Goal: Task Accomplishment & Management: Complete application form

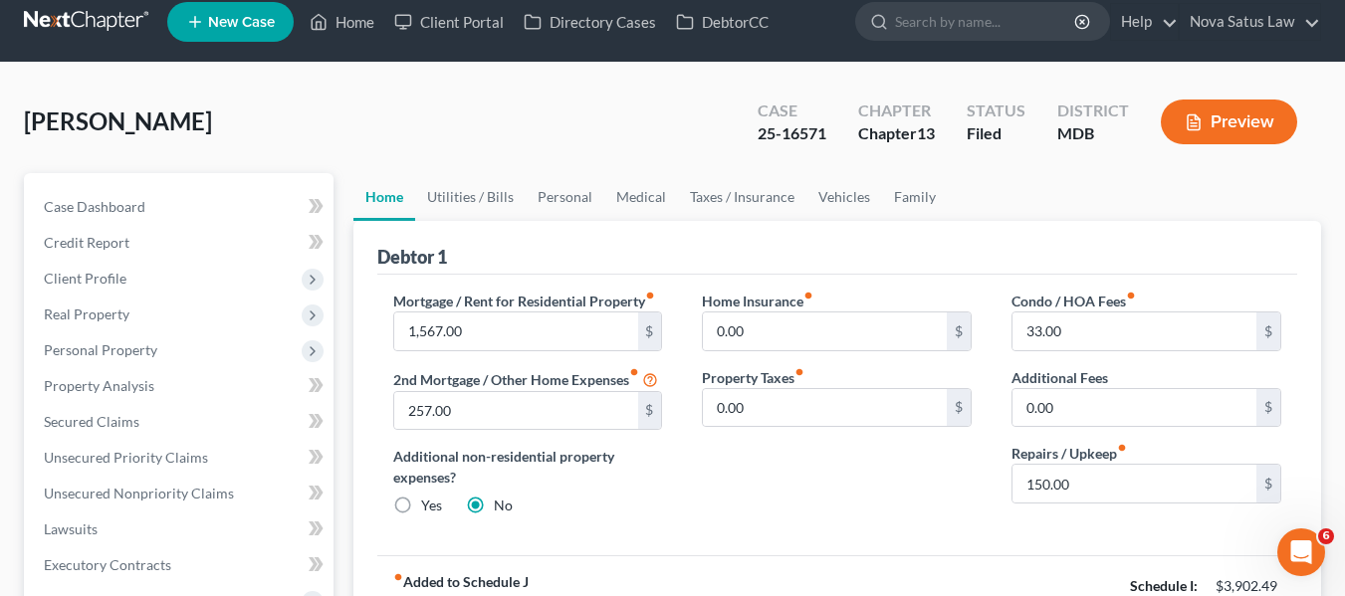
scroll to position [15, 0]
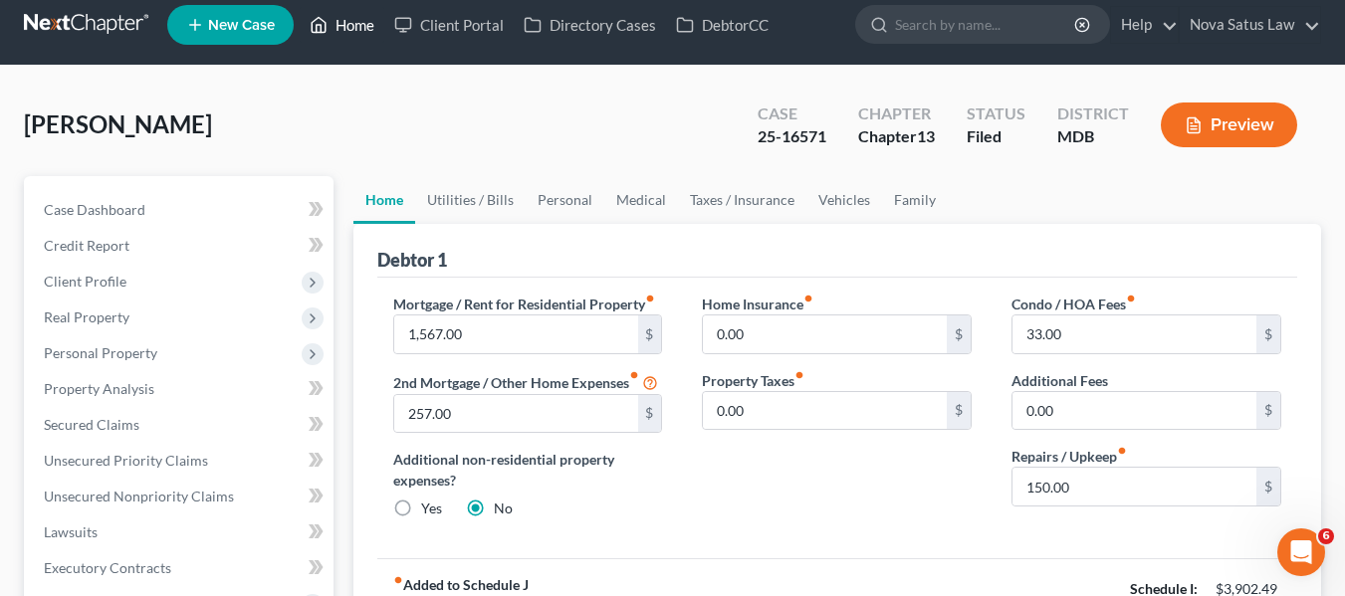
click at [355, 28] on link "Home" at bounding box center [342, 25] width 85 height 36
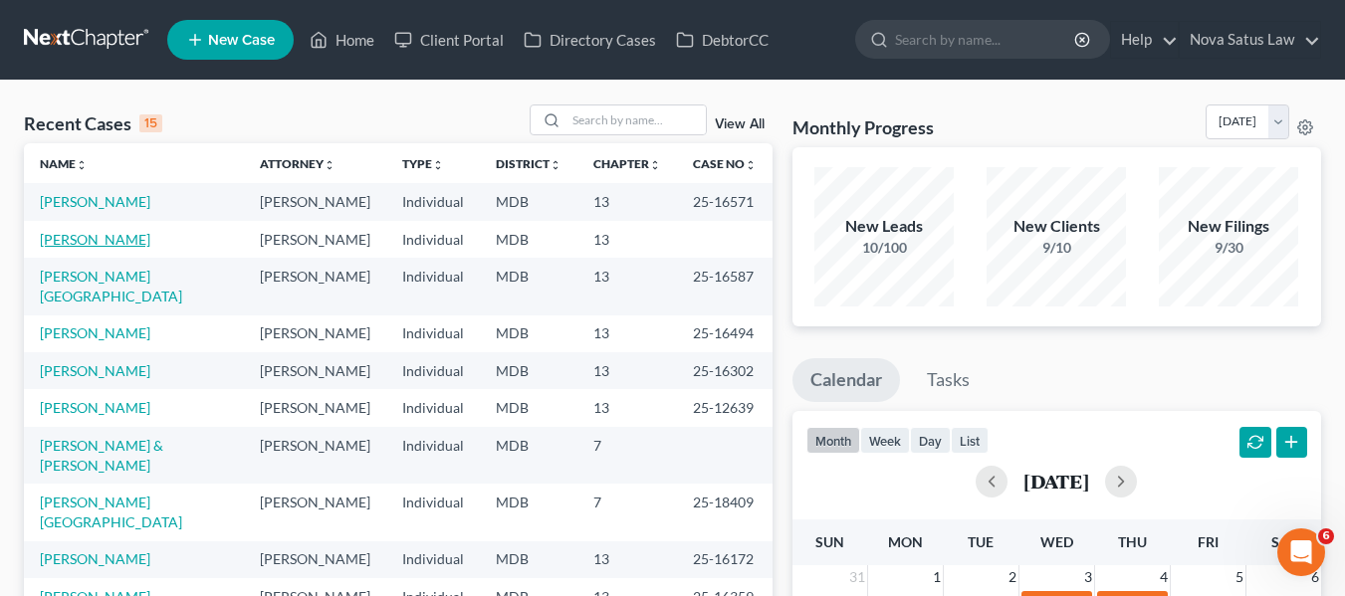
click at [62, 239] on link "[PERSON_NAME]" at bounding box center [95, 239] width 110 height 17
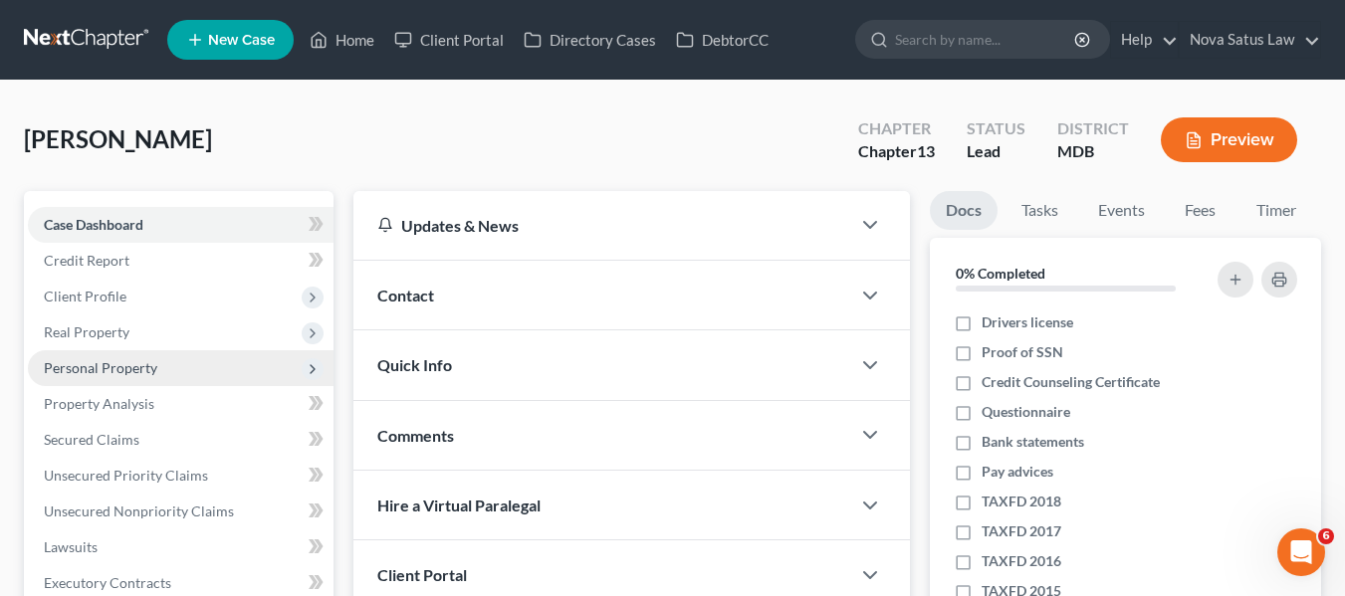
click at [139, 368] on span "Personal Property" at bounding box center [100, 367] width 113 height 17
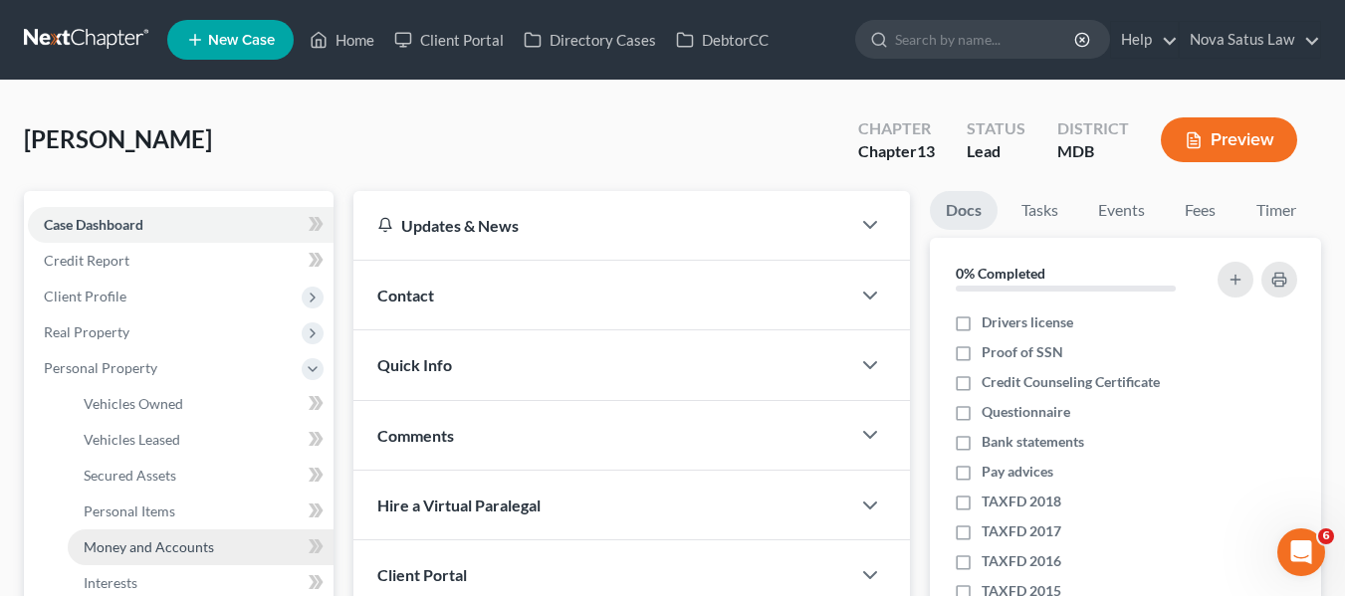
click at [172, 539] on span "Money and Accounts" at bounding box center [149, 547] width 130 height 17
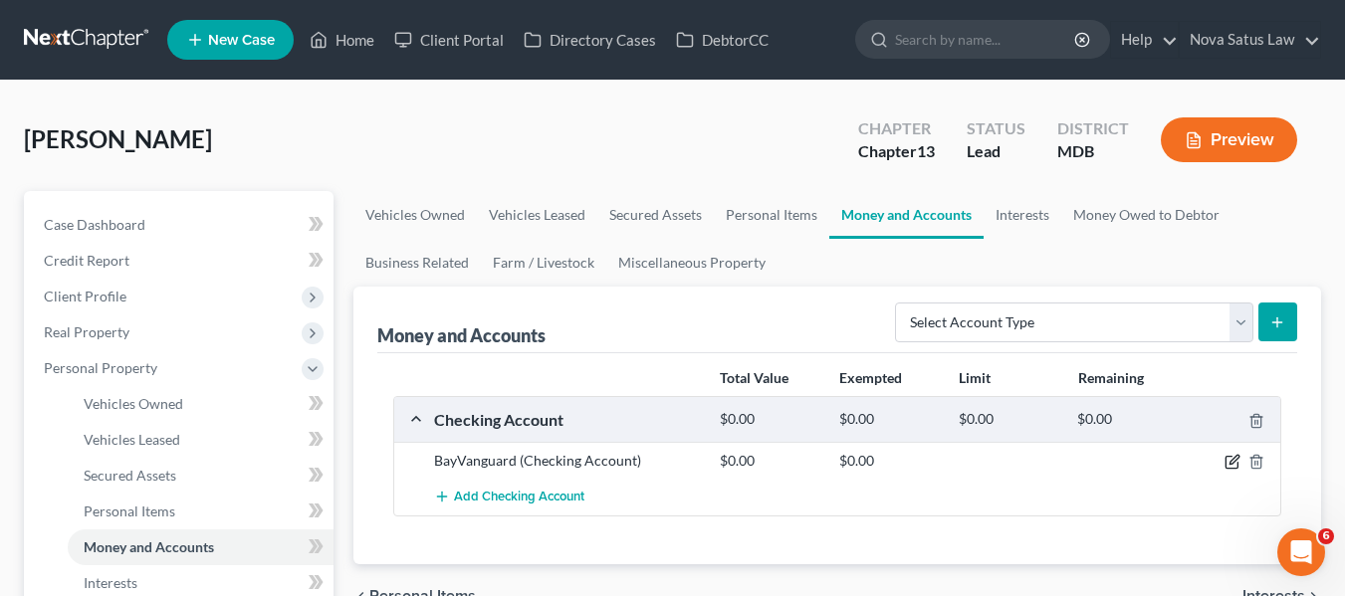
click at [1229, 461] on icon "button" at bounding box center [1232, 462] width 16 height 16
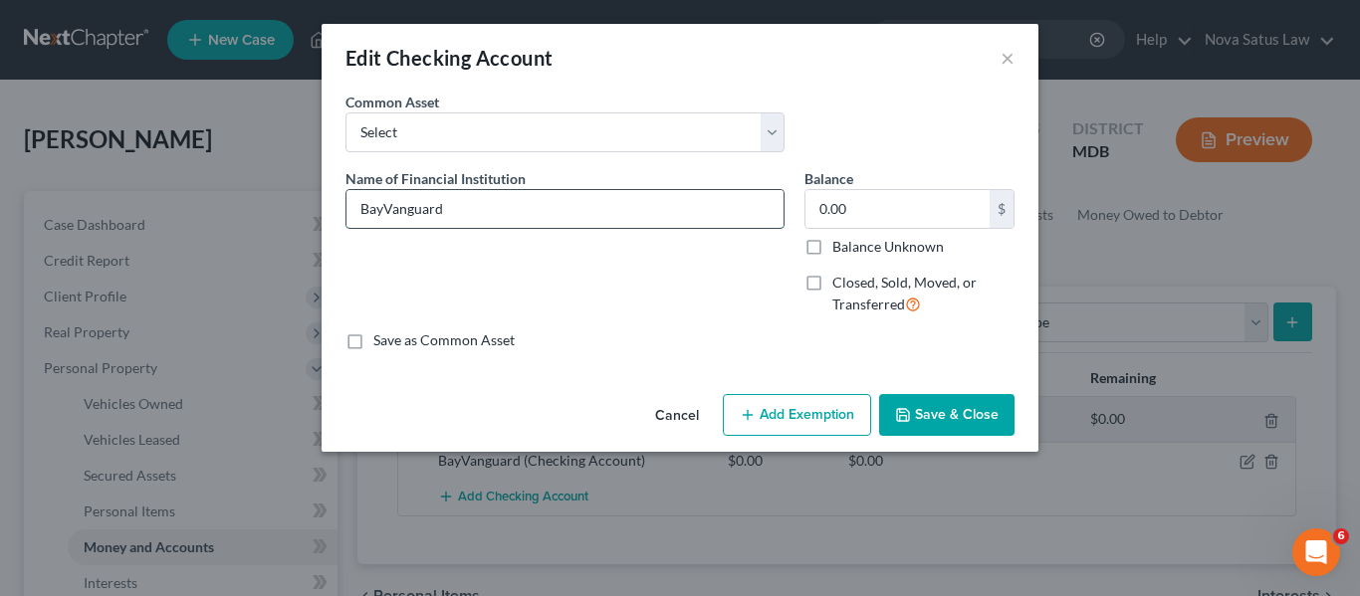
click at [519, 210] on input "BayVanguard" at bounding box center [564, 209] width 437 height 38
type input "BayVanguard; balance as of"
click at [879, 212] on input "0.00" at bounding box center [897, 209] width 184 height 38
type input "495.96"
click at [715, 218] on input "BayVanguard; balance as of" at bounding box center [564, 209] width 437 height 38
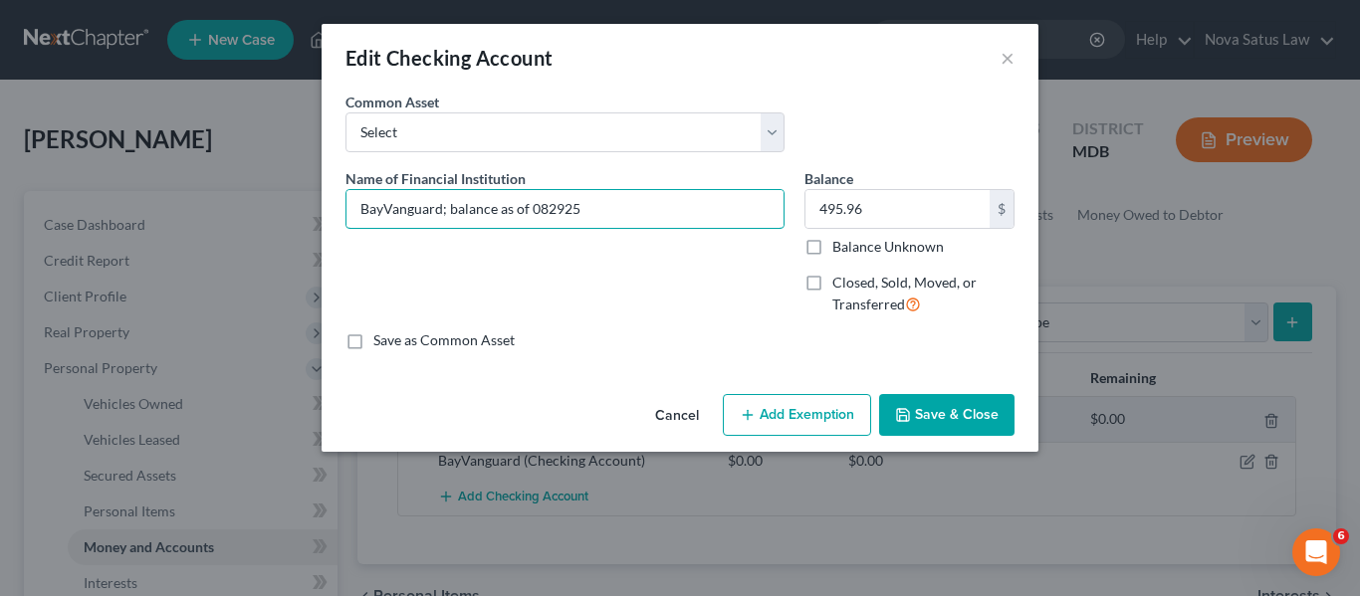
type input "BayVanguard; balance as of 082925"
click at [812, 405] on button "Add Exemption" at bounding box center [797, 415] width 148 height 42
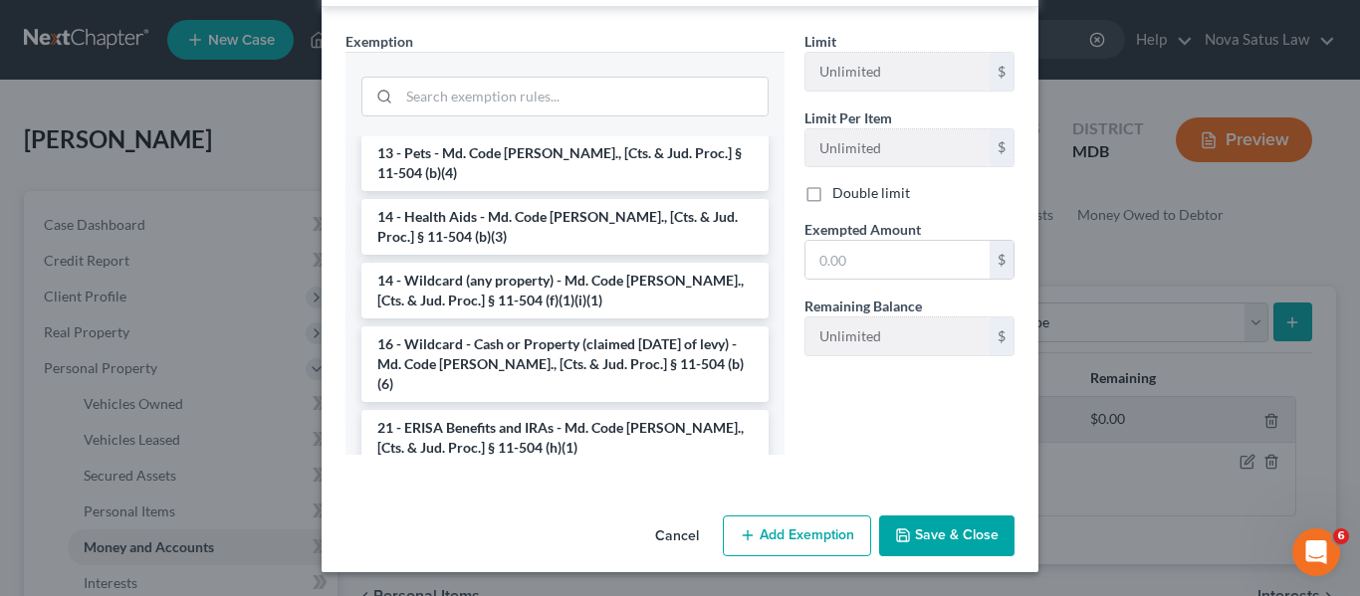
scroll to position [301, 0]
click at [508, 278] on li "14 - Wildcard (any property) - Md. Code [PERSON_NAME]., [Cts. & Jud. Proc.] § 1…" at bounding box center [564, 290] width 407 height 56
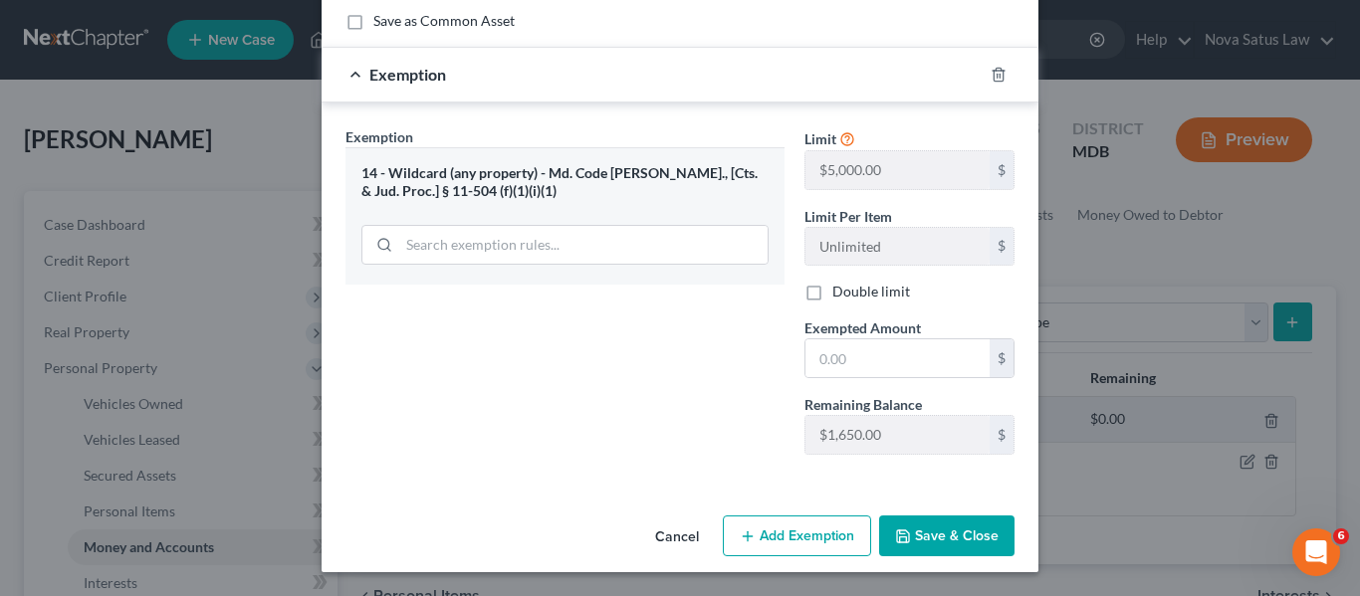
scroll to position [320, 0]
click at [859, 374] on input "text" at bounding box center [897, 358] width 184 height 38
type input "495.96"
click at [912, 537] on button "Save & Close" at bounding box center [946, 537] width 135 height 42
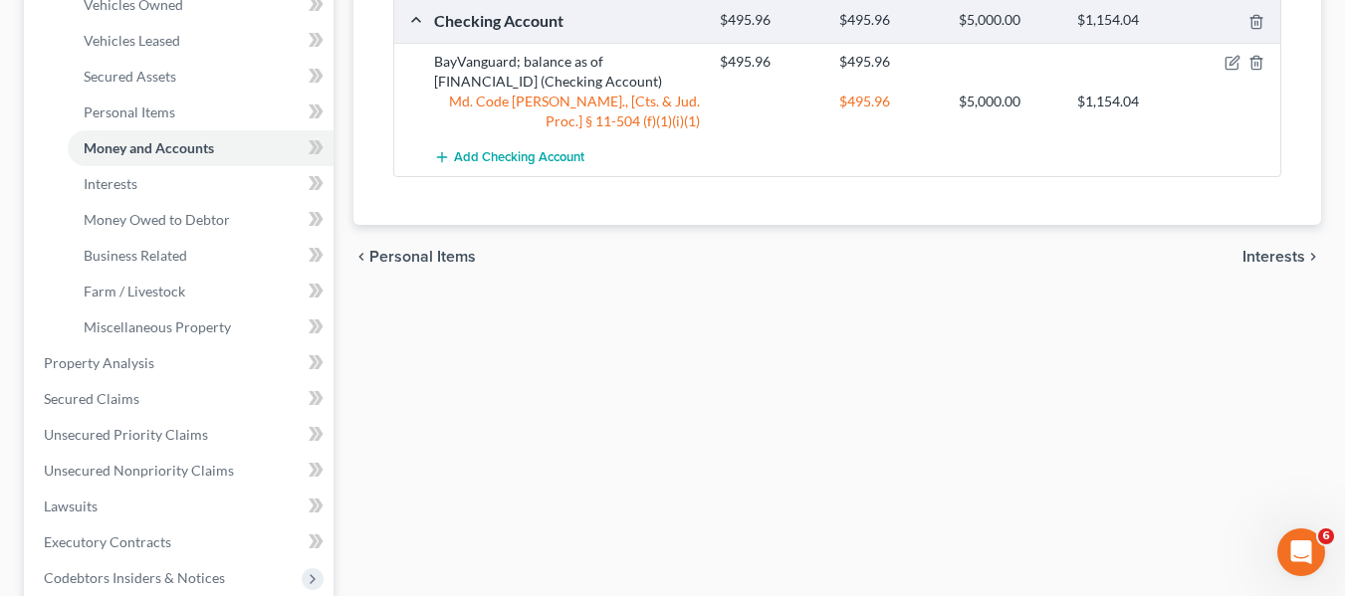
scroll to position [400, 0]
click at [94, 348] on link "Property Analysis" at bounding box center [181, 362] width 306 height 36
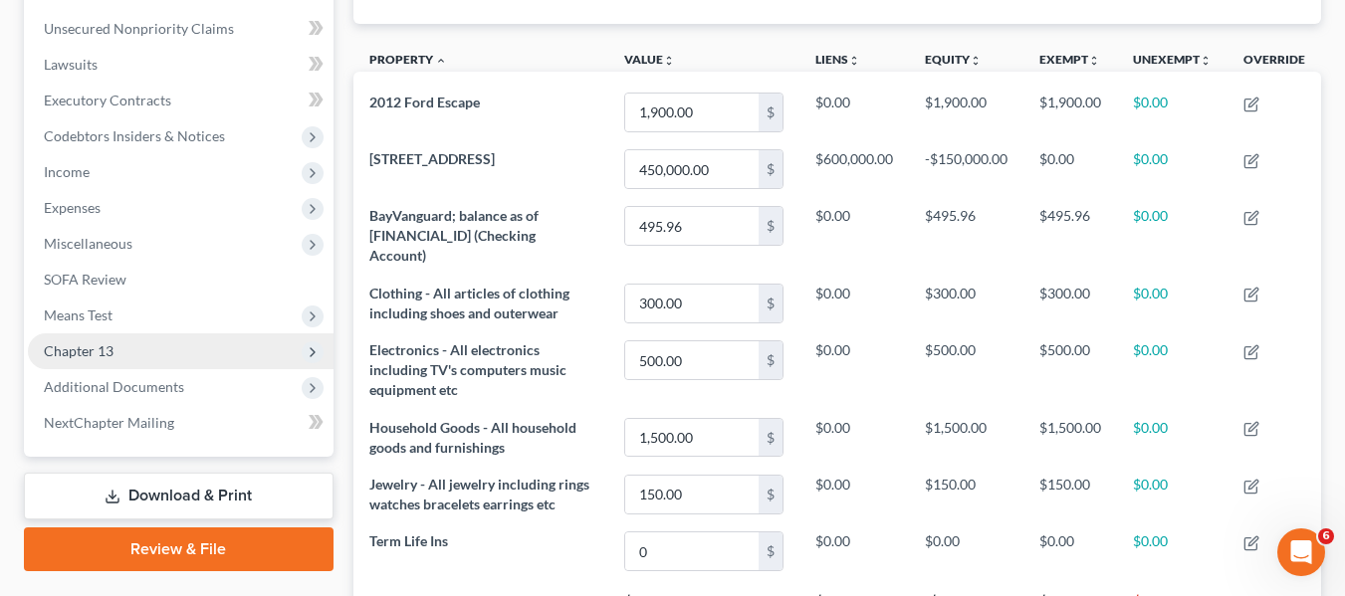
scroll to position [482, 0]
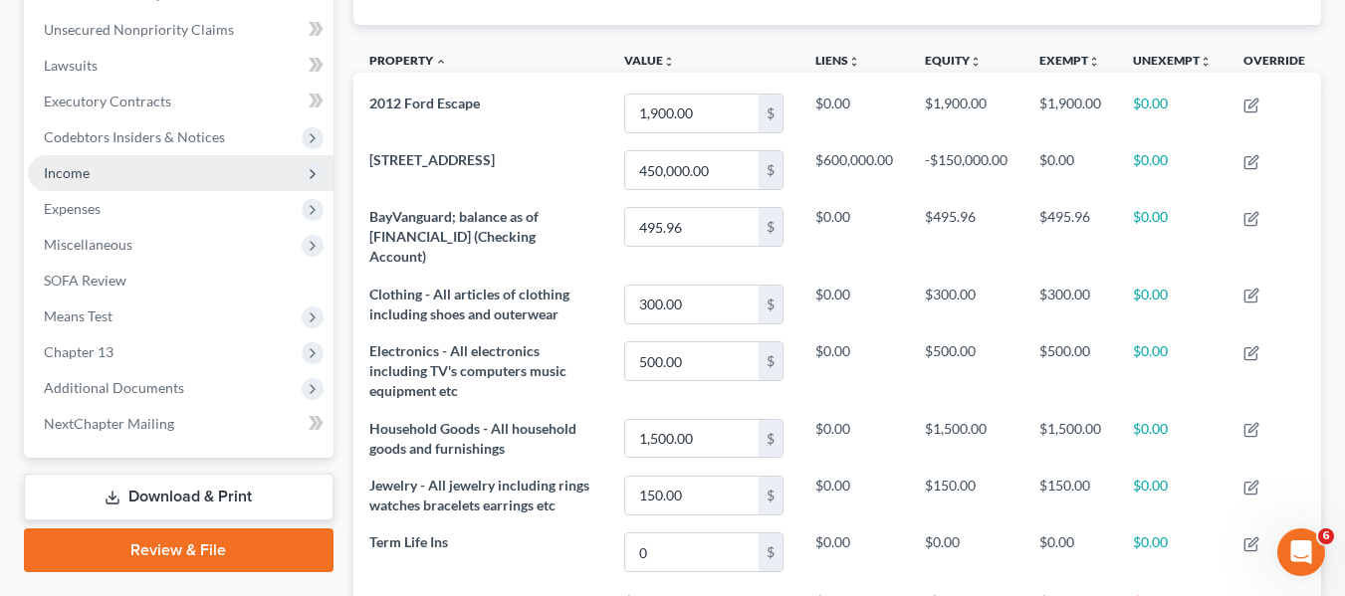
click at [137, 177] on span "Income" at bounding box center [181, 173] width 306 height 36
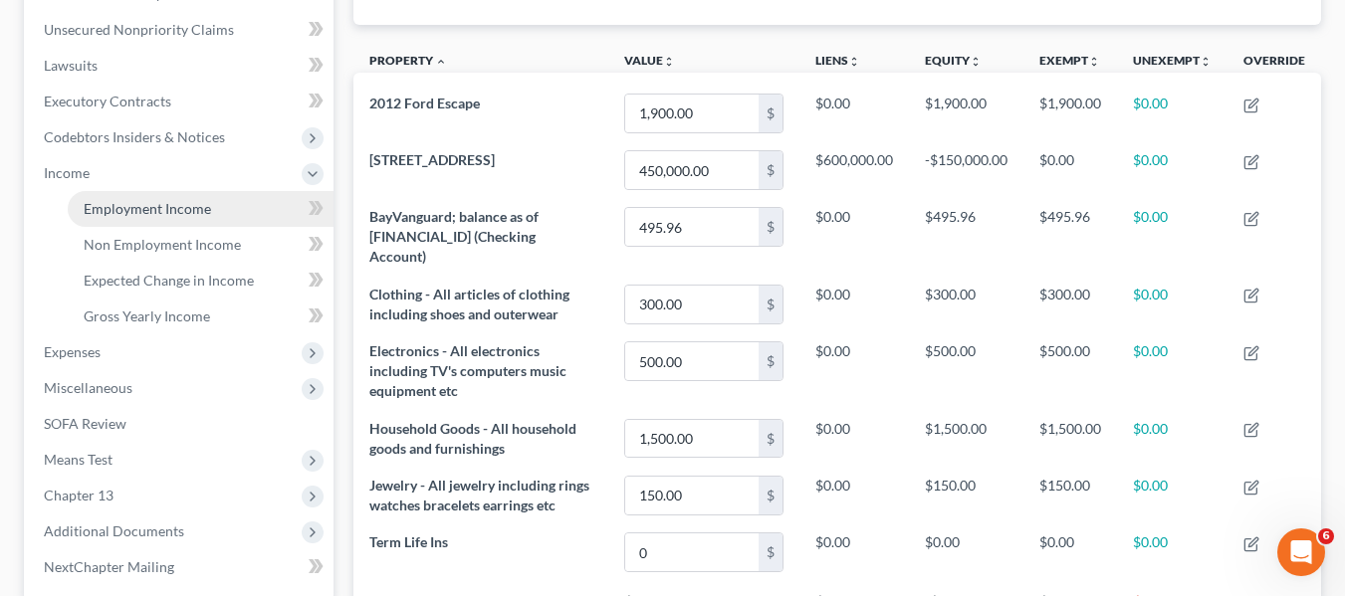
click at [152, 205] on span "Employment Income" at bounding box center [147, 208] width 127 height 17
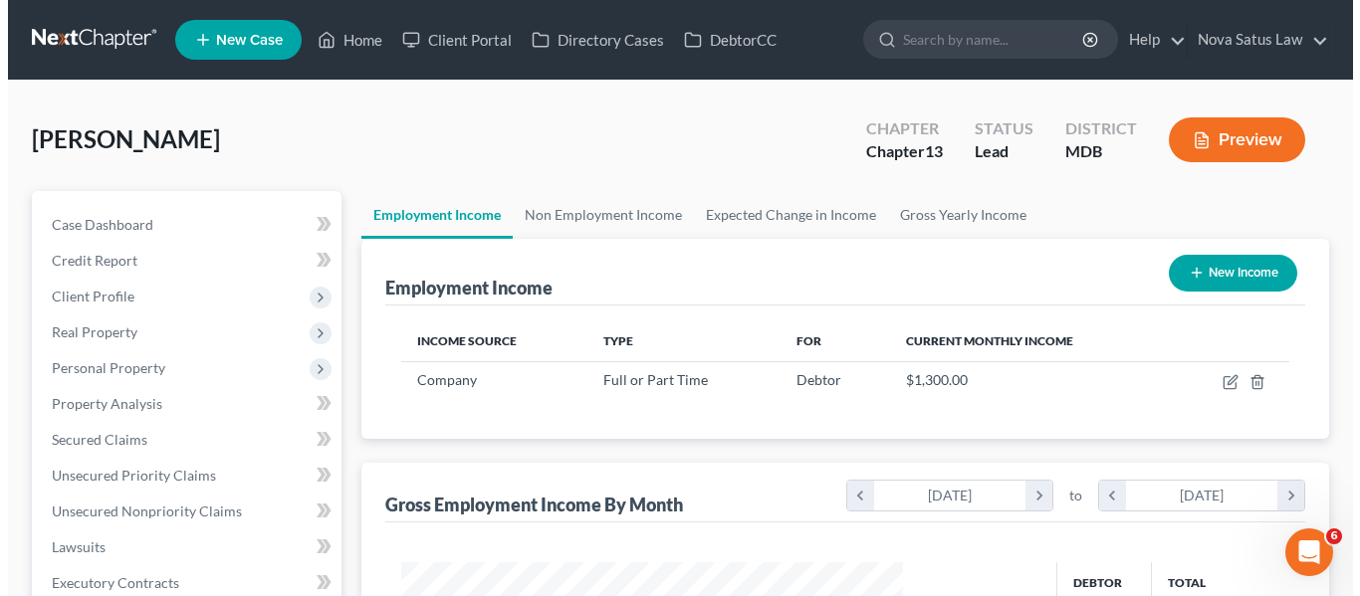
scroll to position [357, 542]
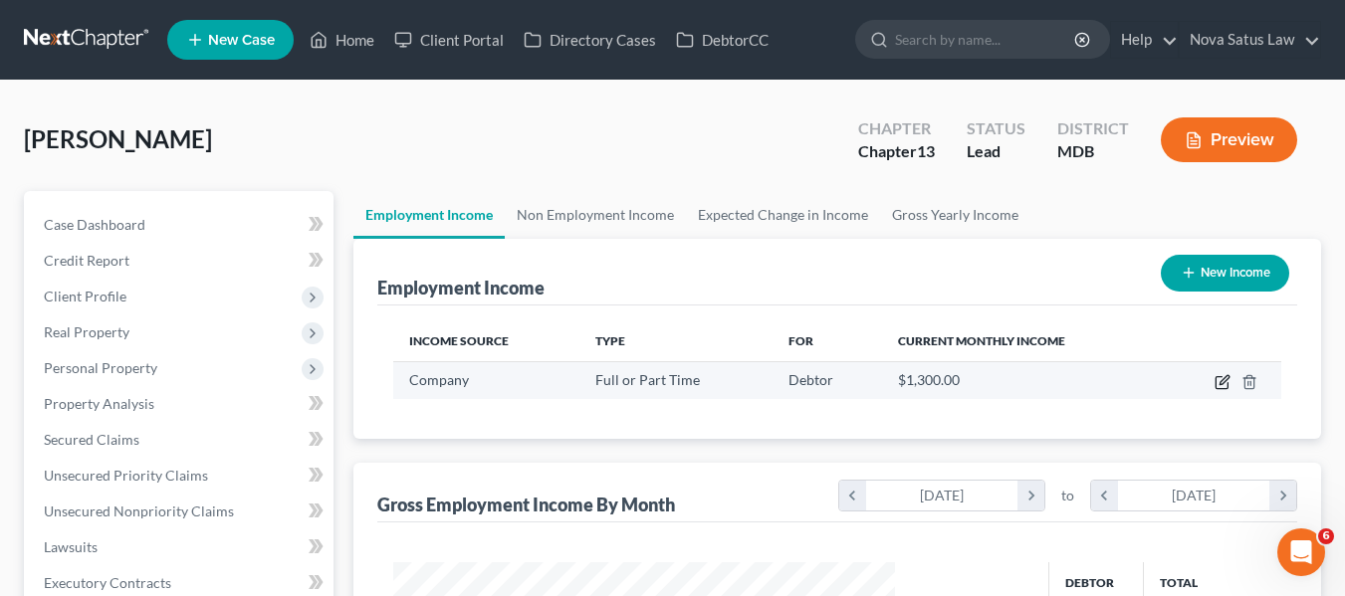
click at [1222, 387] on icon "button" at bounding box center [1222, 382] width 16 height 16
select select "0"
select select "2"
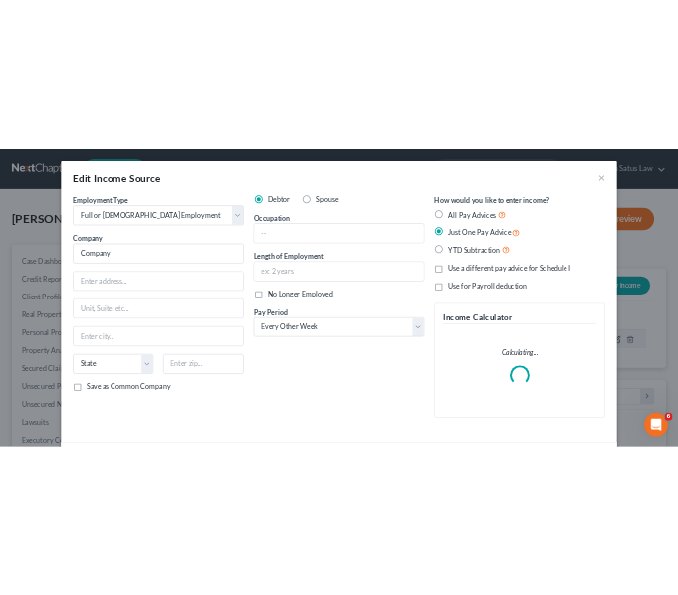
scroll to position [357, 548]
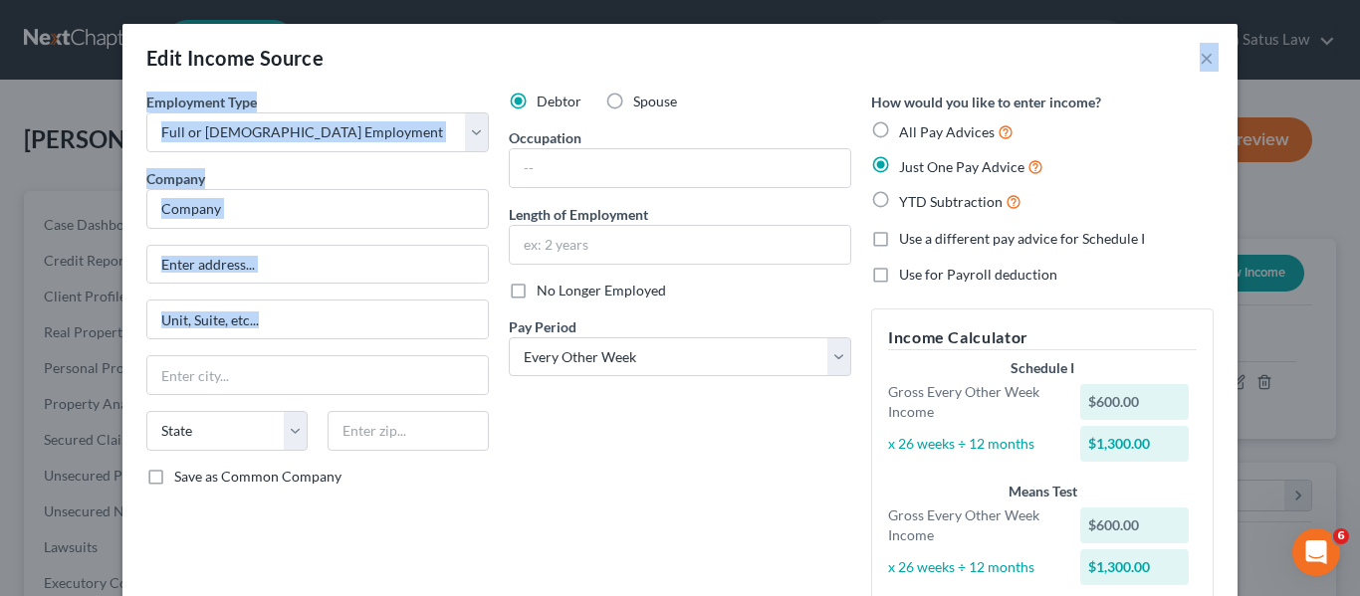
drag, startPoint x: 768, startPoint y: 68, endPoint x: 0, endPoint y: 369, distance: 825.6
click at [0, 369] on div "Edit Income Source × Employment Type * Select Full or [DEMOGRAPHIC_DATA] Employ…" at bounding box center [680, 298] width 1360 height 596
drag, startPoint x: 678, startPoint y: 56, endPoint x: 0, endPoint y: 280, distance: 713.9
click at [0, 280] on div "Edit Income Source × Employment Type * Select Full or [DEMOGRAPHIC_DATA] Employ…" at bounding box center [680, 298] width 1360 height 596
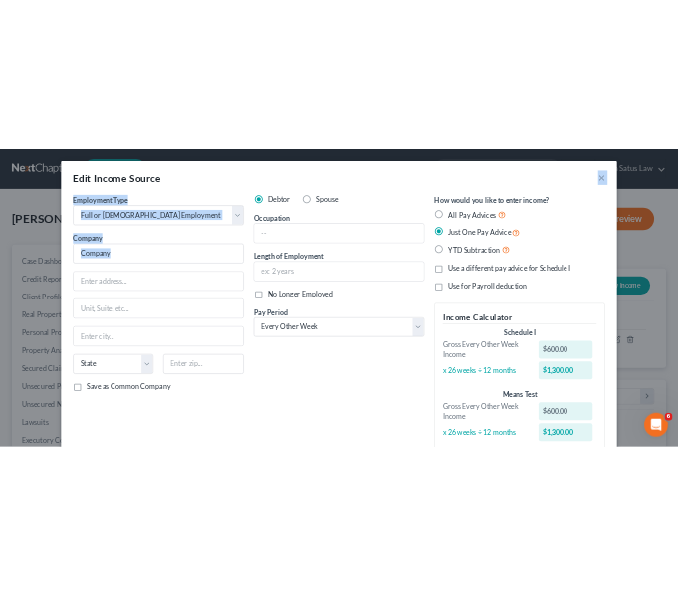
scroll to position [275, 590]
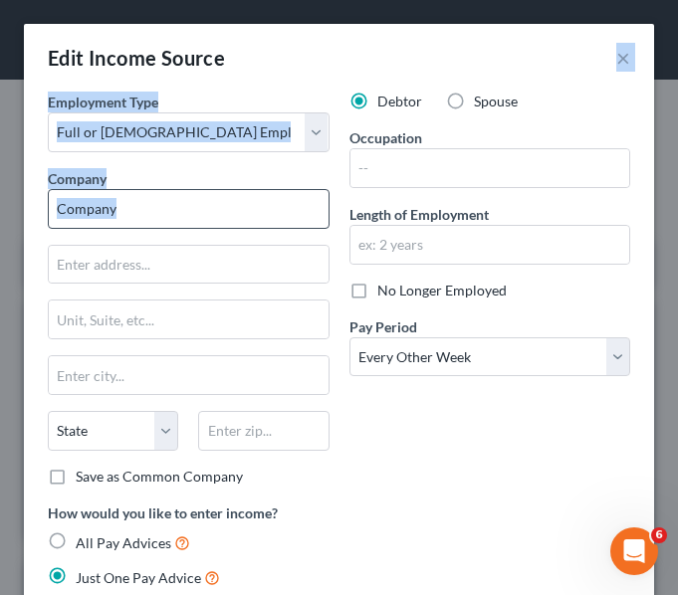
click at [215, 192] on input "Company" at bounding box center [189, 209] width 282 height 40
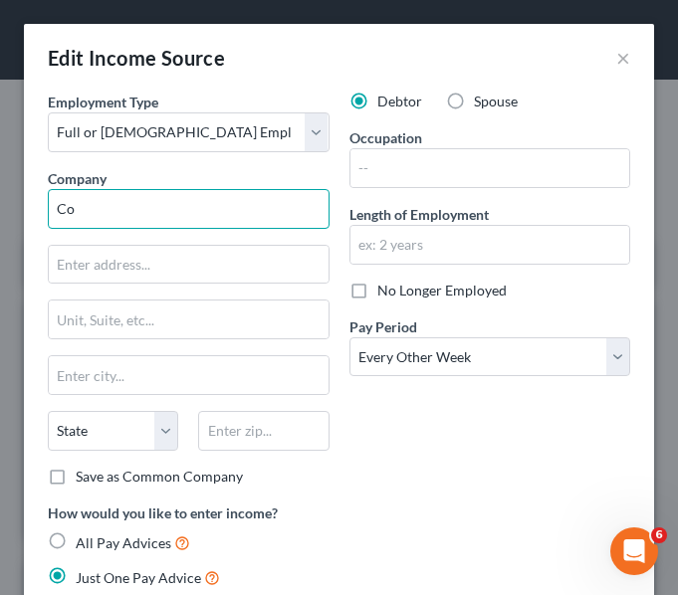
type input "C"
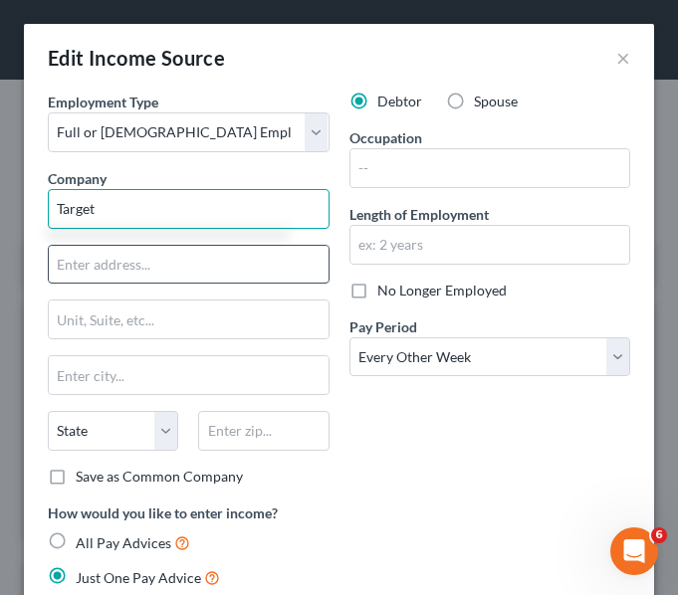
type input "Target"
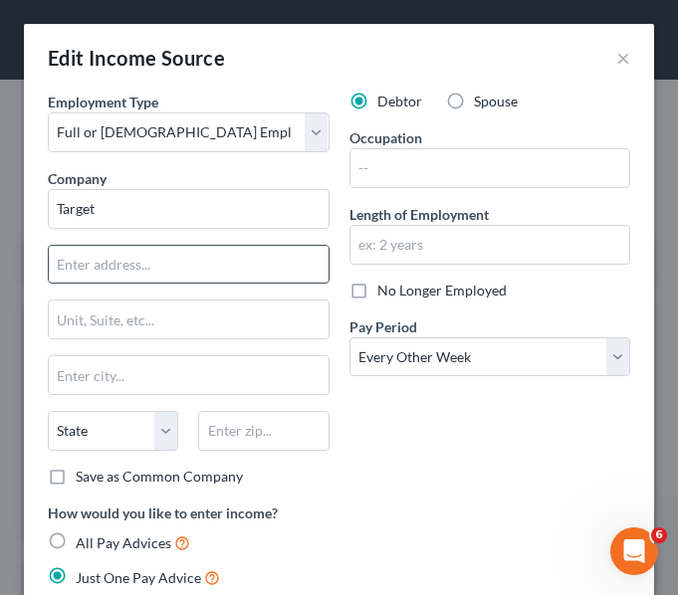
click at [214, 253] on input "text" at bounding box center [189, 265] width 280 height 38
type input "[STREET_ADDRESS]"
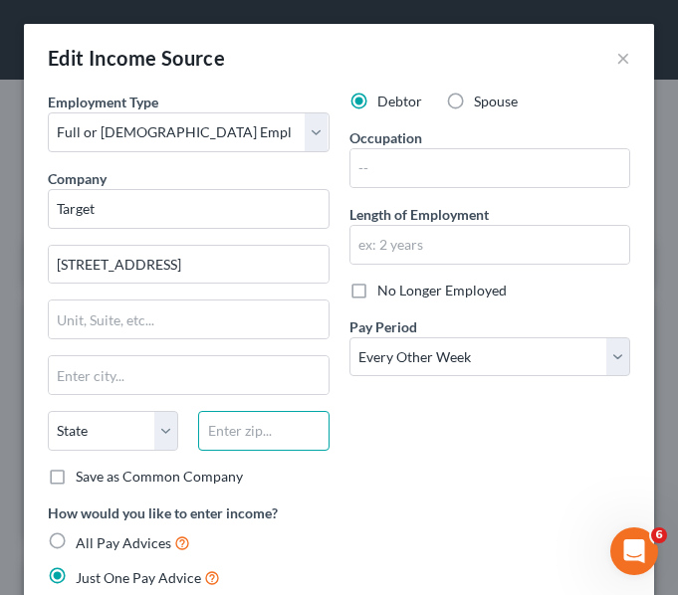
click at [236, 432] on input "text" at bounding box center [263, 431] width 130 height 40
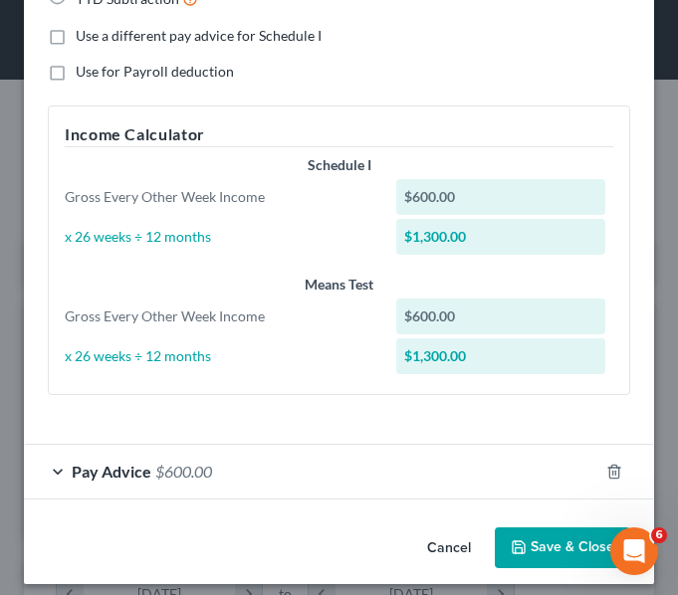
scroll to position [626, 0]
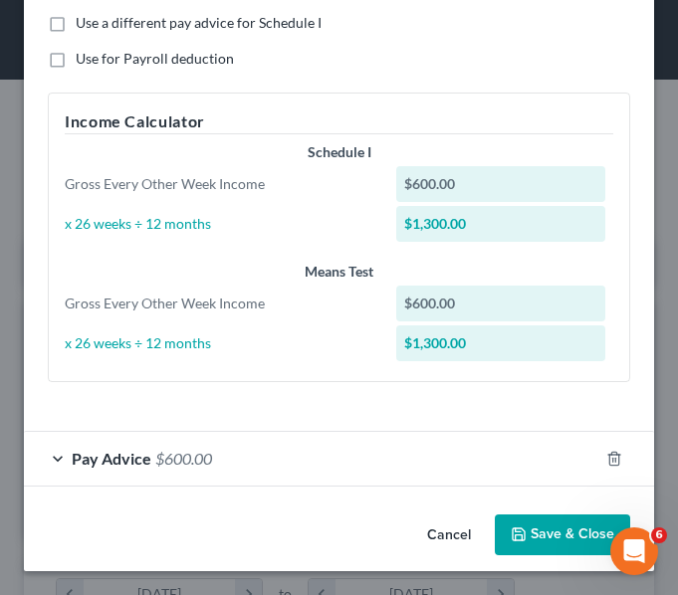
type input "55445"
type input "[GEOGRAPHIC_DATA]"
select select "24"
click at [104, 462] on span "Pay Advice" at bounding box center [112, 458] width 80 height 19
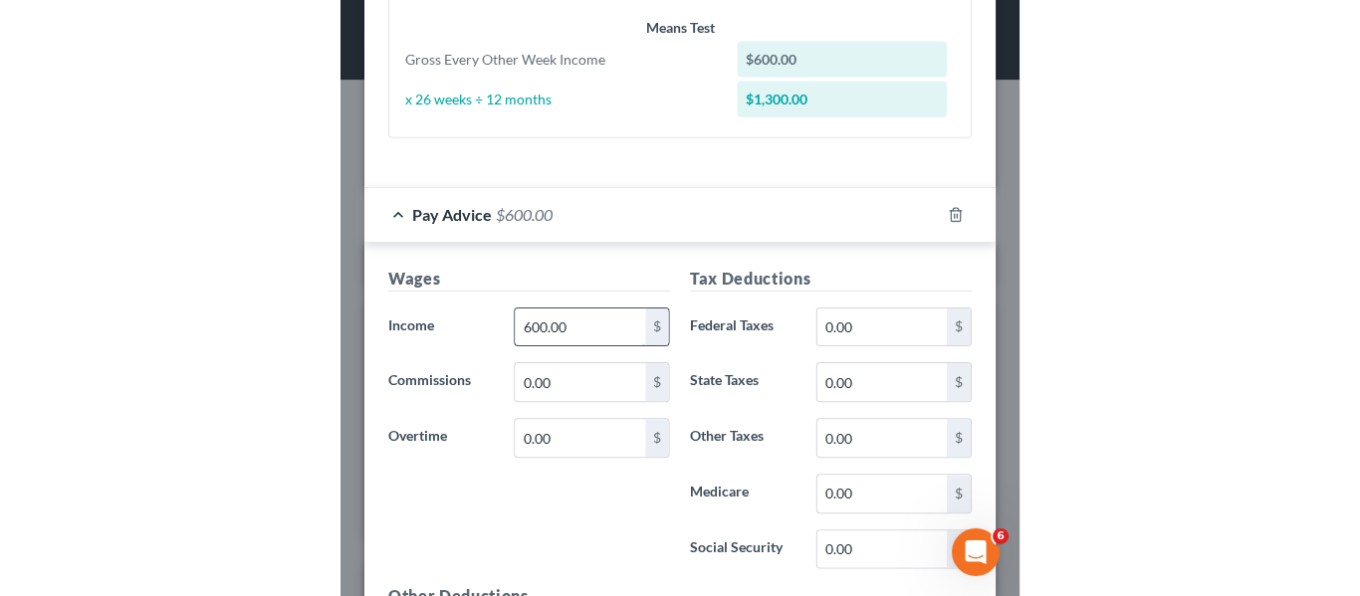
scroll to position [872, 0]
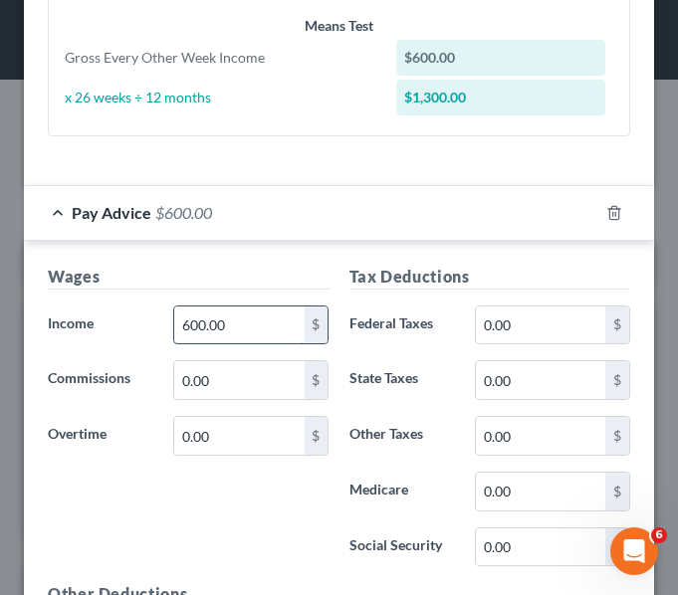
click at [238, 316] on input "600.00" at bounding box center [238, 326] width 129 height 38
type input "796.5"
click at [509, 329] on input "0.00" at bounding box center [540, 326] width 129 height 38
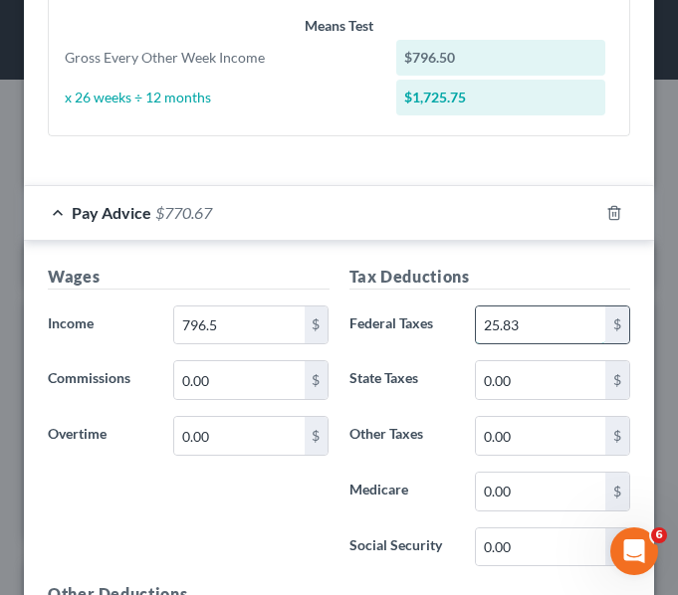
type input "25.83"
type input "46.11"
type input "11.5"
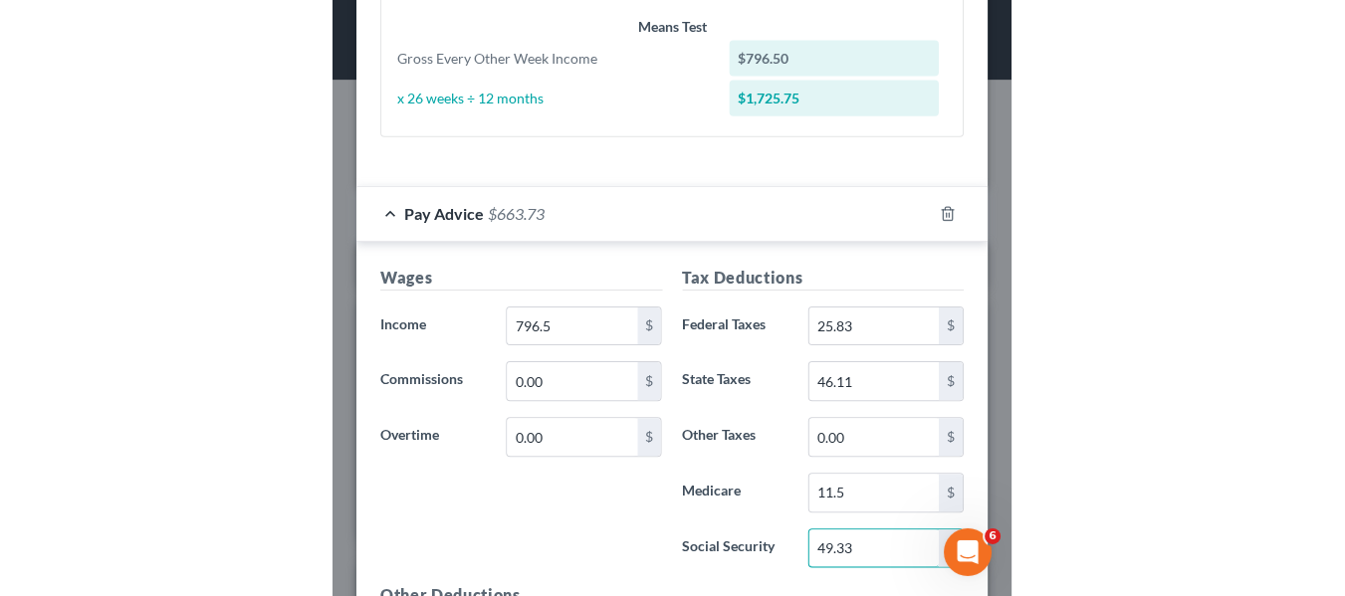
scroll to position [709, 0]
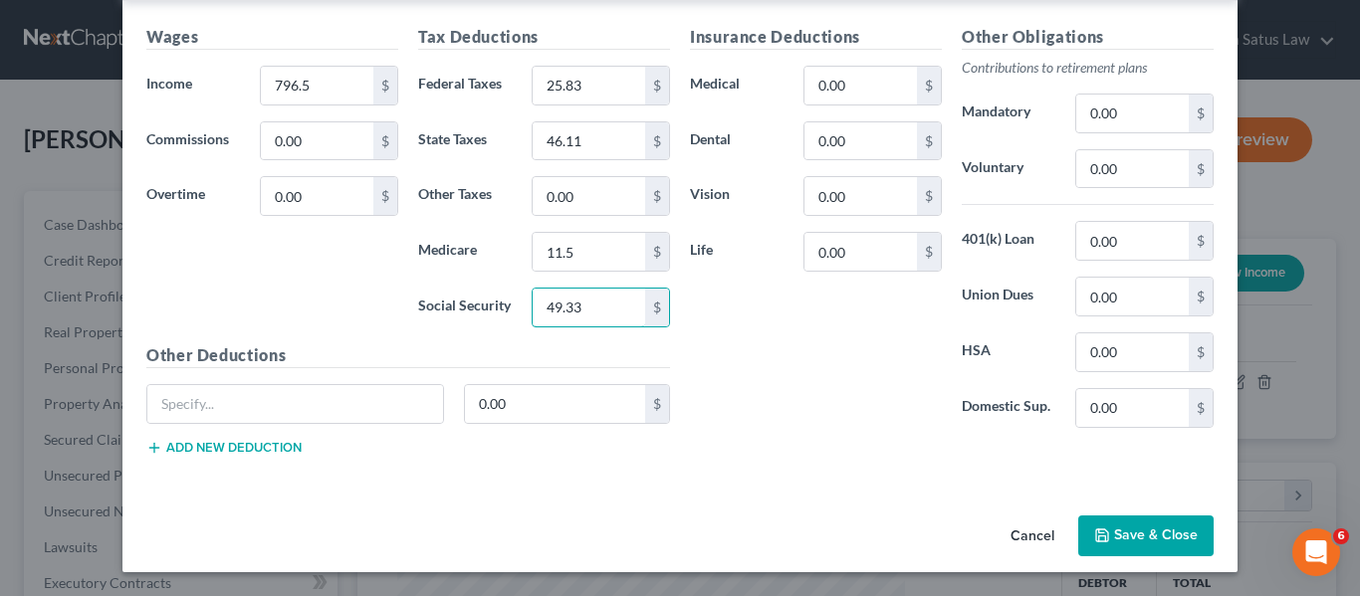
type input "49.33"
click at [1095, 526] on button "Save & Close" at bounding box center [1145, 537] width 135 height 42
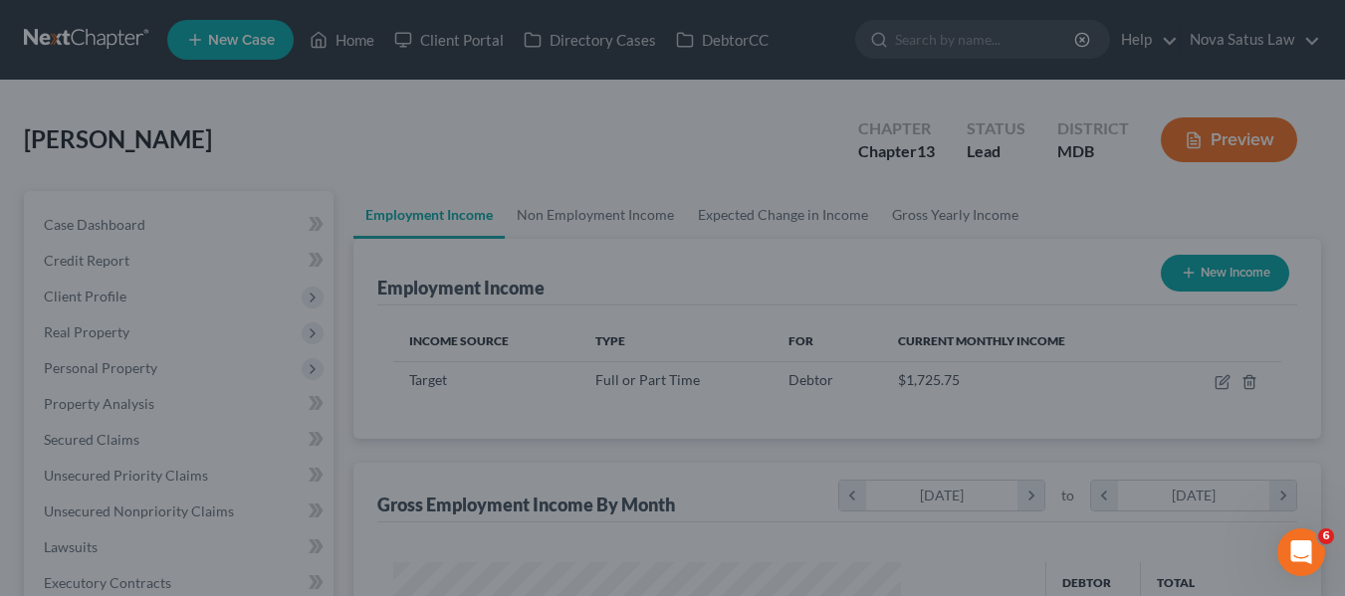
scroll to position [995091, 994906]
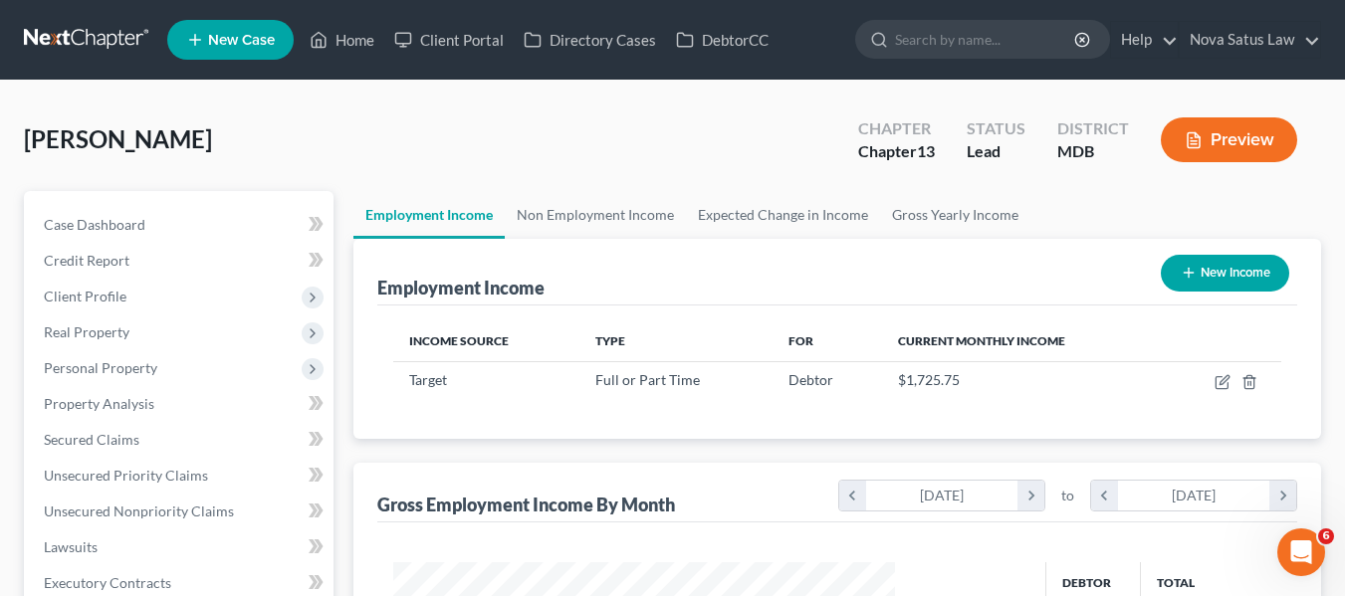
click at [503, 349] on th "Income Source" at bounding box center [486, 342] width 186 height 40
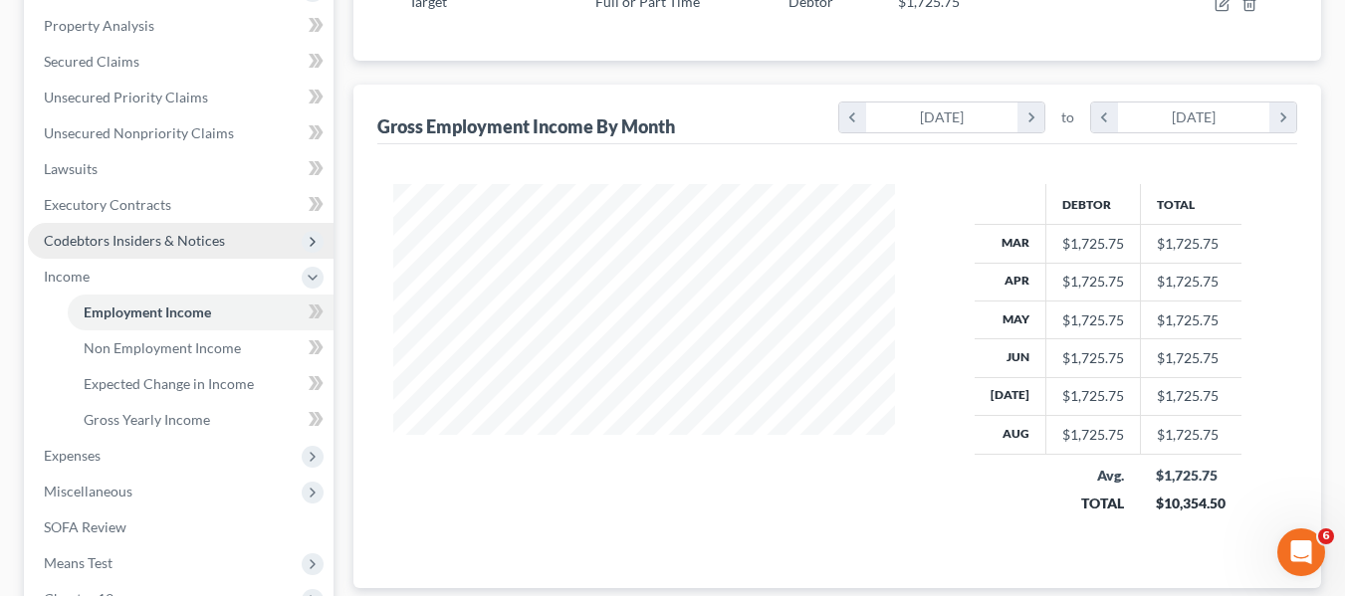
scroll to position [379, 0]
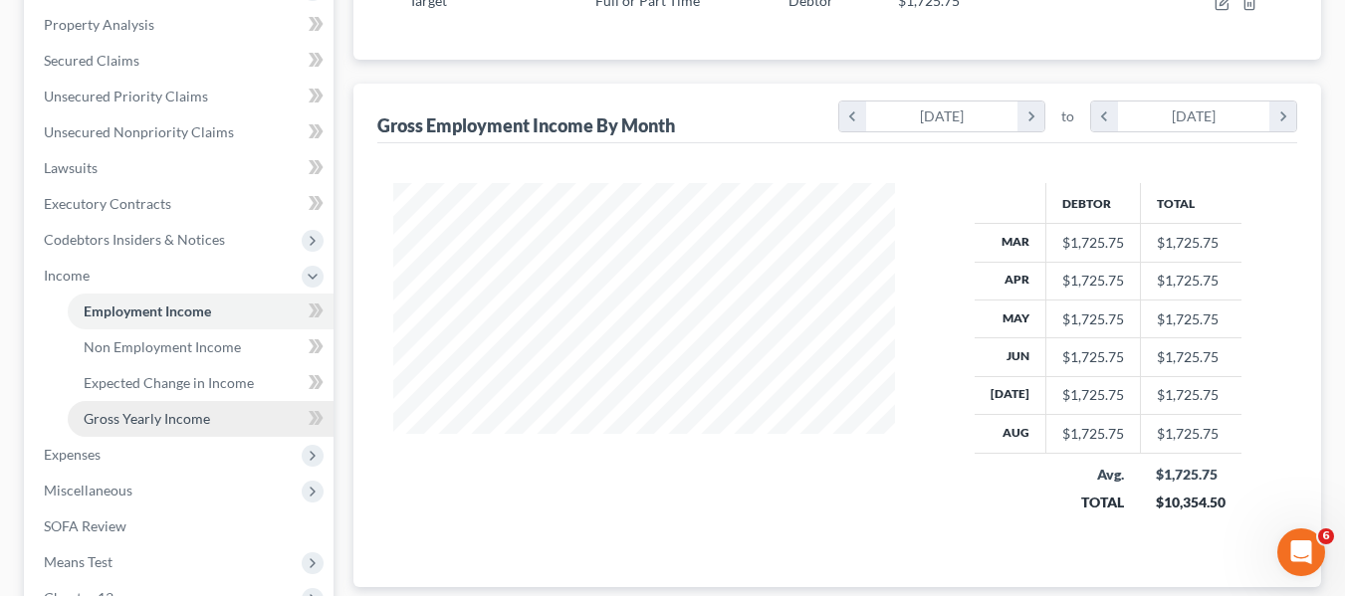
click at [136, 412] on span "Gross Yearly Income" at bounding box center [147, 418] width 126 height 17
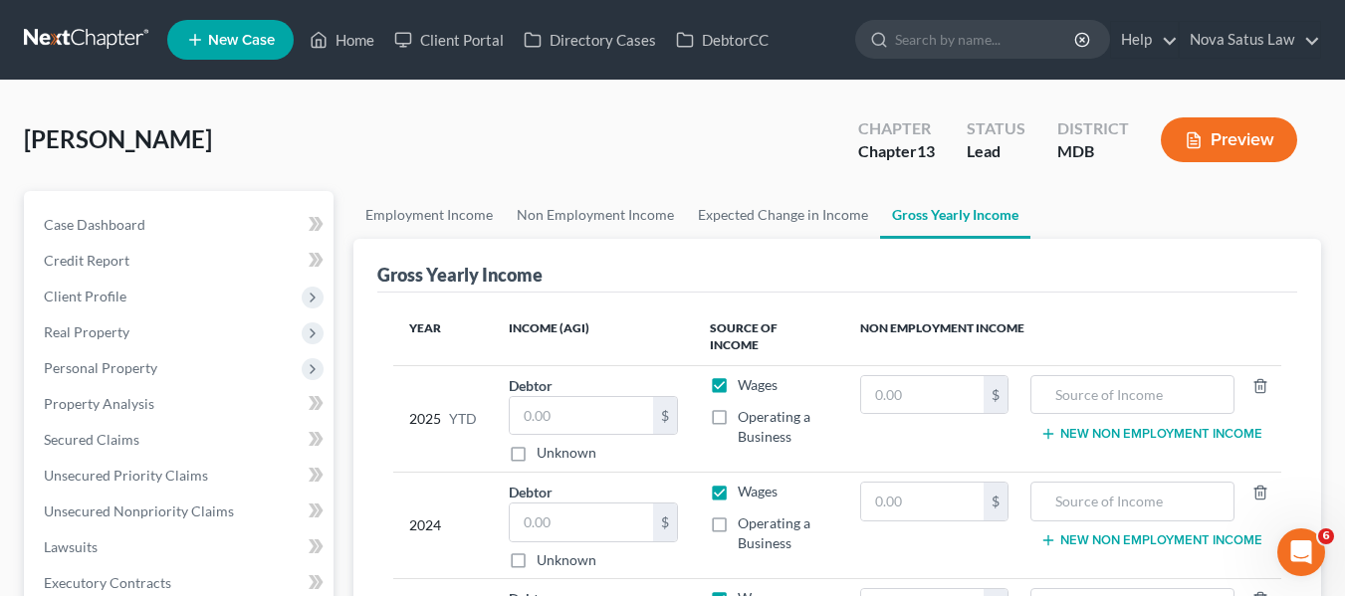
click at [555, 375] on div "Debtor $ Unknown Balance Undetermined $ Unknown" at bounding box center [594, 419] width 170 height 89
click at [551, 397] on input "text" at bounding box center [582, 416] width 144 height 38
type input "14,337"
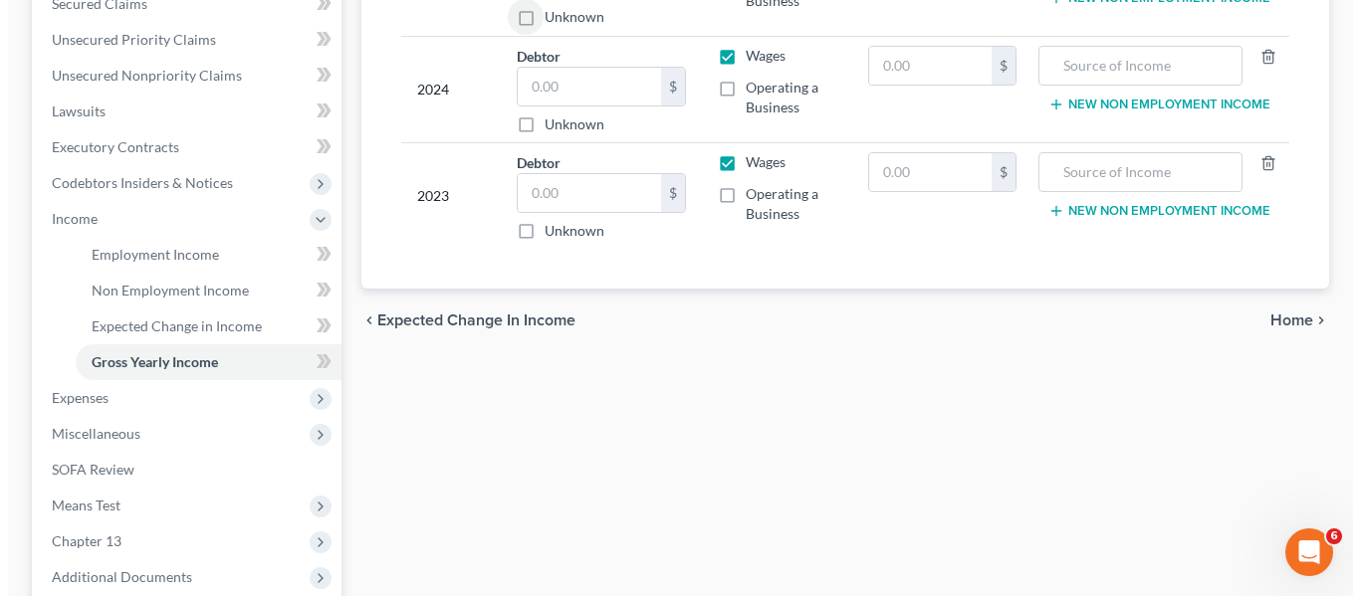
scroll to position [437, 0]
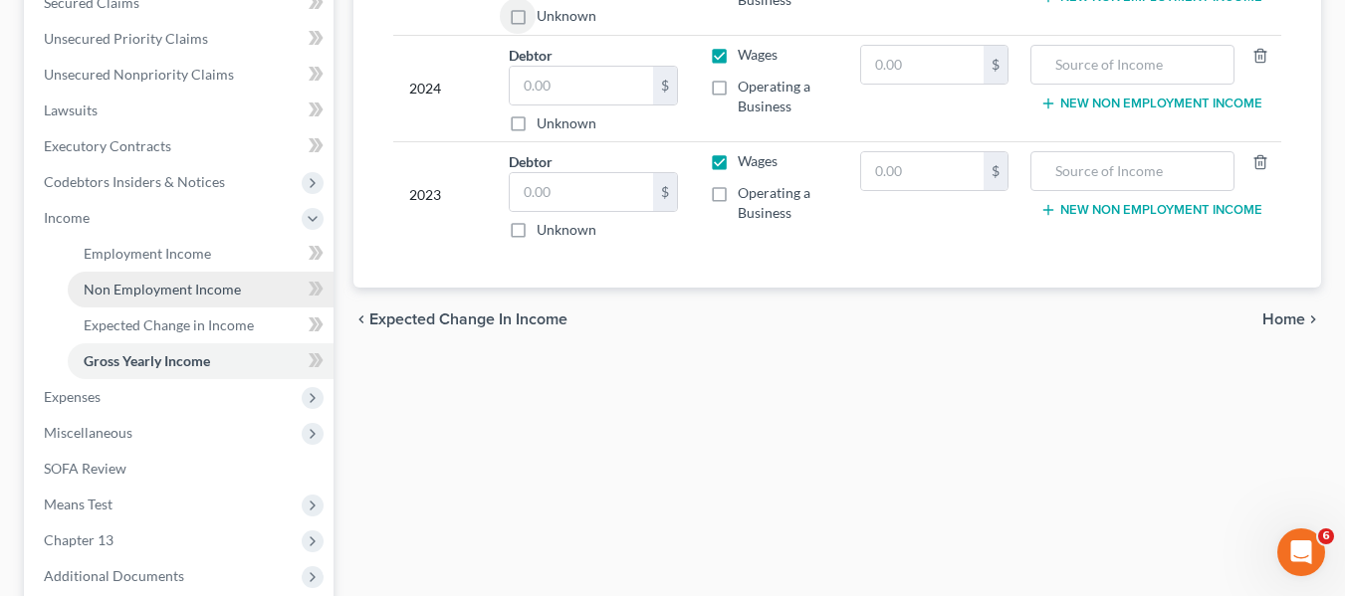
click at [142, 300] on link "Non Employment Income" at bounding box center [201, 290] width 266 height 36
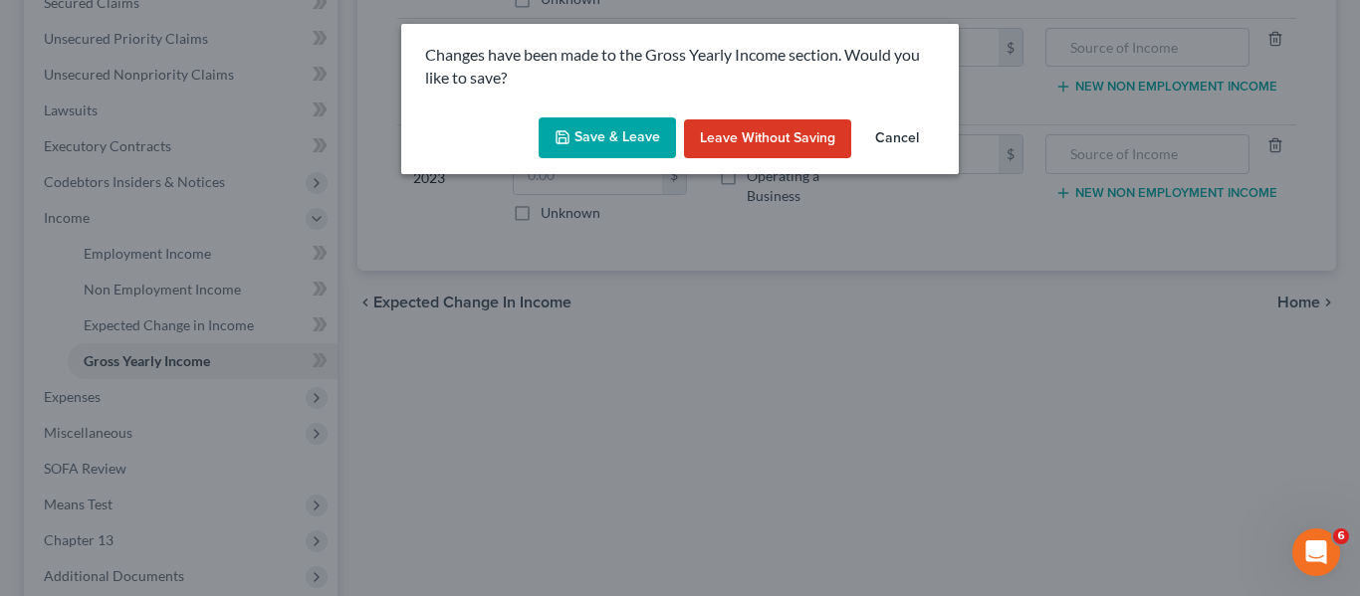
click at [641, 123] on button "Save & Leave" at bounding box center [607, 138] width 137 height 42
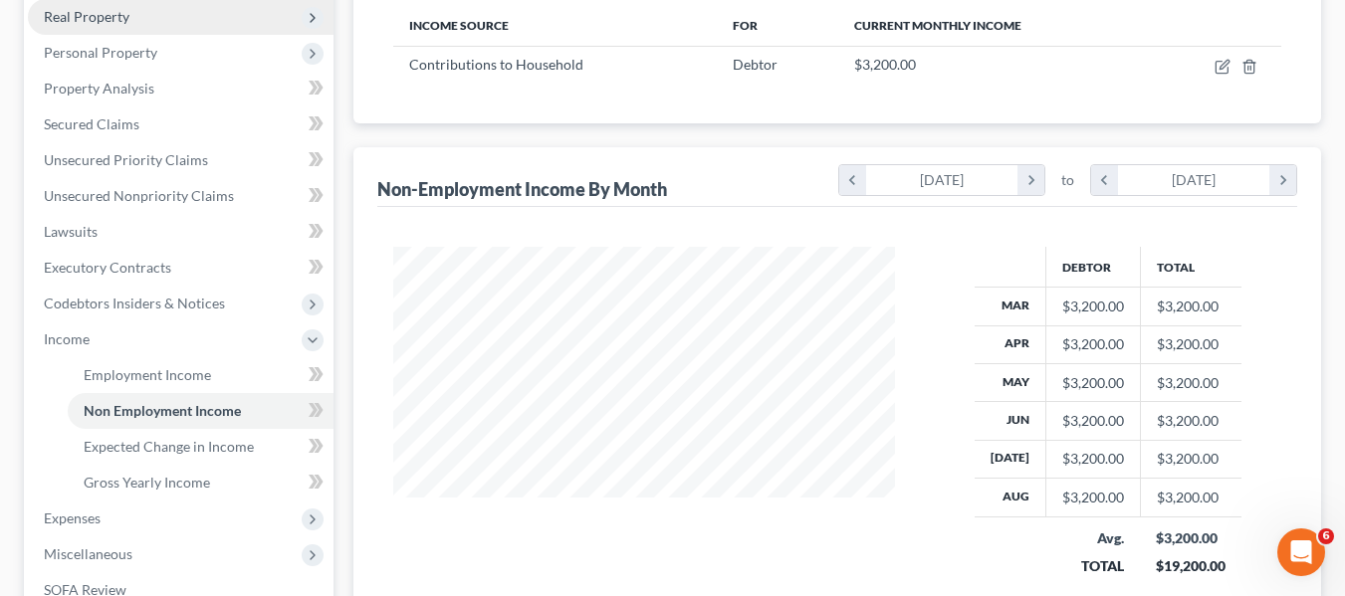
scroll to position [445, 0]
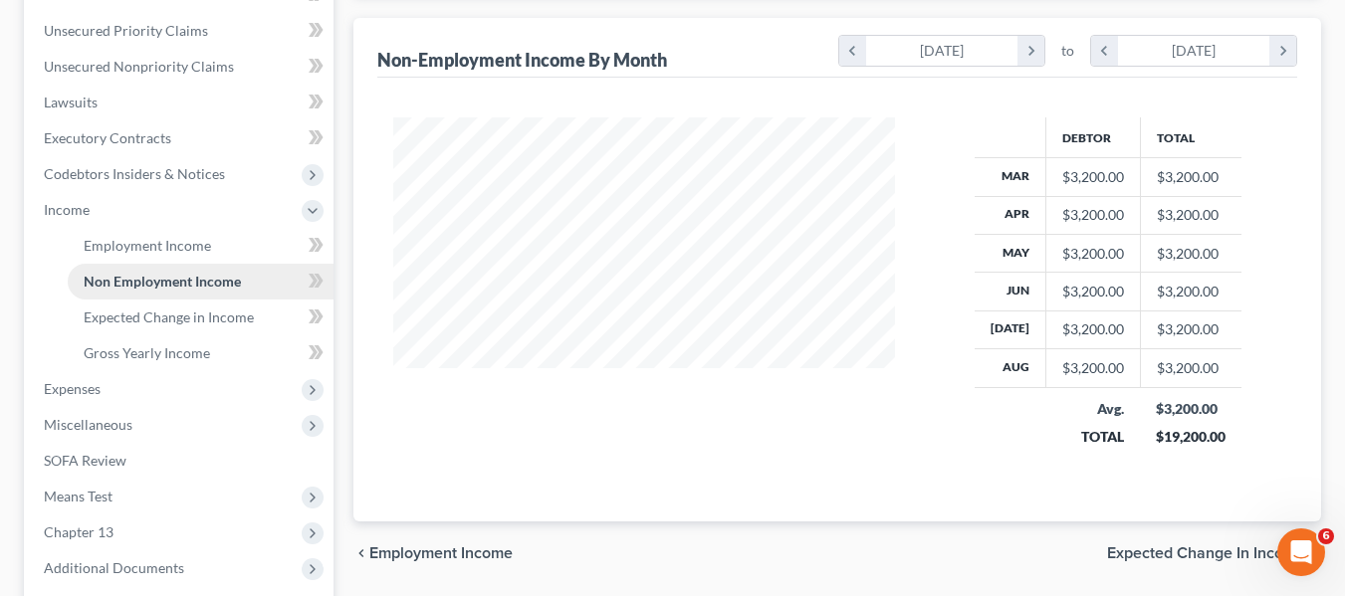
click at [132, 282] on span "Non Employment Income" at bounding box center [162, 281] width 157 height 17
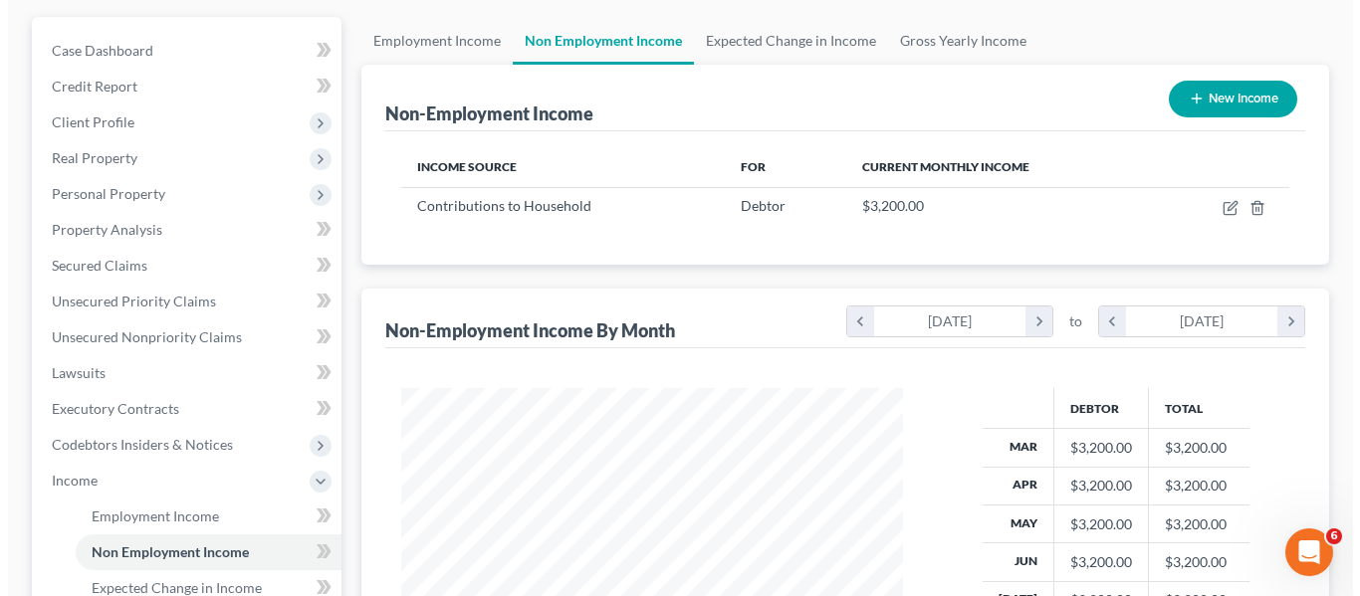
scroll to position [173, 0]
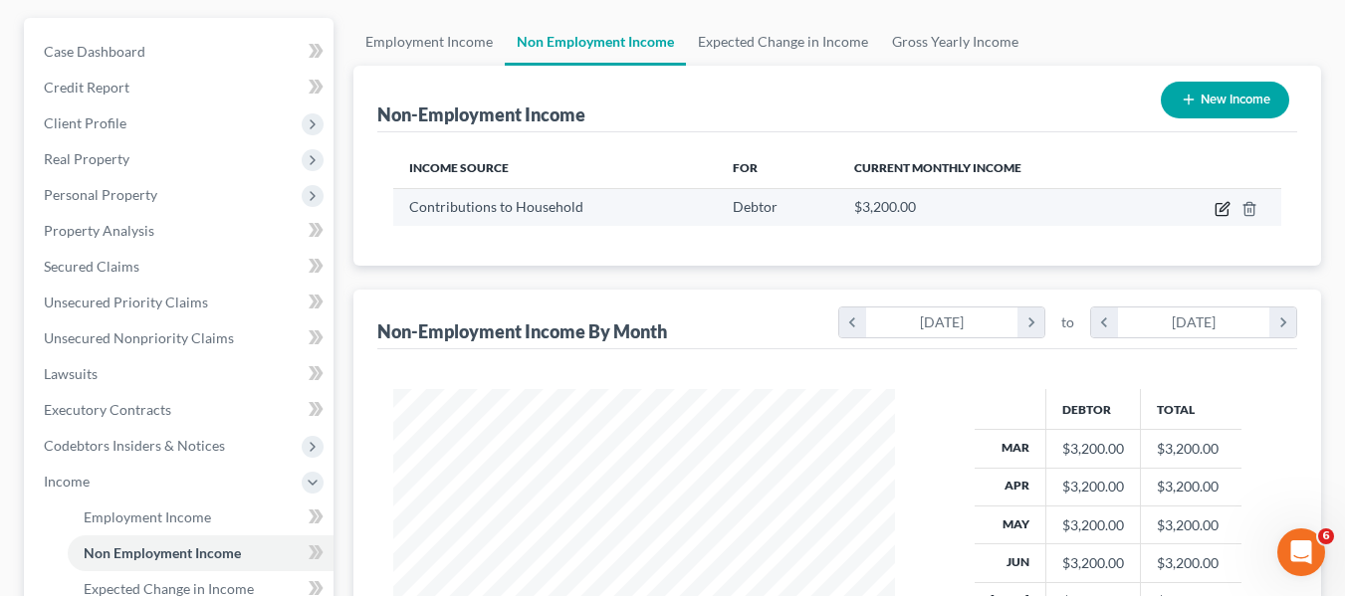
click at [1222, 211] on icon "button" at bounding box center [1223, 206] width 9 height 9
select select "8"
select select "0"
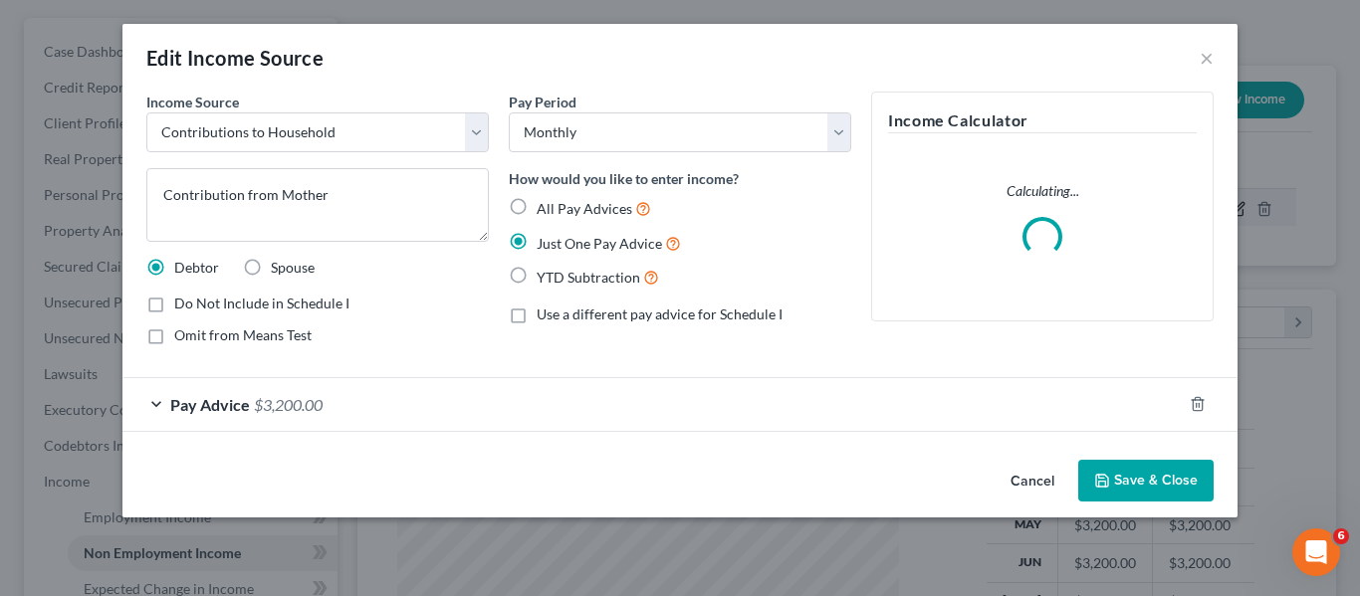
scroll to position [357, 548]
click at [208, 398] on span "Pay Advice" at bounding box center [210, 404] width 80 height 19
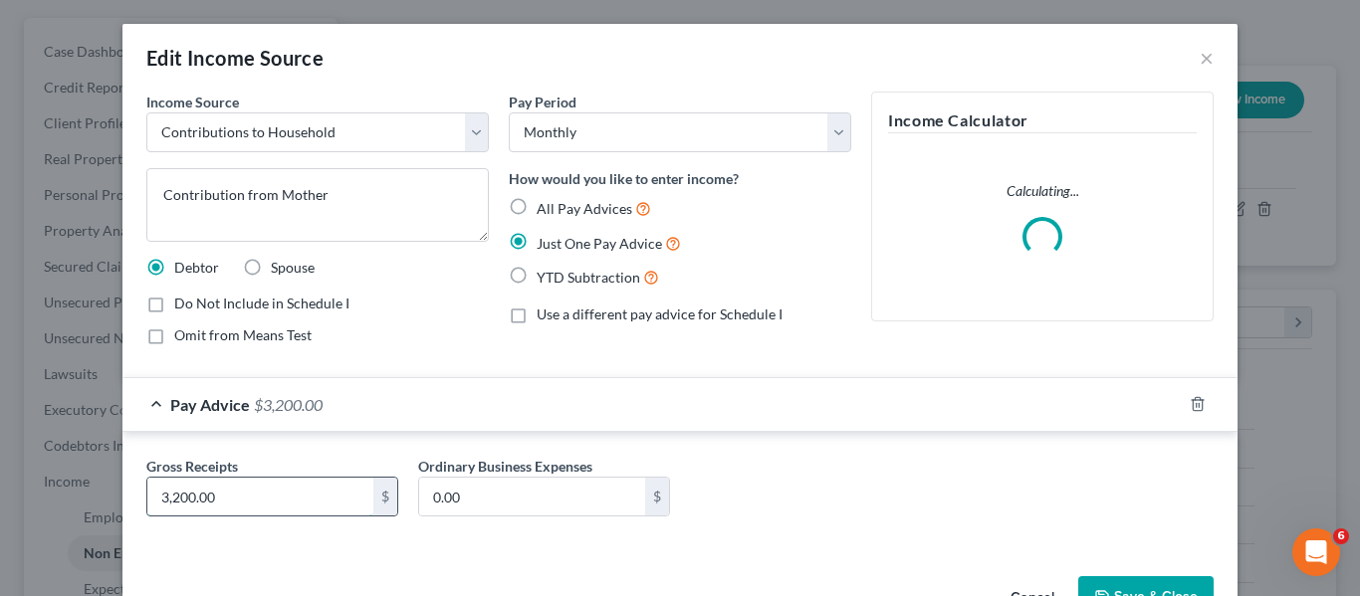
click at [311, 490] on input "3,200.00" at bounding box center [260, 497] width 226 height 38
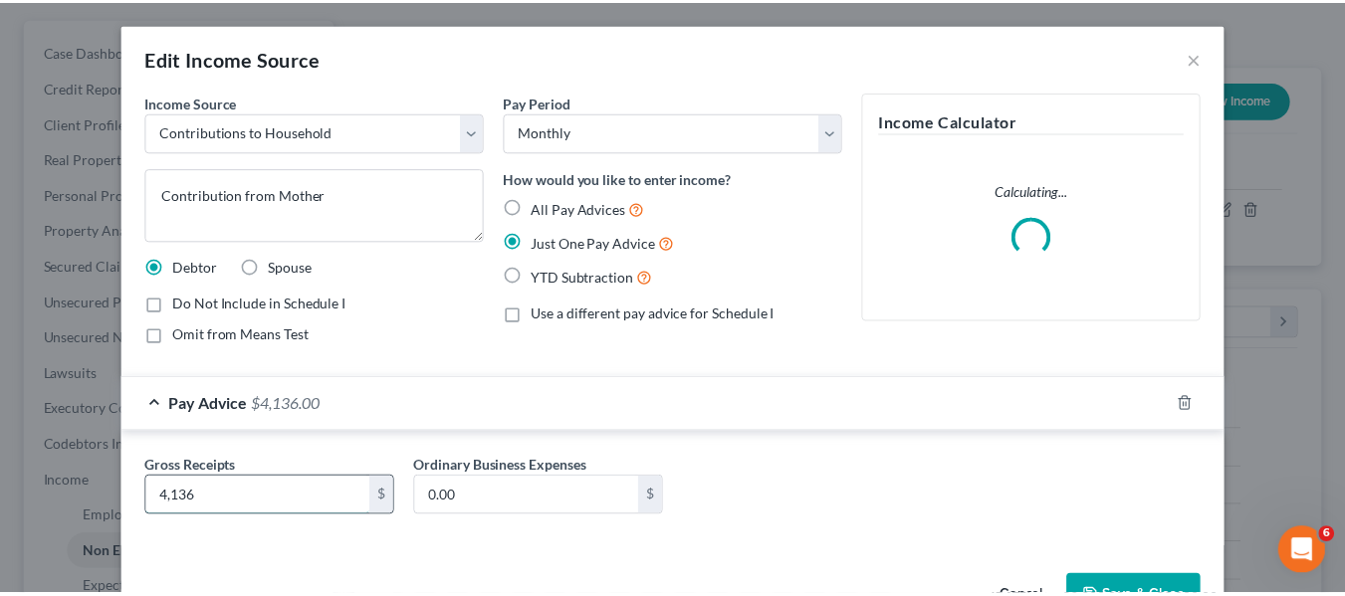
scroll to position [61, 0]
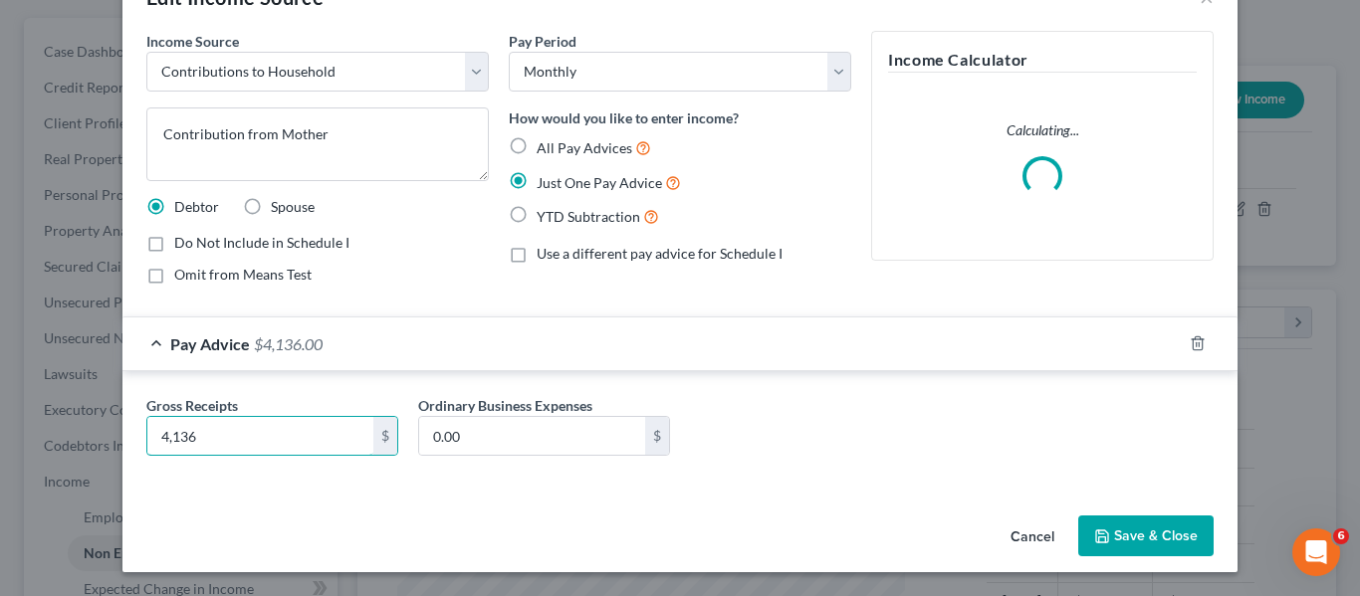
type input "4,136"
click at [1121, 531] on button "Save & Close" at bounding box center [1145, 537] width 135 height 42
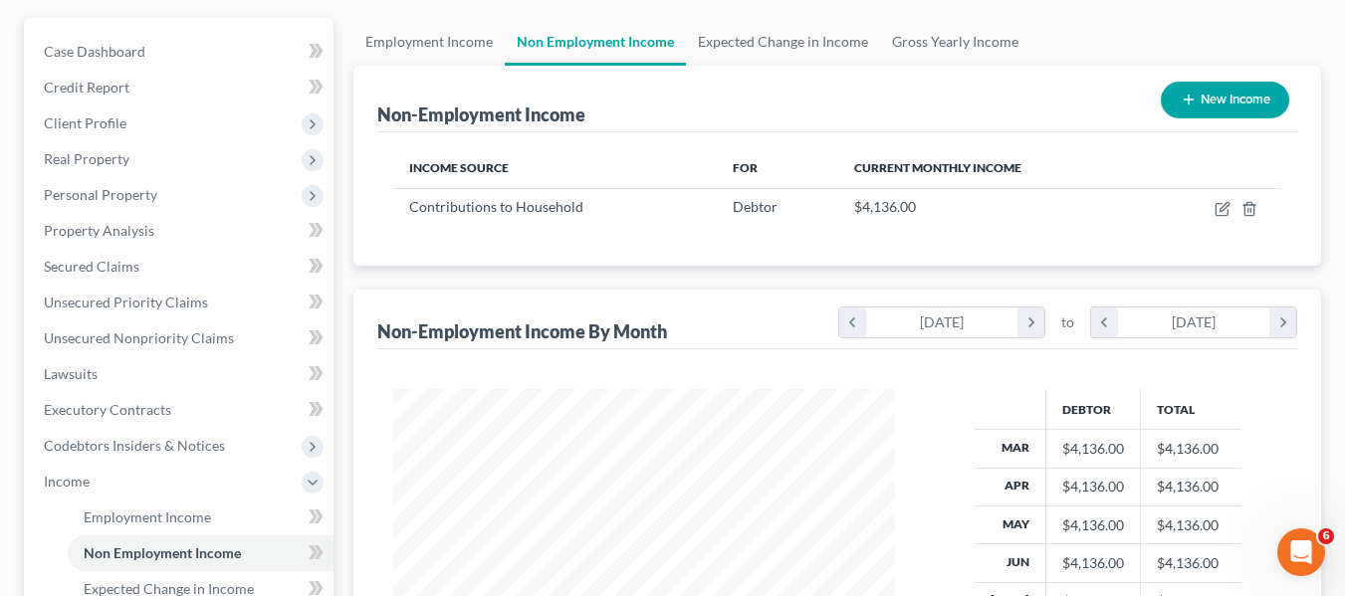
scroll to position [677, 0]
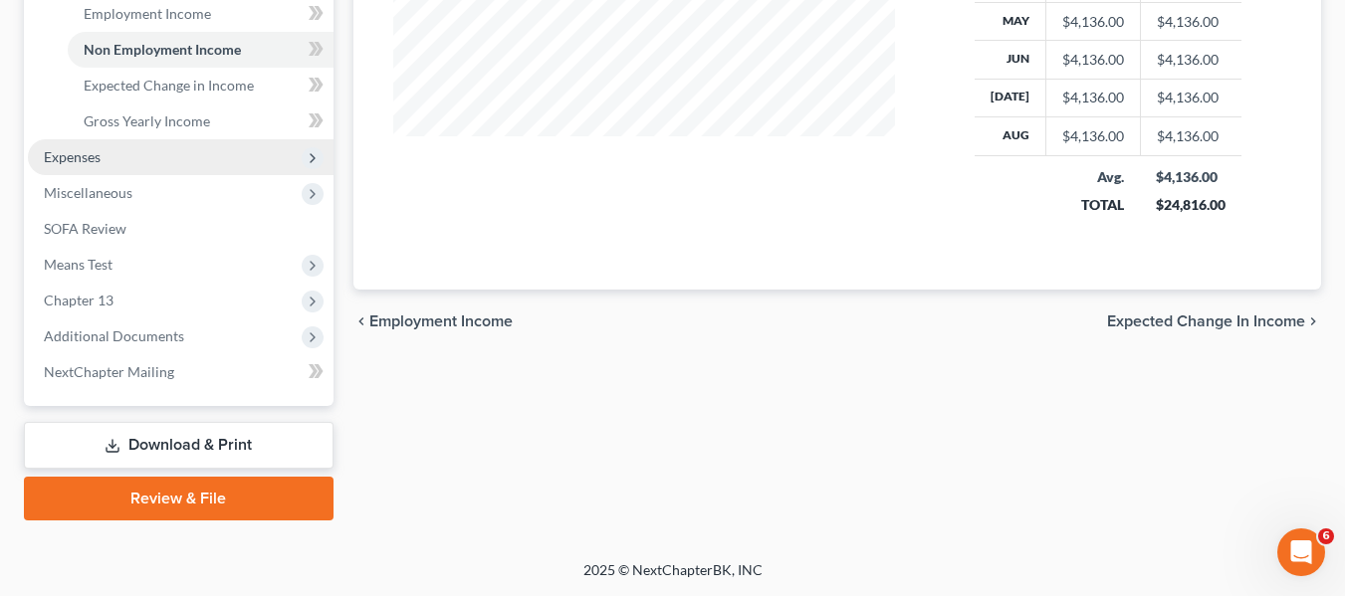
click at [110, 163] on span "Expenses" at bounding box center [181, 157] width 306 height 36
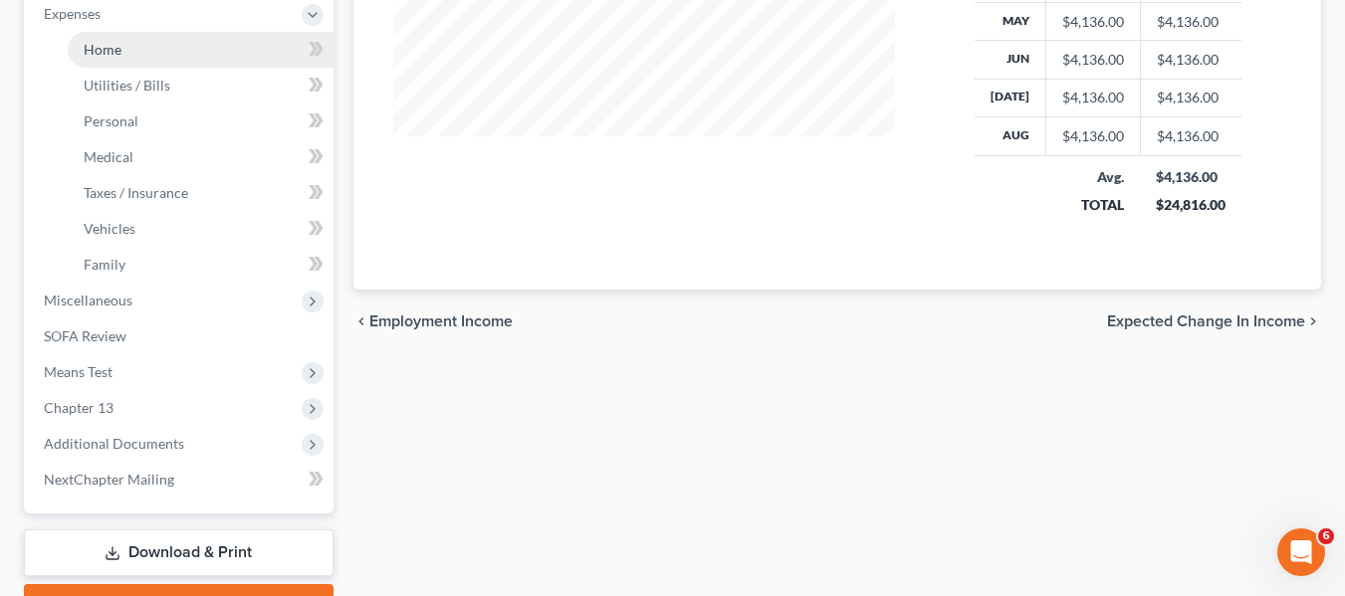
click at [142, 45] on link "Home" at bounding box center [201, 50] width 266 height 36
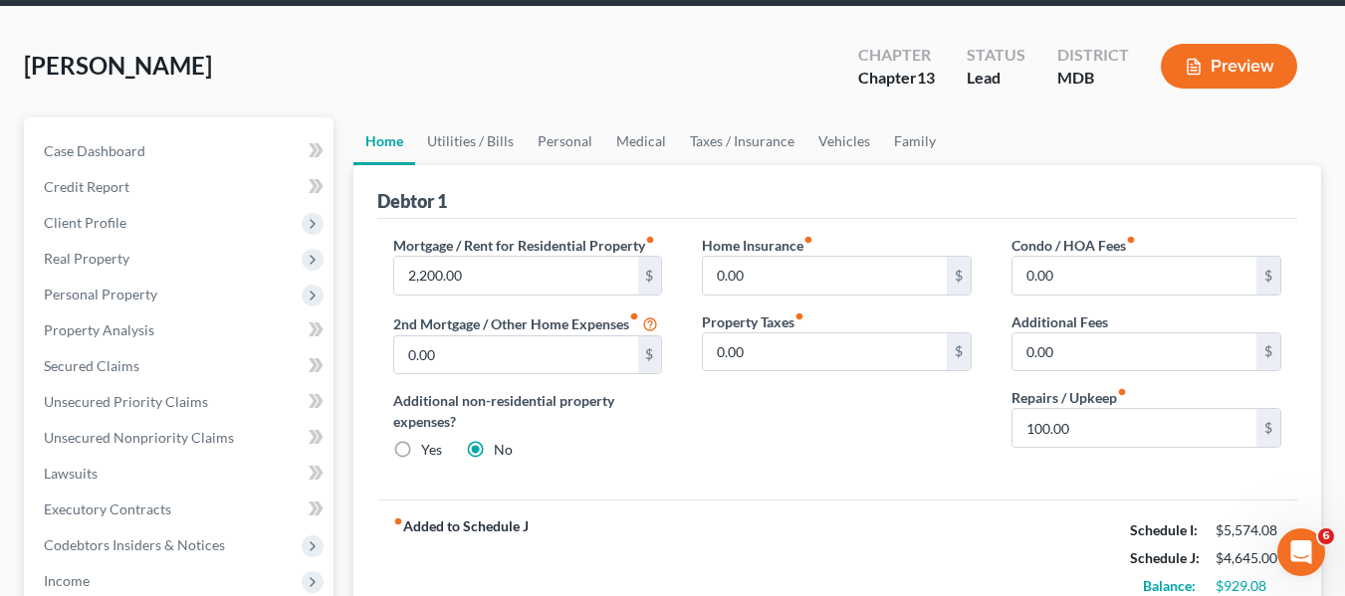
scroll to position [73, 0]
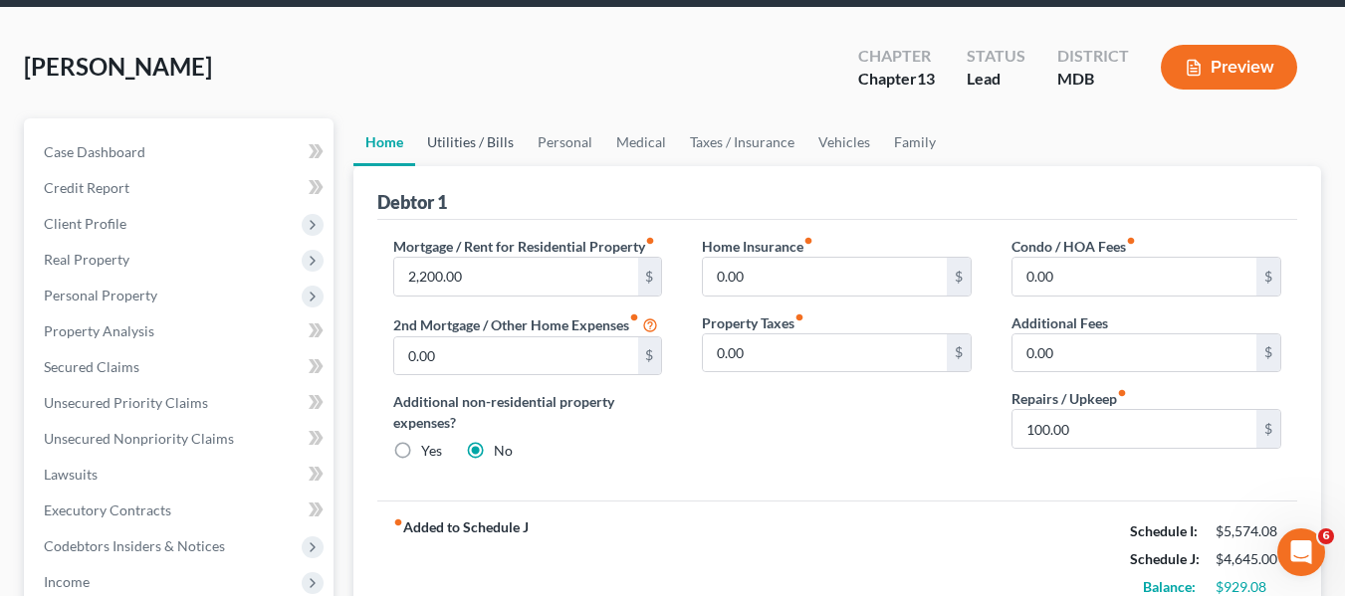
click at [443, 141] on link "Utilities / Bills" at bounding box center [470, 142] width 110 height 48
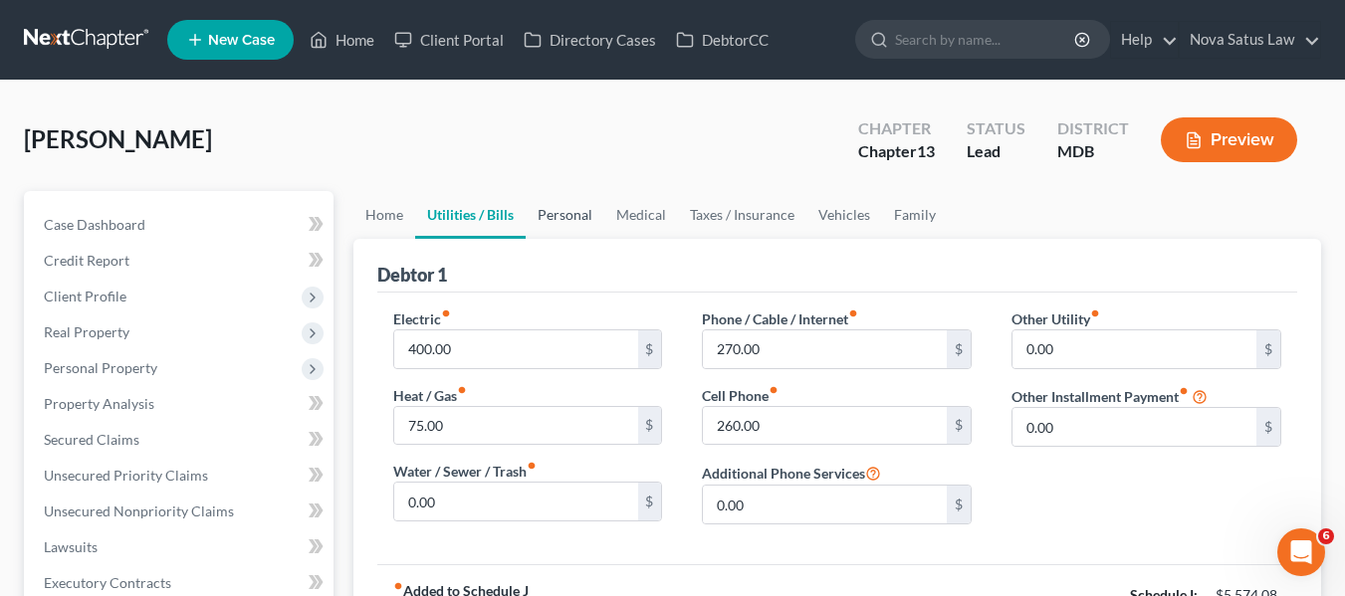
click at [559, 219] on link "Personal" at bounding box center [565, 215] width 79 height 48
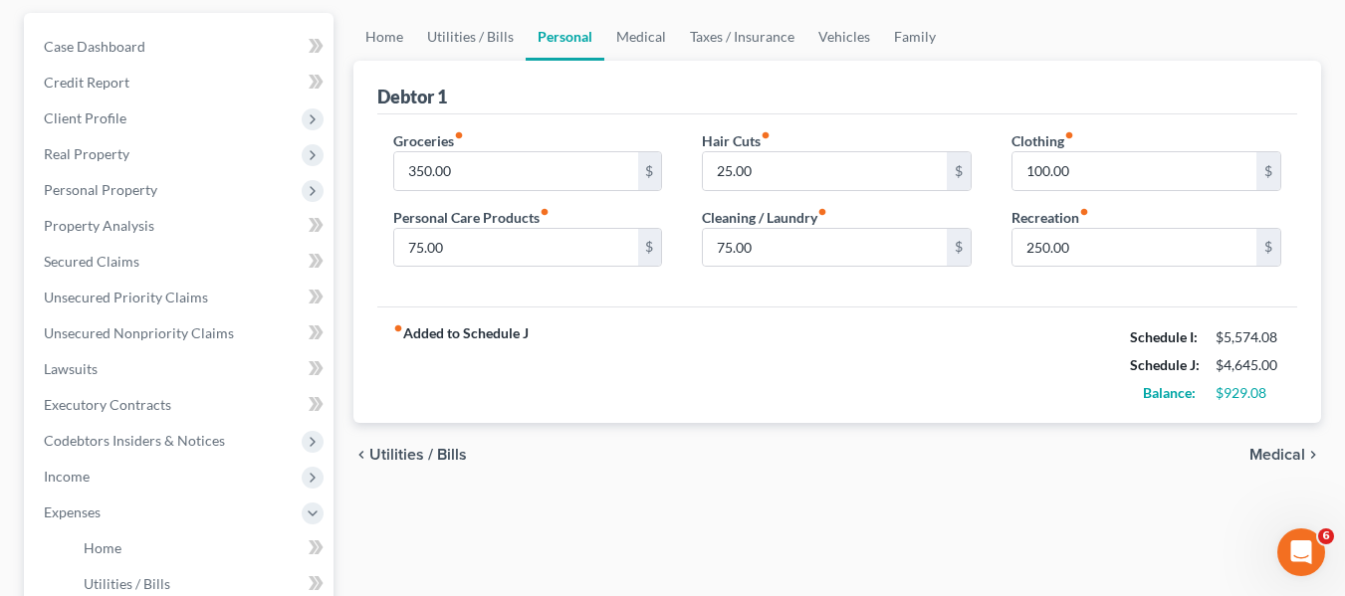
scroll to position [182, 0]
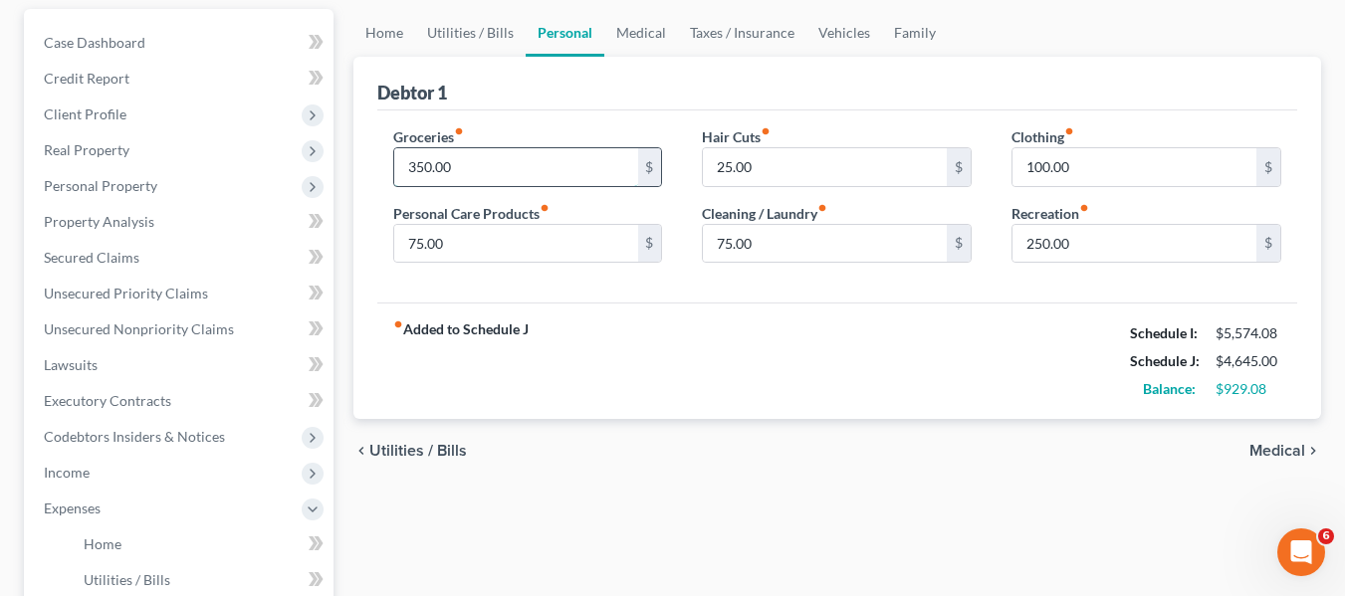
click at [493, 165] on input "350.00" at bounding box center [516, 167] width 244 height 38
type input "550"
click at [468, 230] on input "75.00" at bounding box center [516, 244] width 244 height 38
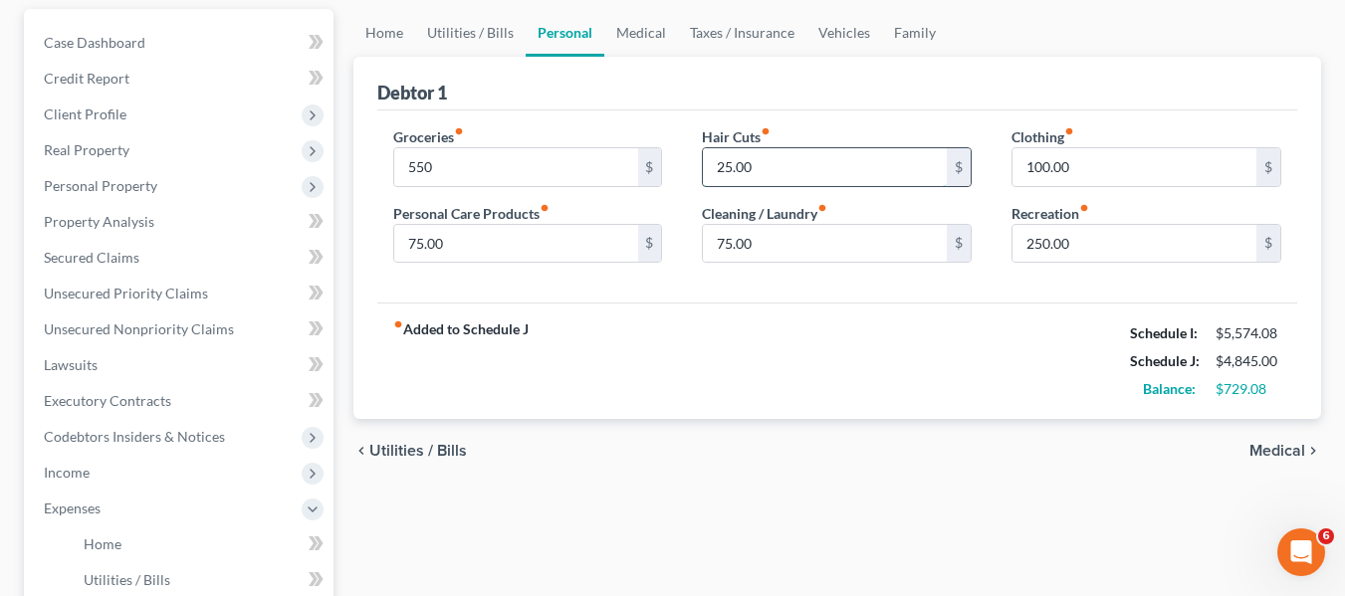
click at [789, 161] on input "25.00" at bounding box center [825, 167] width 244 height 38
type input "50"
click at [1123, 154] on input "100.00" at bounding box center [1134, 167] width 244 height 38
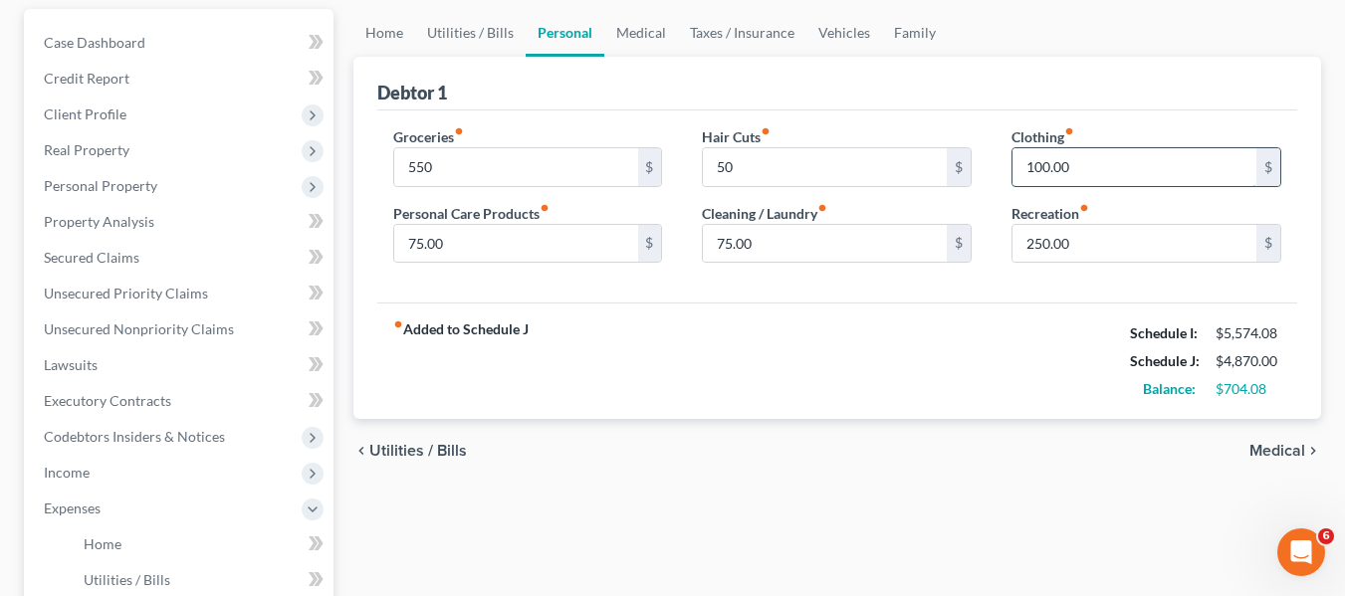
click at [1123, 154] on input "100.00" at bounding box center [1134, 167] width 244 height 38
type input "150"
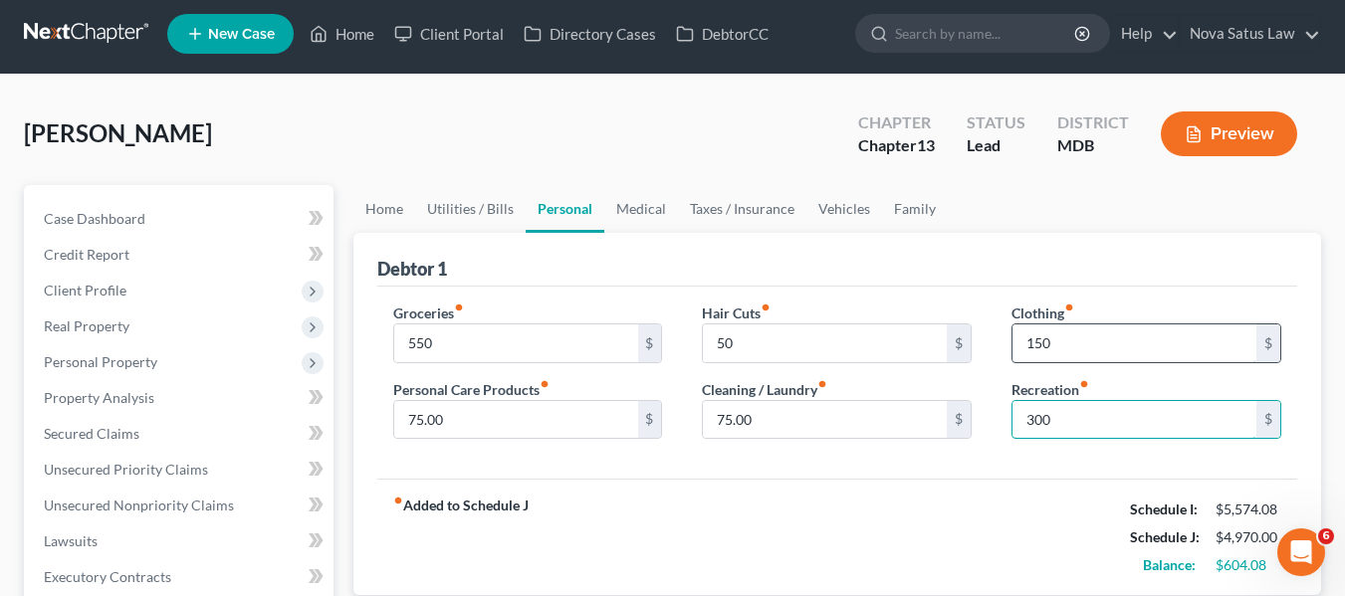
scroll to position [4, 0]
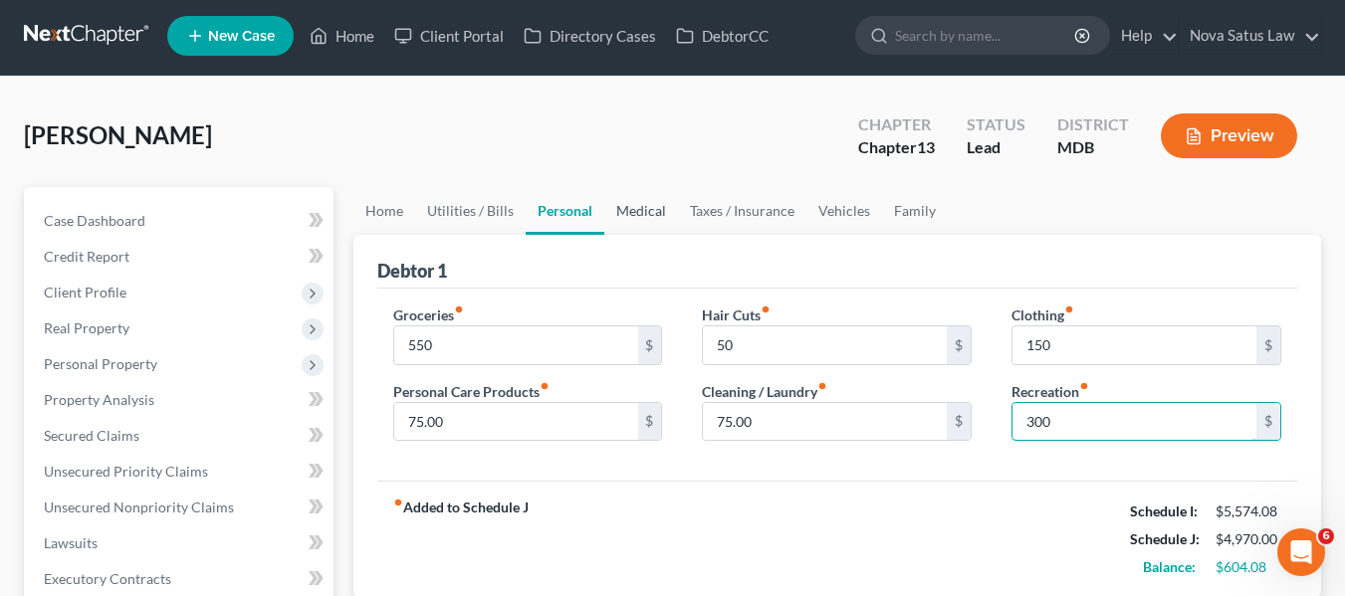
type input "300"
click at [649, 199] on link "Medical" at bounding box center [641, 211] width 74 height 48
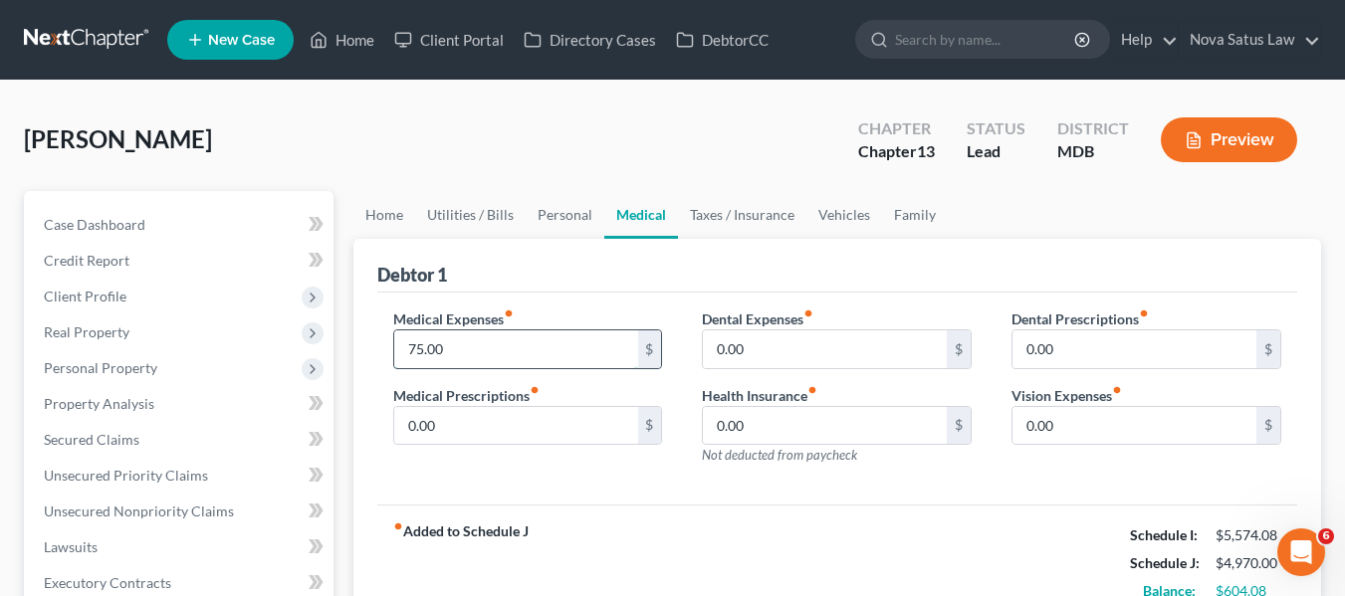
click at [461, 342] on input "75.00" at bounding box center [516, 349] width 244 height 38
type input "150"
click at [833, 224] on link "Vehicles" at bounding box center [844, 215] width 76 height 48
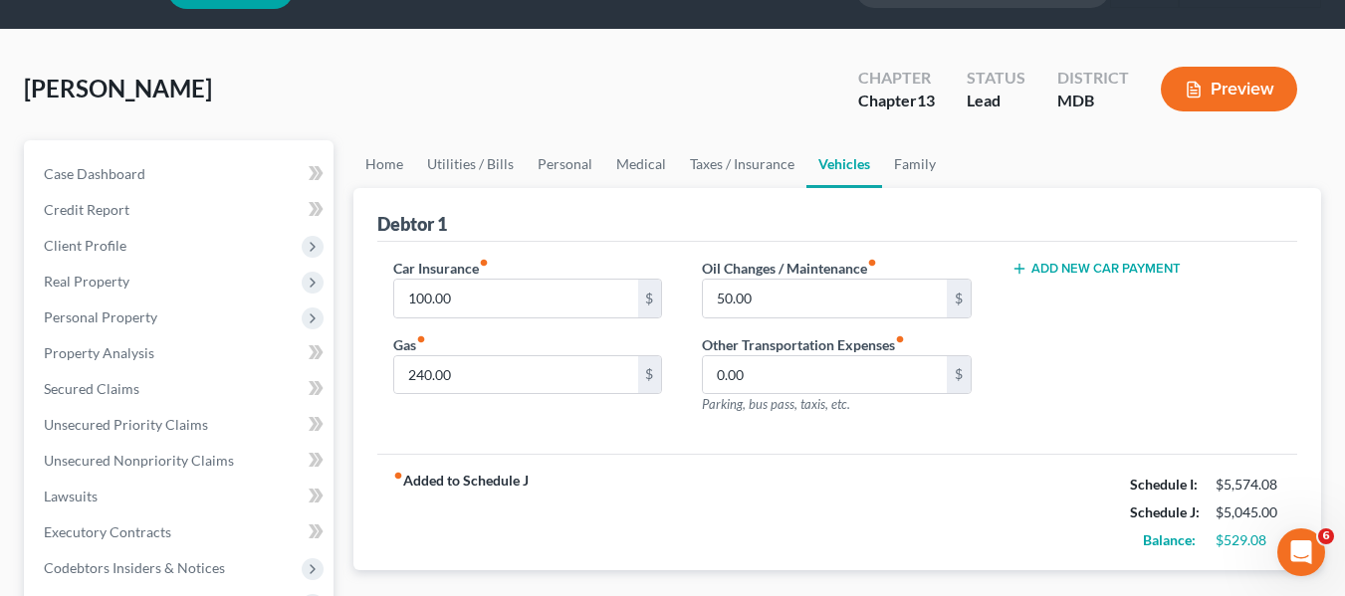
scroll to position [175, 0]
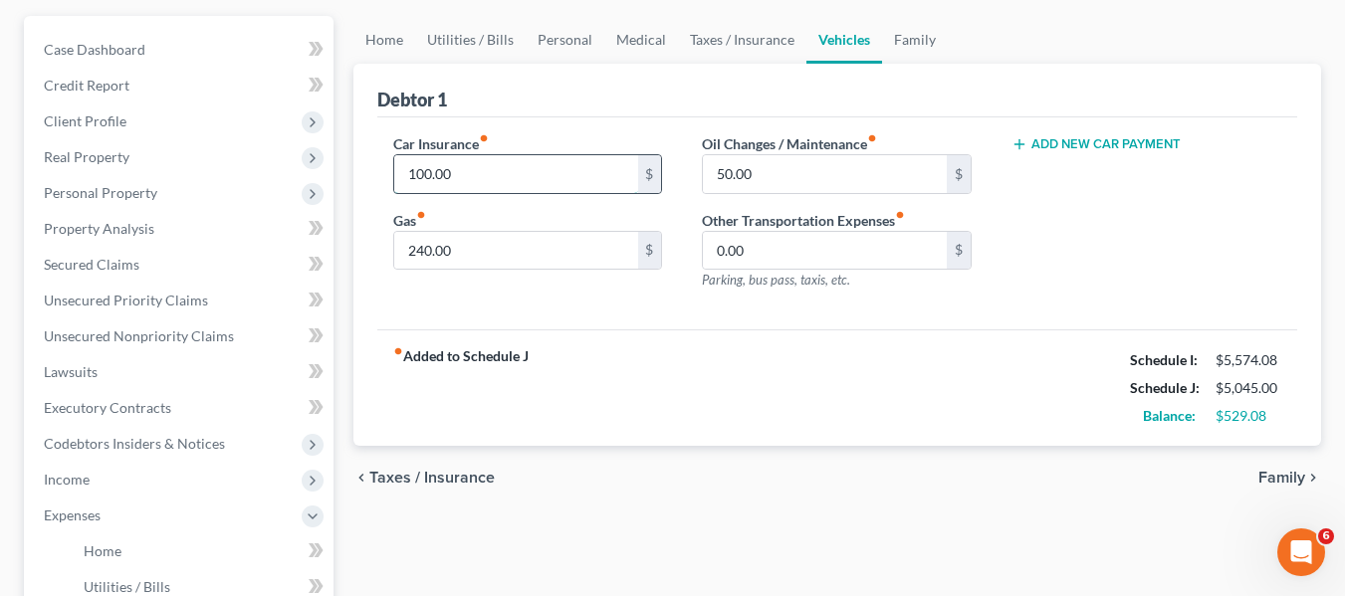
click at [584, 173] on input "100.00" at bounding box center [516, 174] width 244 height 38
type input "110"
click at [824, 170] on input "50.00" at bounding box center [825, 174] width 244 height 38
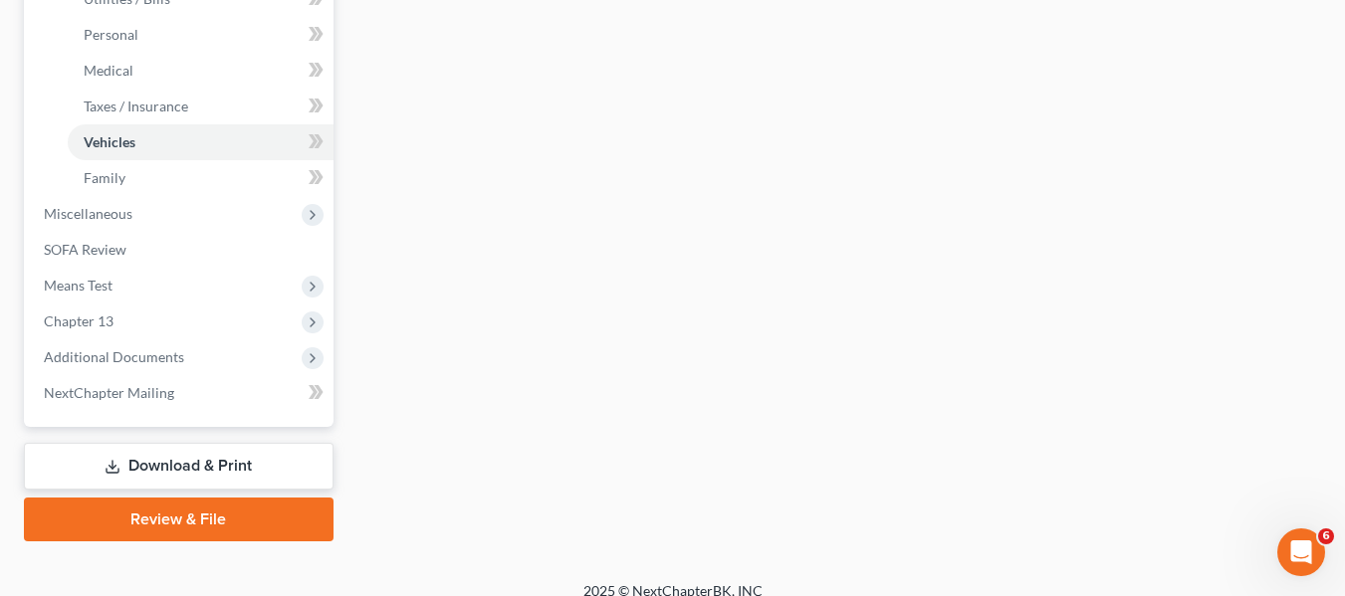
scroll to position [784, 0]
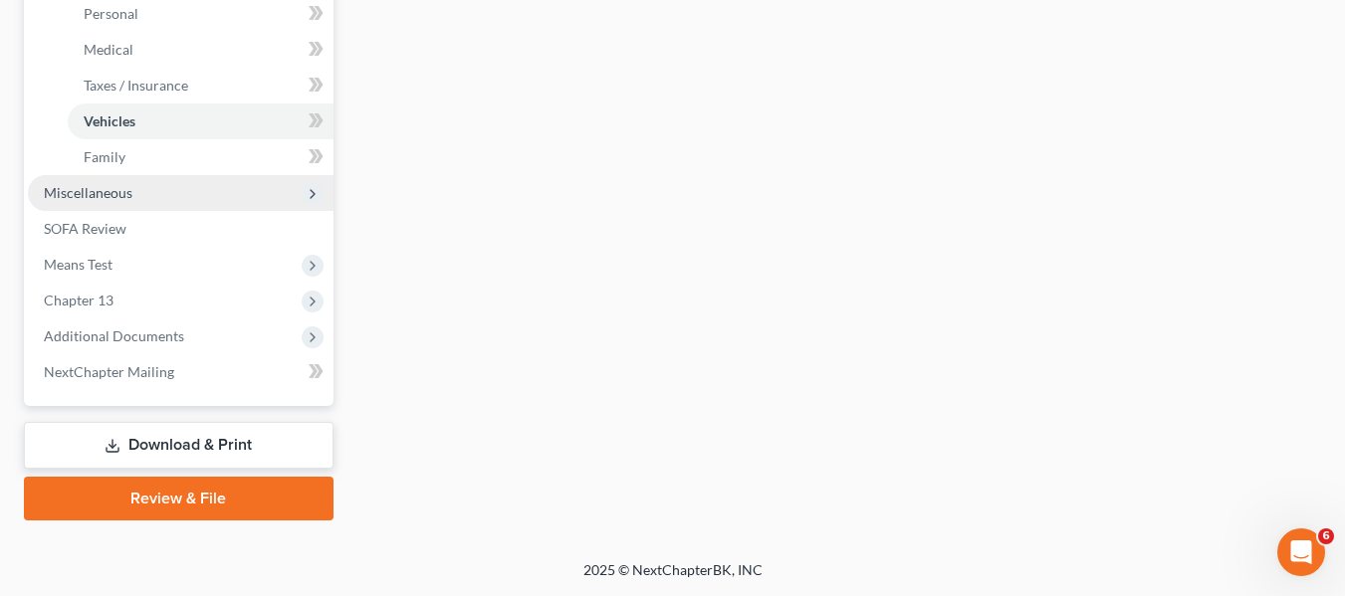
type input "75"
click at [145, 192] on span "Miscellaneous" at bounding box center [181, 193] width 306 height 36
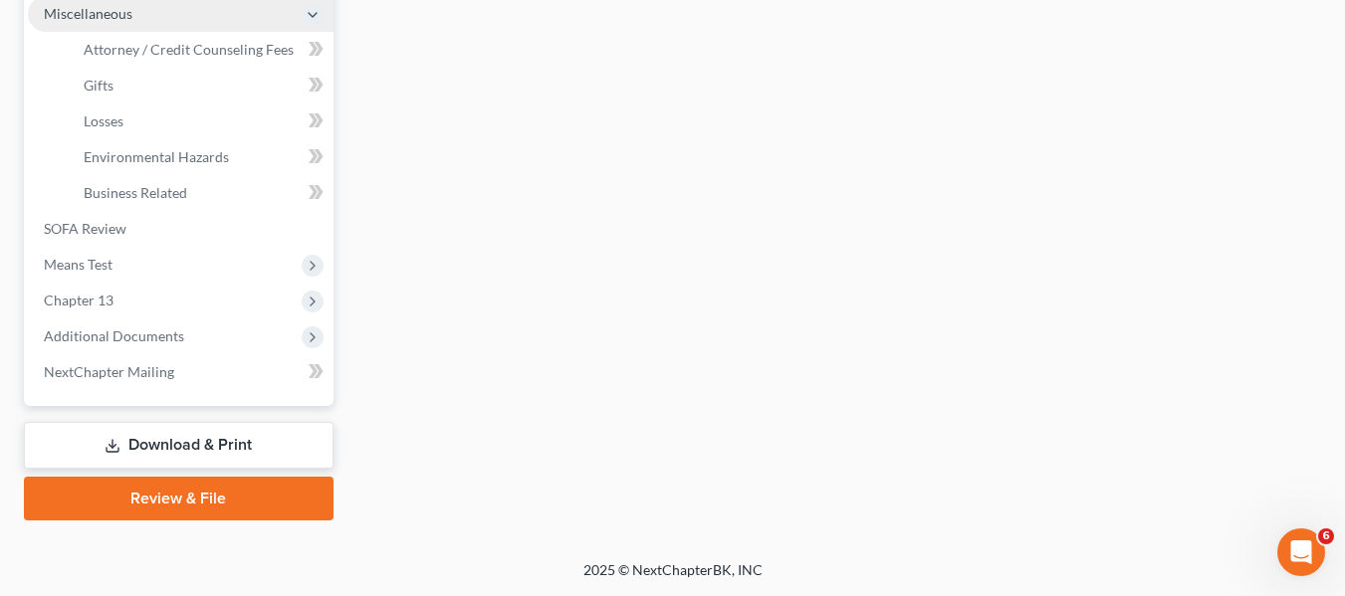
scroll to position [713, 0]
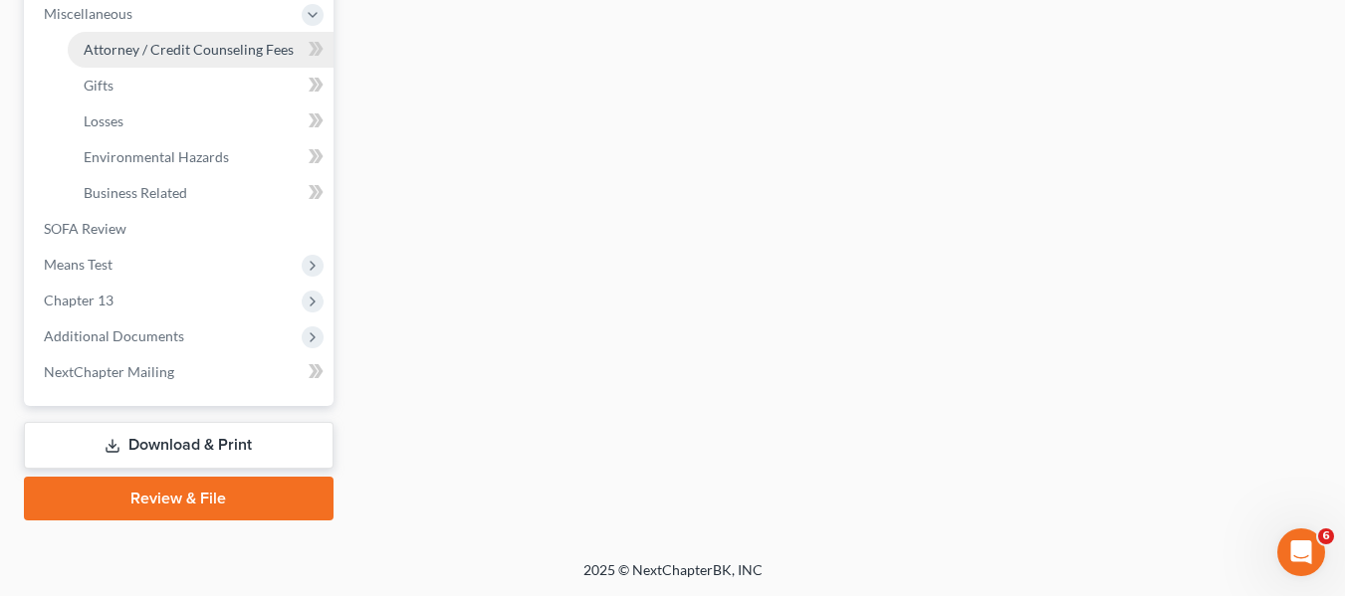
click at [152, 56] on span "Attorney / Credit Counseling Fees" at bounding box center [189, 49] width 210 height 17
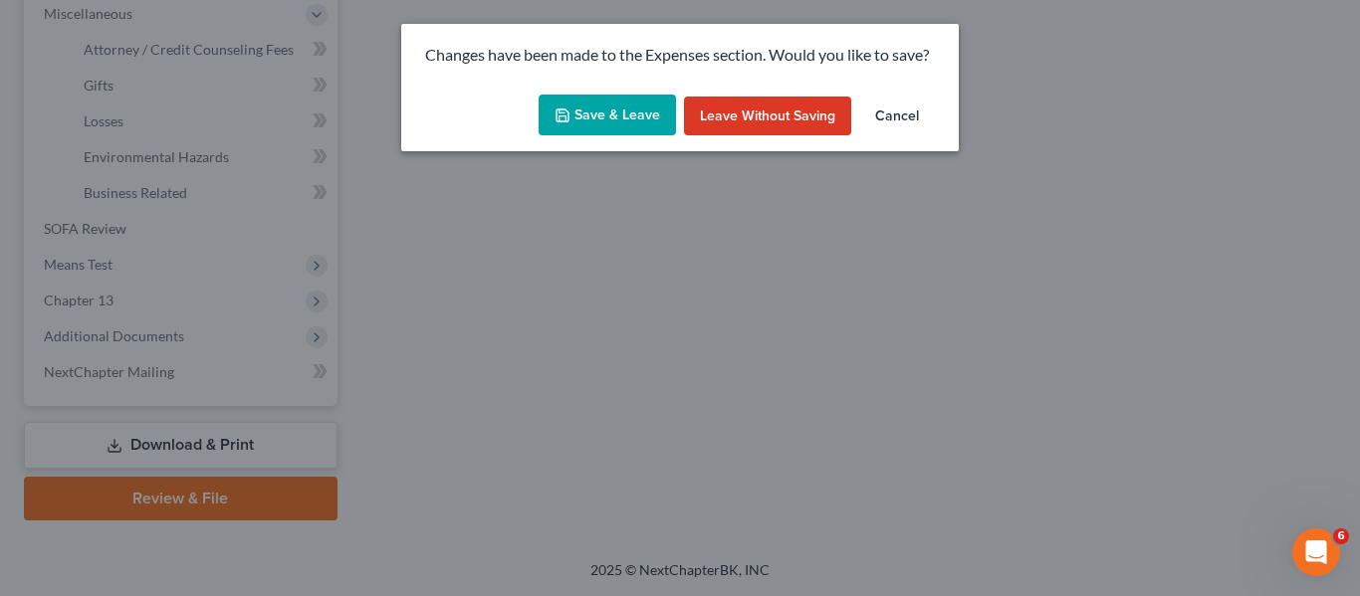
click at [595, 99] on button "Save & Leave" at bounding box center [607, 116] width 137 height 42
type input "110.00"
type input "75.00"
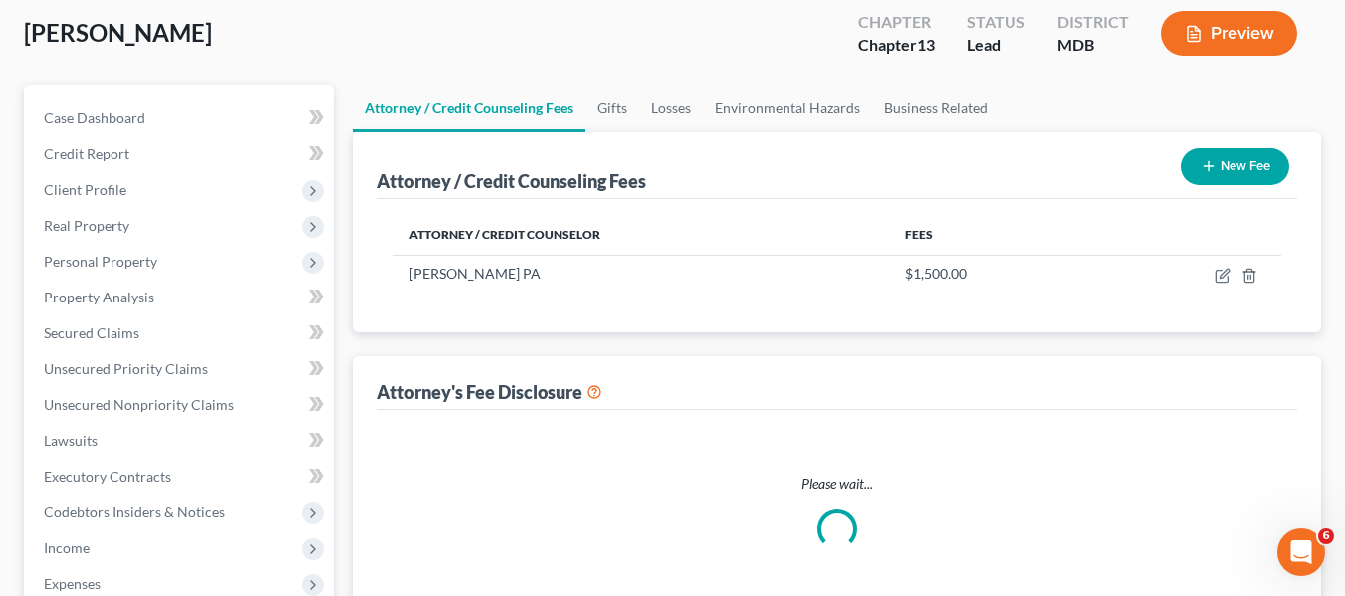
select select "2"
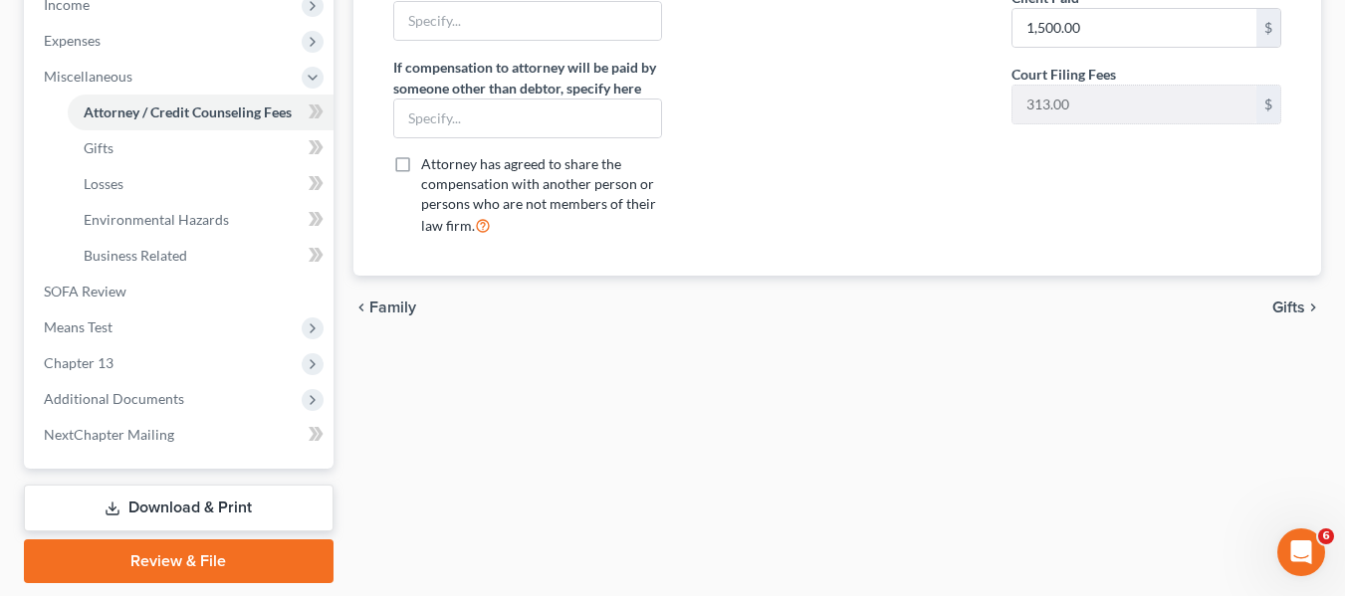
scroll to position [713, 0]
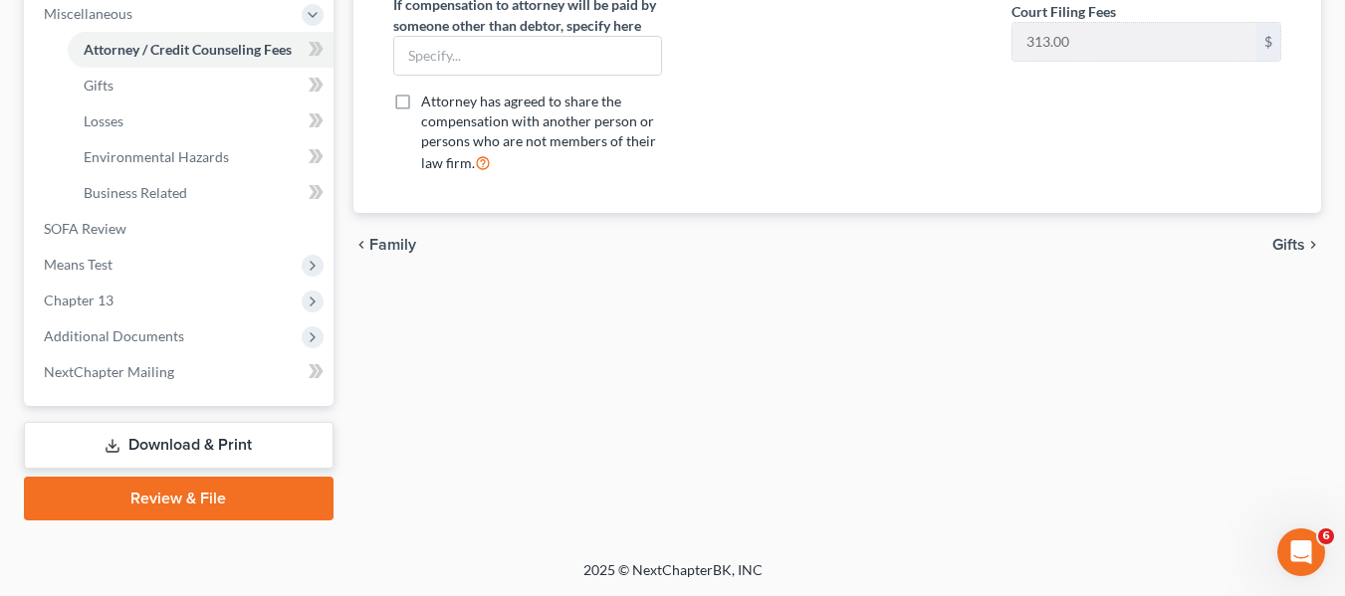
click at [194, 429] on link "Download & Print" at bounding box center [179, 445] width 310 height 47
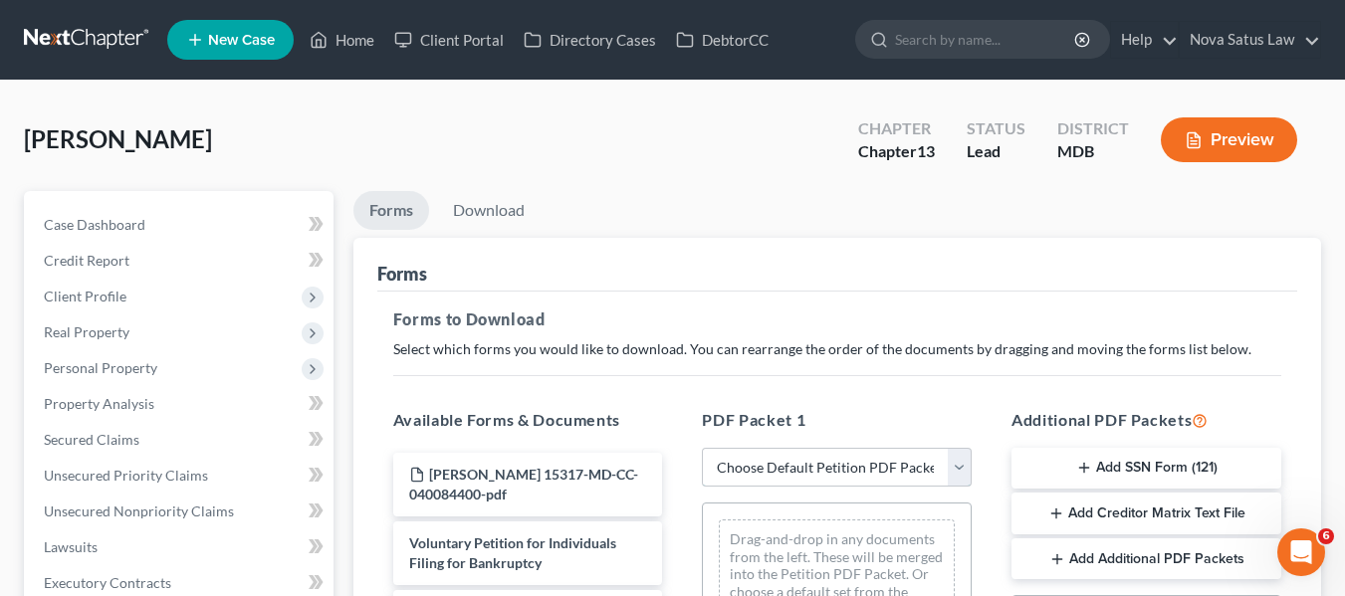
click at [741, 462] on select "Choose Default Petition PDF Packet Complete Bankruptcy Petition (all forms and …" at bounding box center [837, 468] width 270 height 40
select select "0"
click at [702, 448] on select "Choose Default Petition PDF Packet Complete Bankruptcy Petition (all forms and …" at bounding box center [837, 468] width 270 height 40
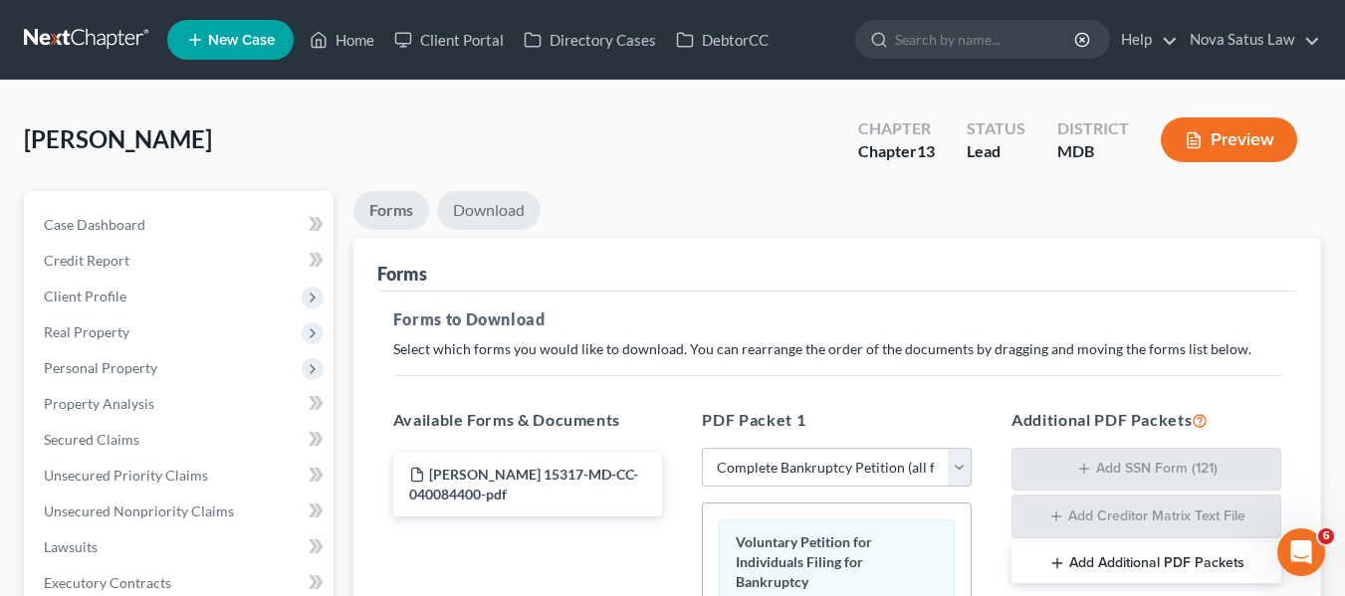
click at [480, 219] on link "Download" at bounding box center [489, 210] width 104 height 39
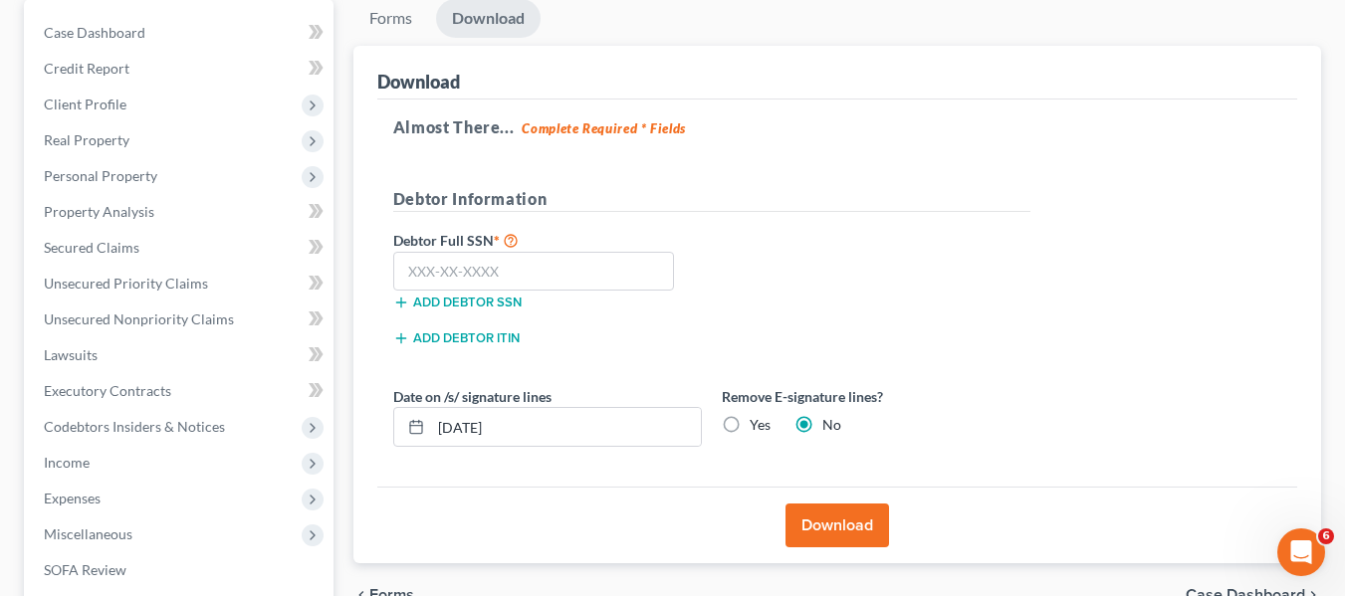
scroll to position [199, 0]
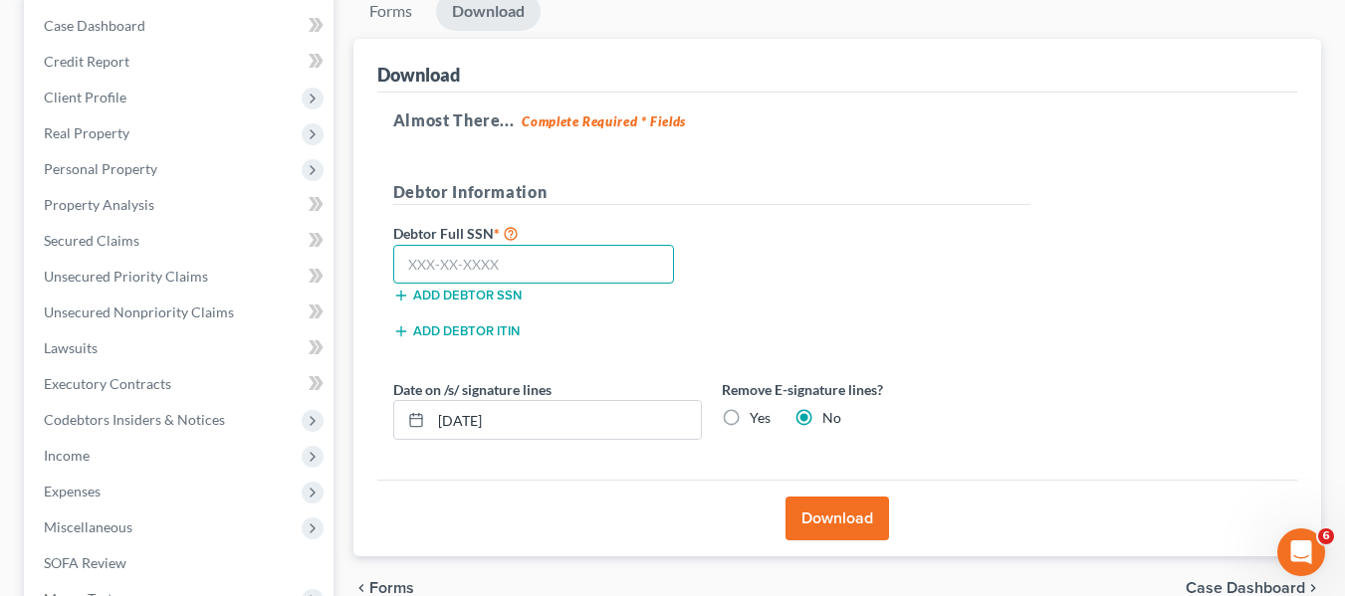
click at [425, 258] on input "text" at bounding box center [534, 265] width 282 height 40
type input "222-48-1699"
click at [813, 512] on button "Download" at bounding box center [837, 519] width 104 height 44
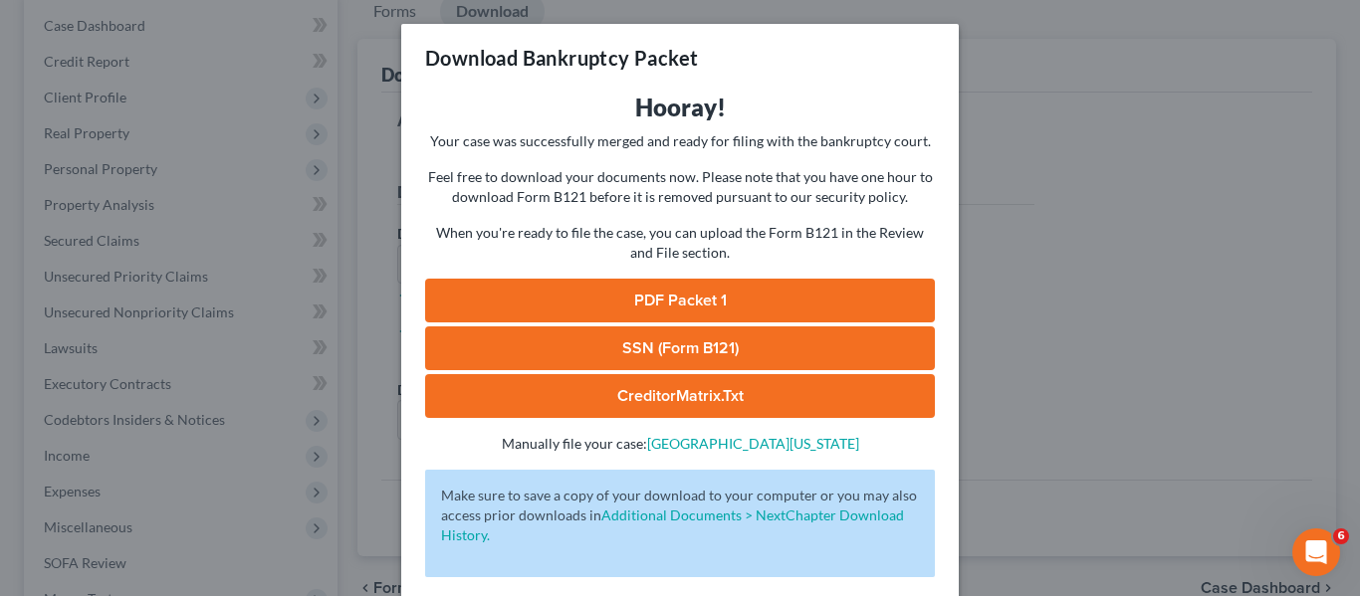
click at [605, 304] on link "PDF Packet 1" at bounding box center [680, 301] width 510 height 44
click at [1033, 338] on div "Download Bankruptcy Packet Hooray! Your case was successfully merged and ready …" at bounding box center [680, 298] width 1360 height 596
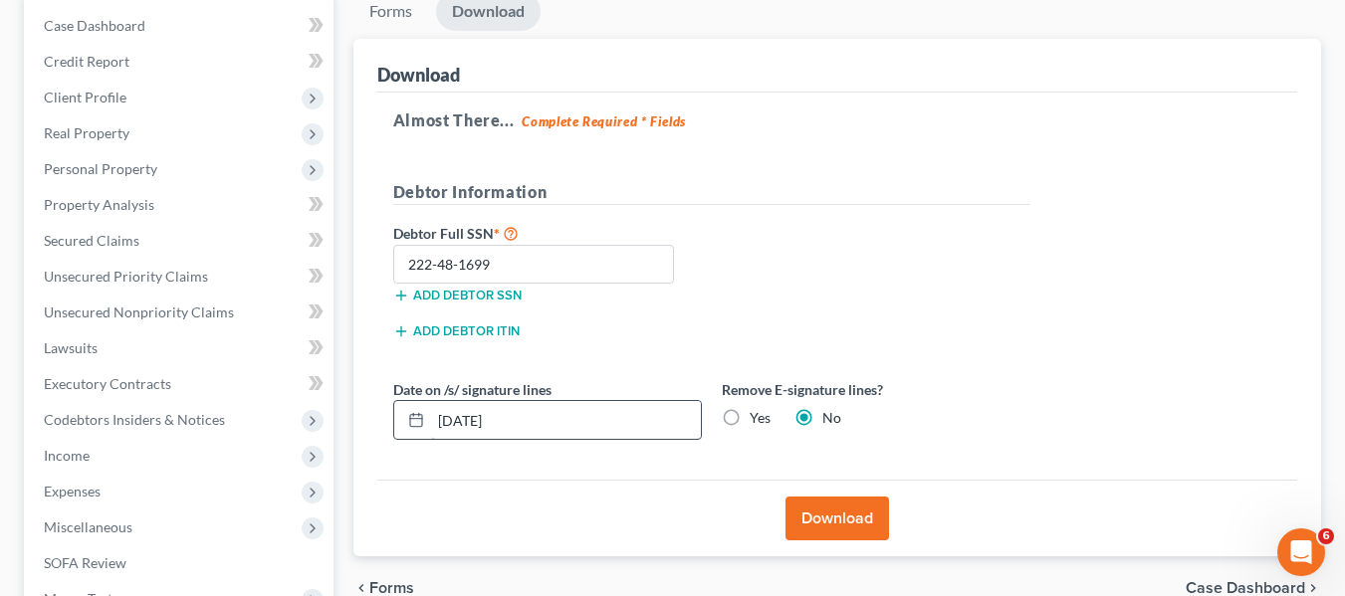
scroll to position [534, 0]
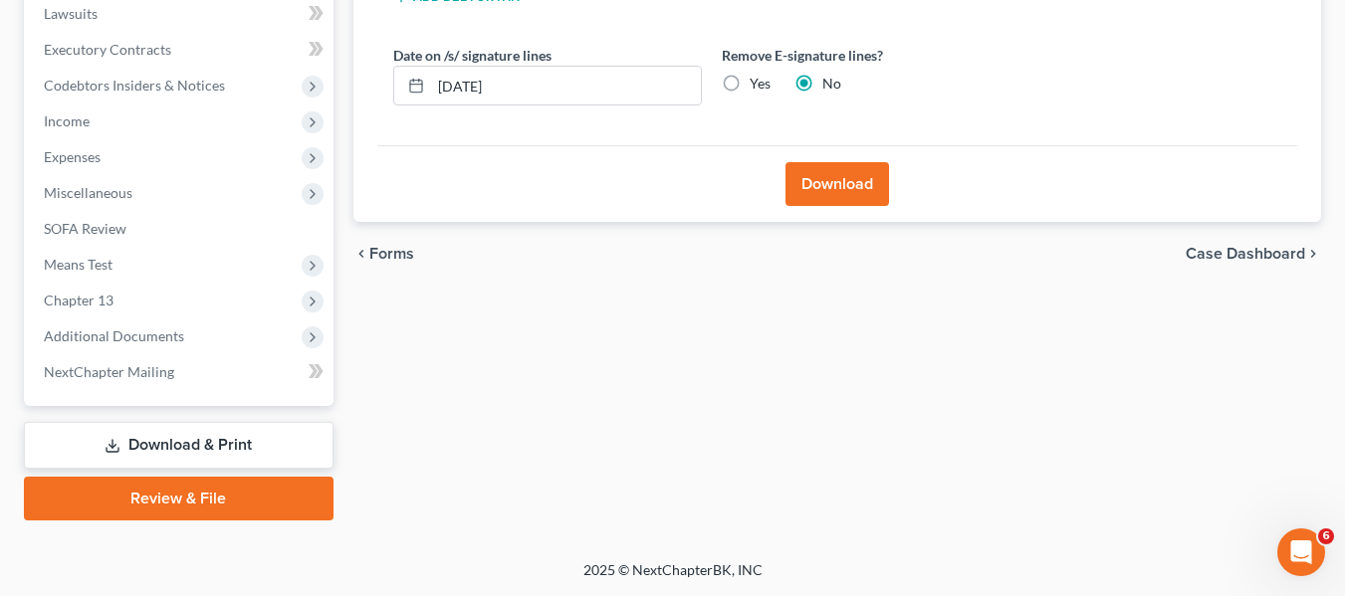
click at [148, 505] on link "Review & File" at bounding box center [179, 499] width 310 height 44
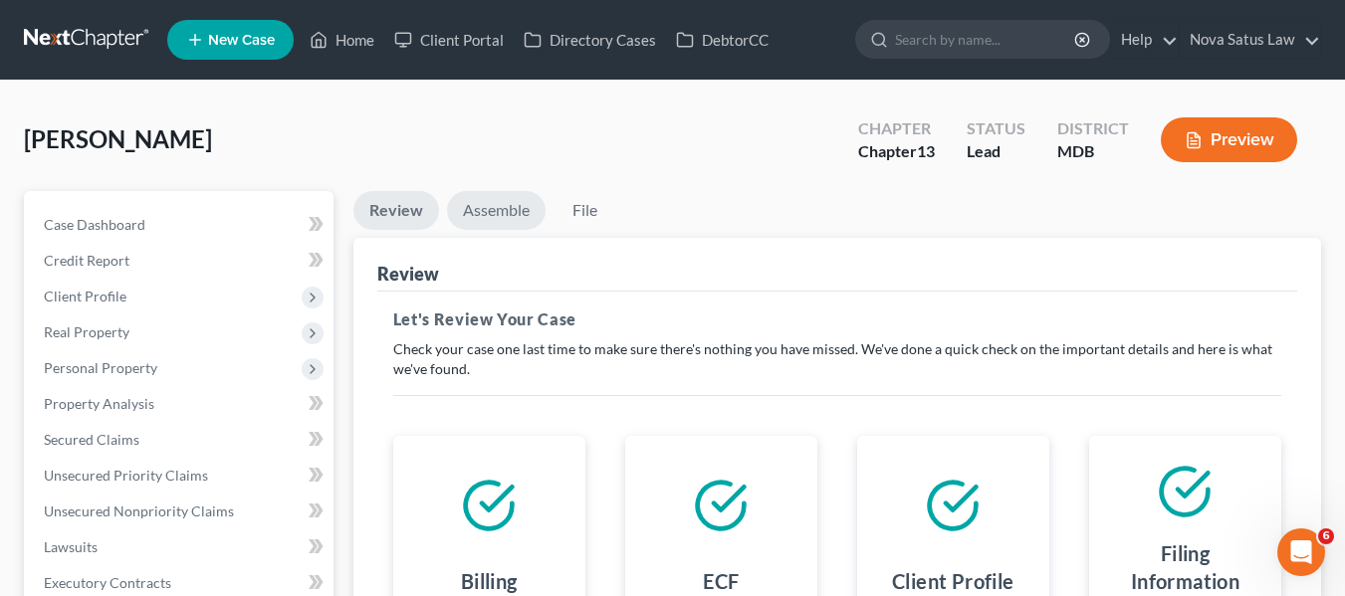
click at [480, 213] on link "Assemble" at bounding box center [496, 210] width 99 height 39
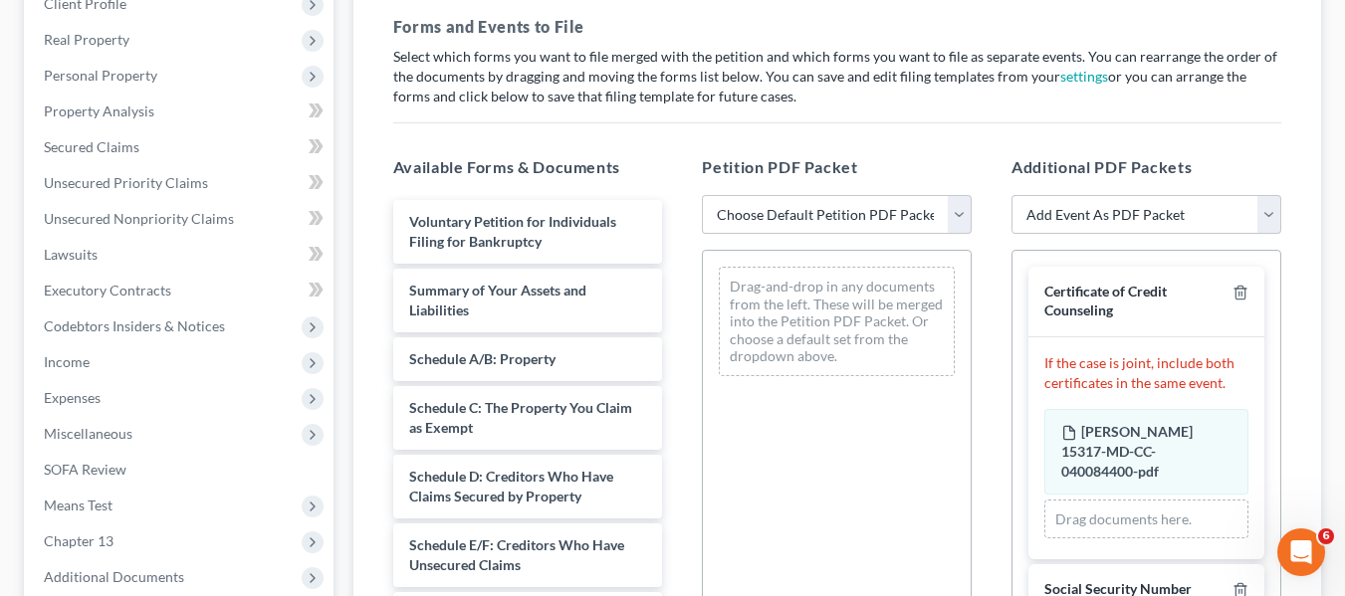
scroll to position [294, 0]
click at [767, 209] on select "Choose Default Petition PDF Packet Emergency Filing (Voluntary Petition and Cre…" at bounding box center [837, 214] width 270 height 40
select select "1"
click at [702, 194] on select "Choose Default Petition PDF Packet Emergency Filing (Voluntary Petition and Cre…" at bounding box center [837, 214] width 270 height 40
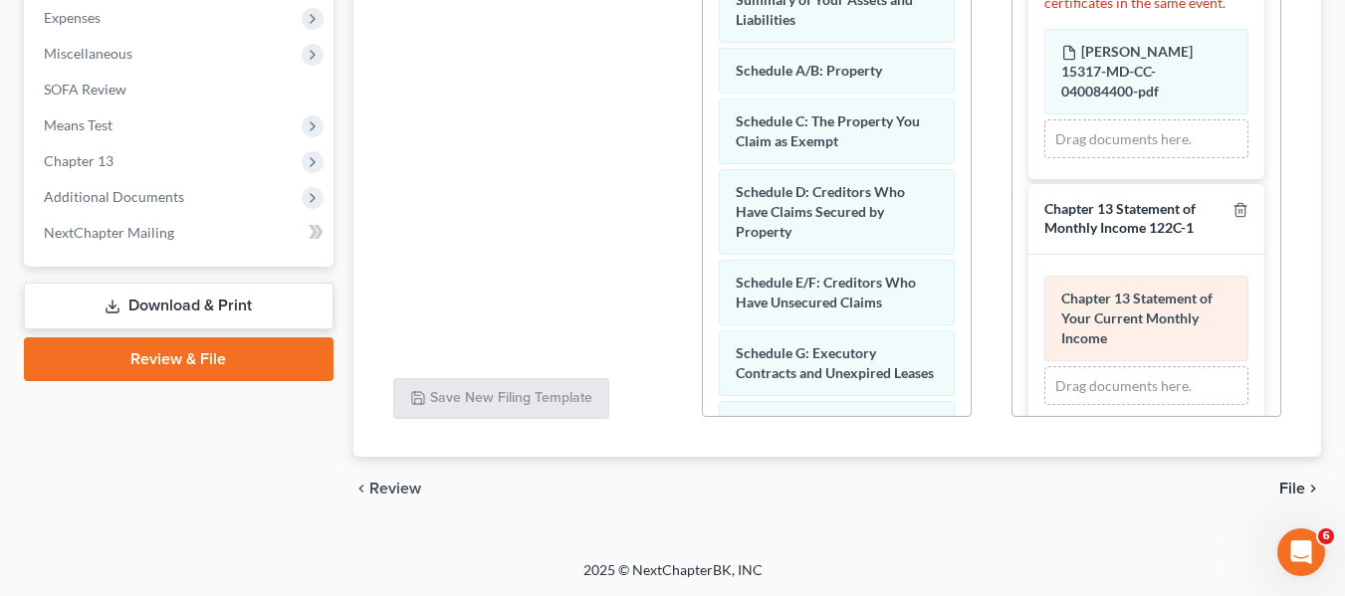
scroll to position [408, 0]
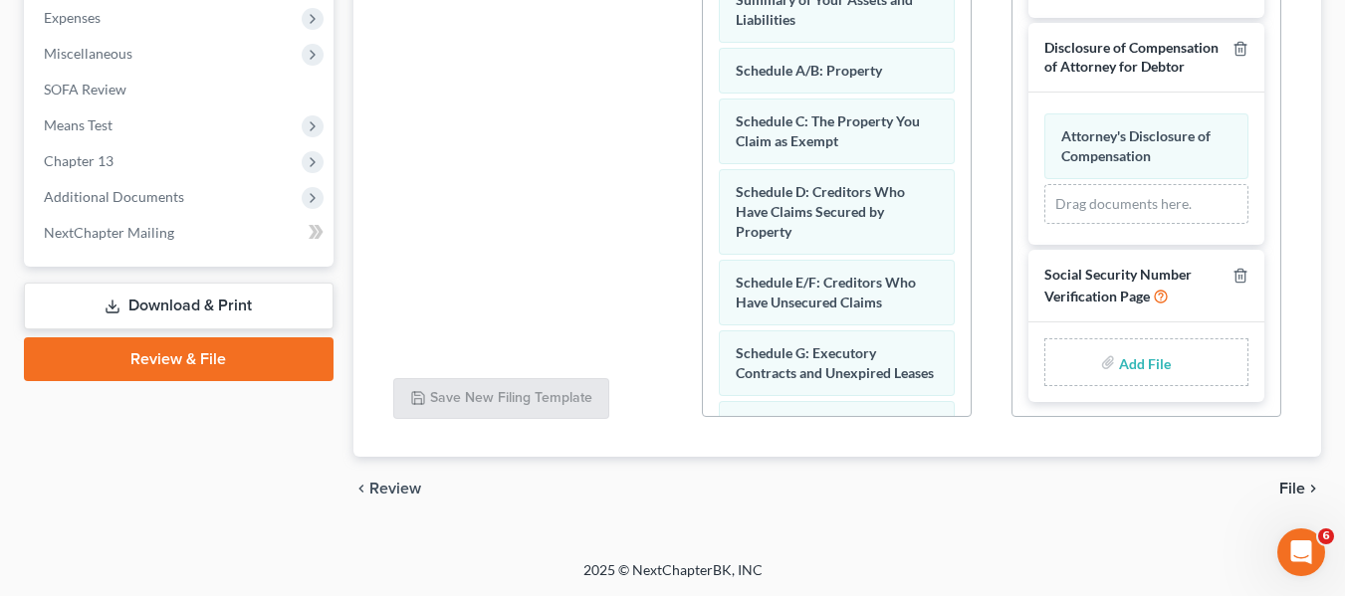
click at [1136, 358] on input "file" at bounding box center [1143, 362] width 48 height 36
type input "C:\fakepath\SSN.pdf"
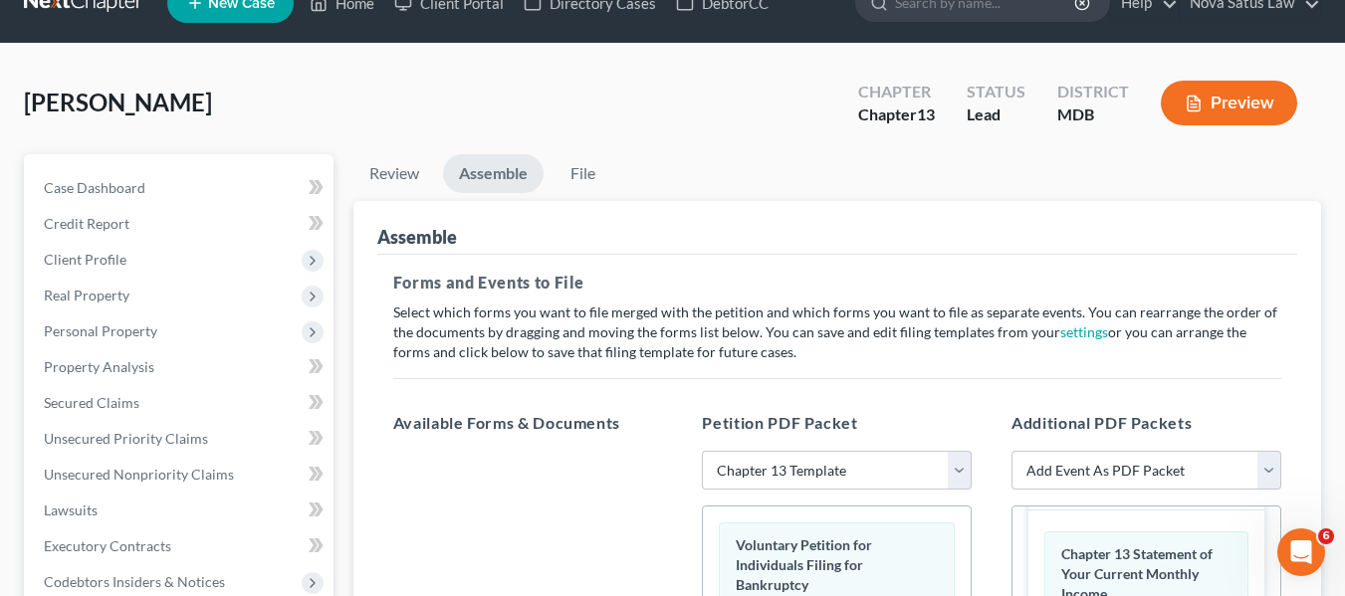
scroll to position [0, 0]
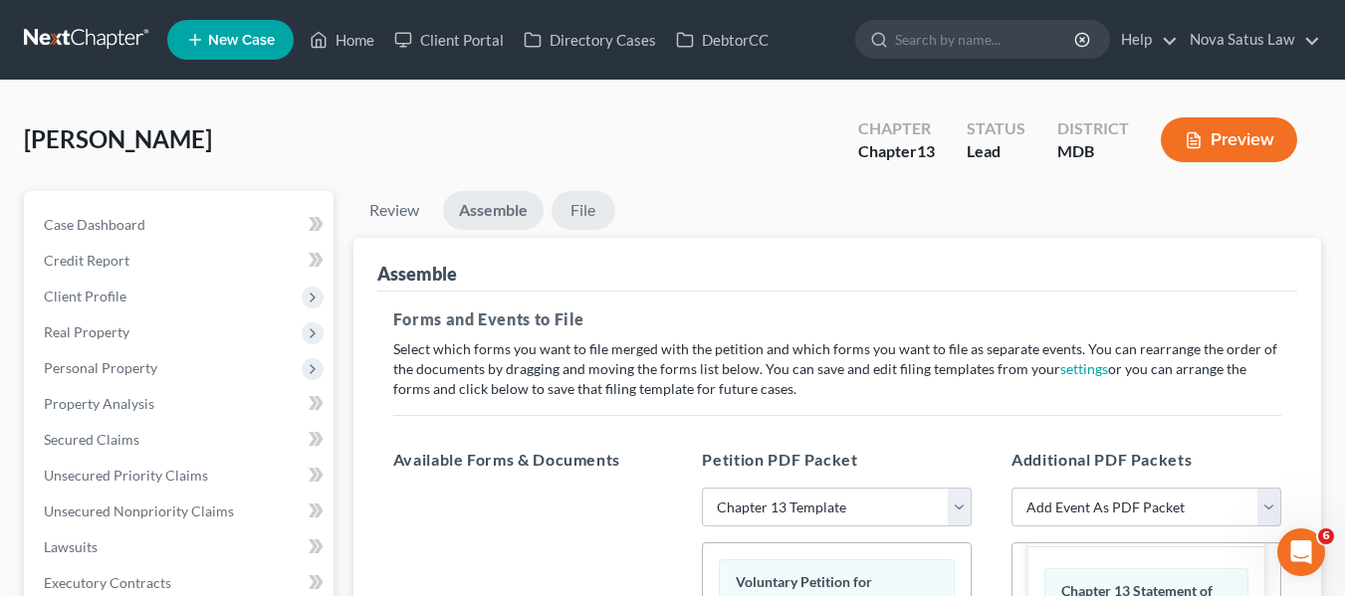
click at [587, 201] on link "File" at bounding box center [583, 210] width 64 height 39
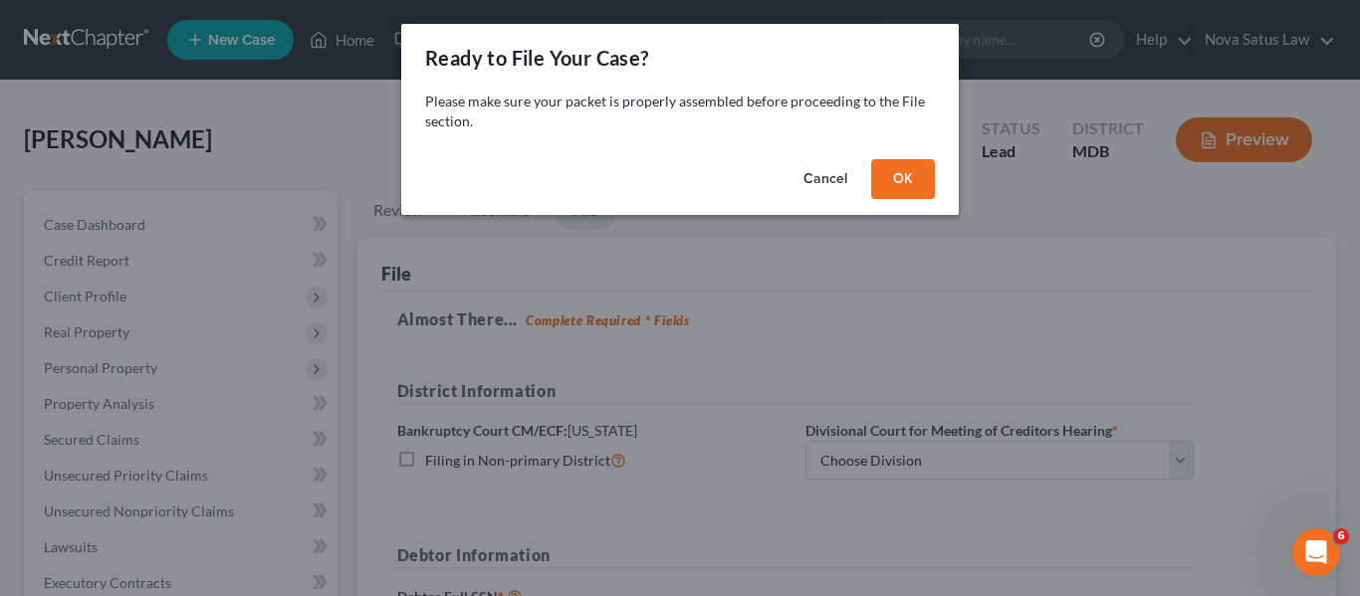
click at [905, 180] on button "OK" at bounding box center [903, 179] width 64 height 40
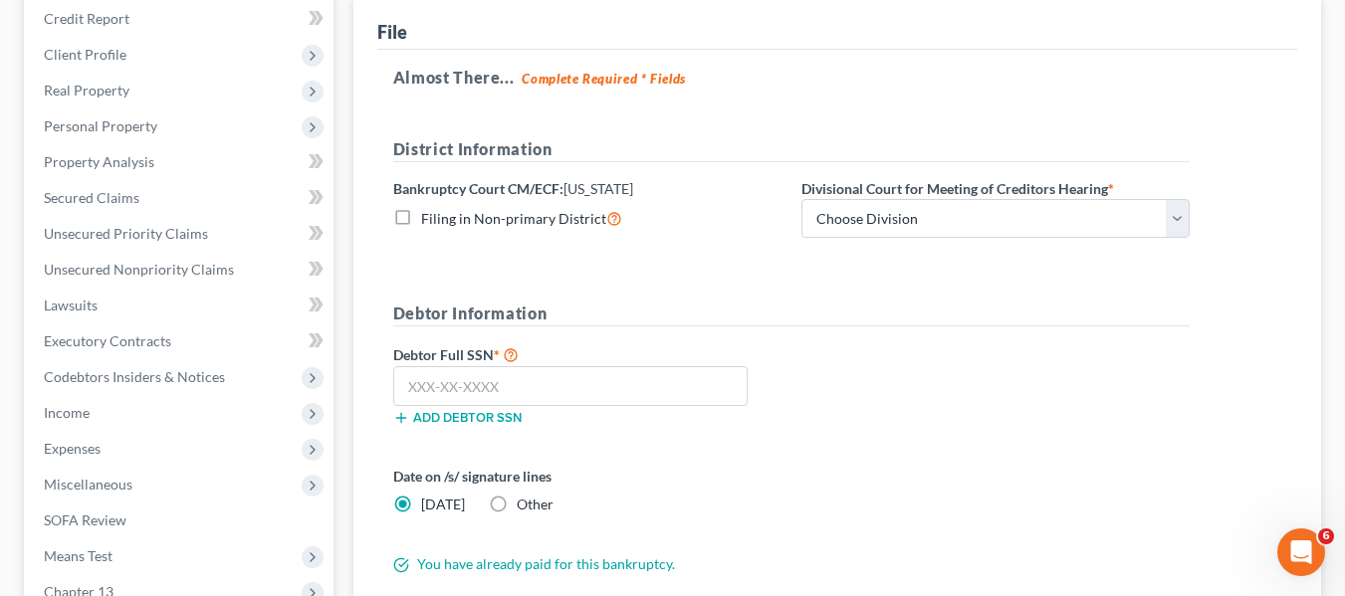
scroll to position [245, 0]
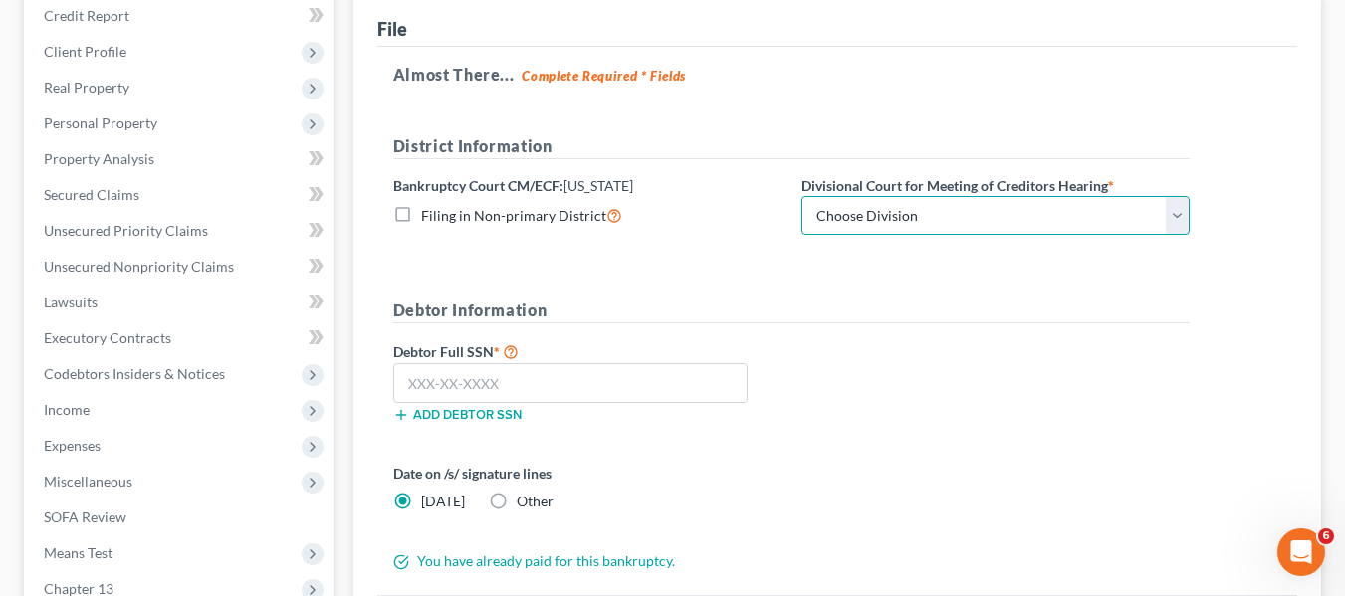
click at [909, 212] on select "Choose Division Baltimore Greenbelt" at bounding box center [995, 216] width 388 height 40
select select "0"
click at [801, 196] on select "Choose Division Baltimore Greenbelt" at bounding box center [995, 216] width 388 height 40
click at [426, 373] on input "text" at bounding box center [570, 383] width 354 height 40
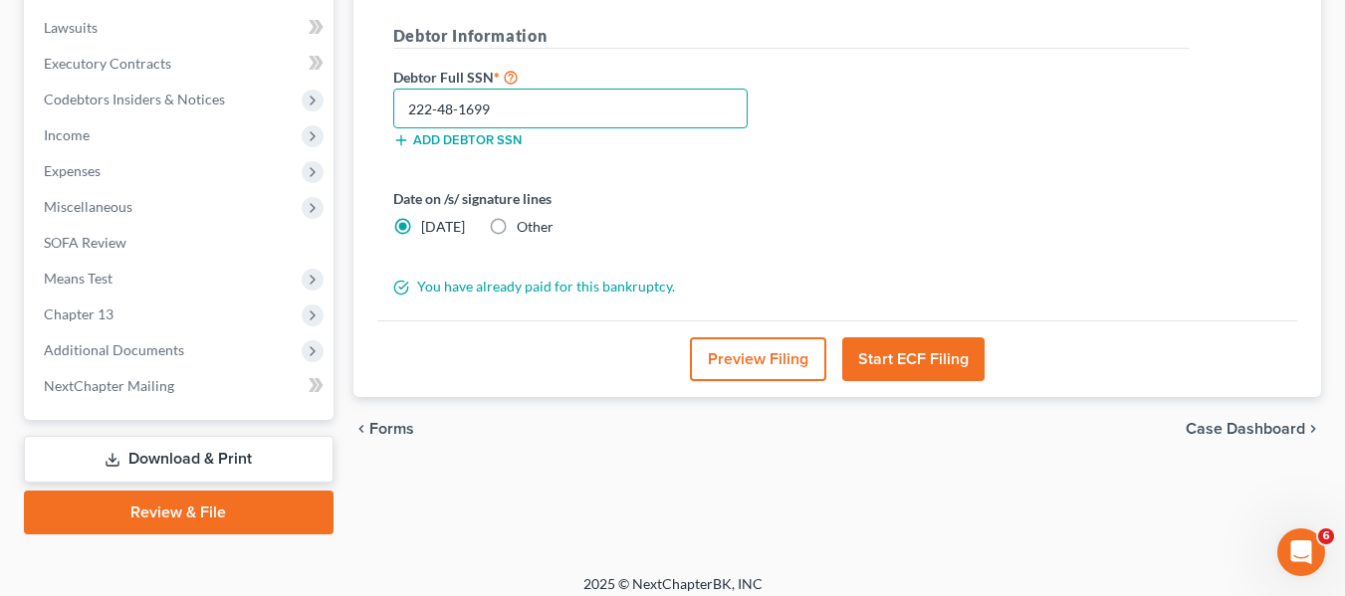
scroll to position [521, 0]
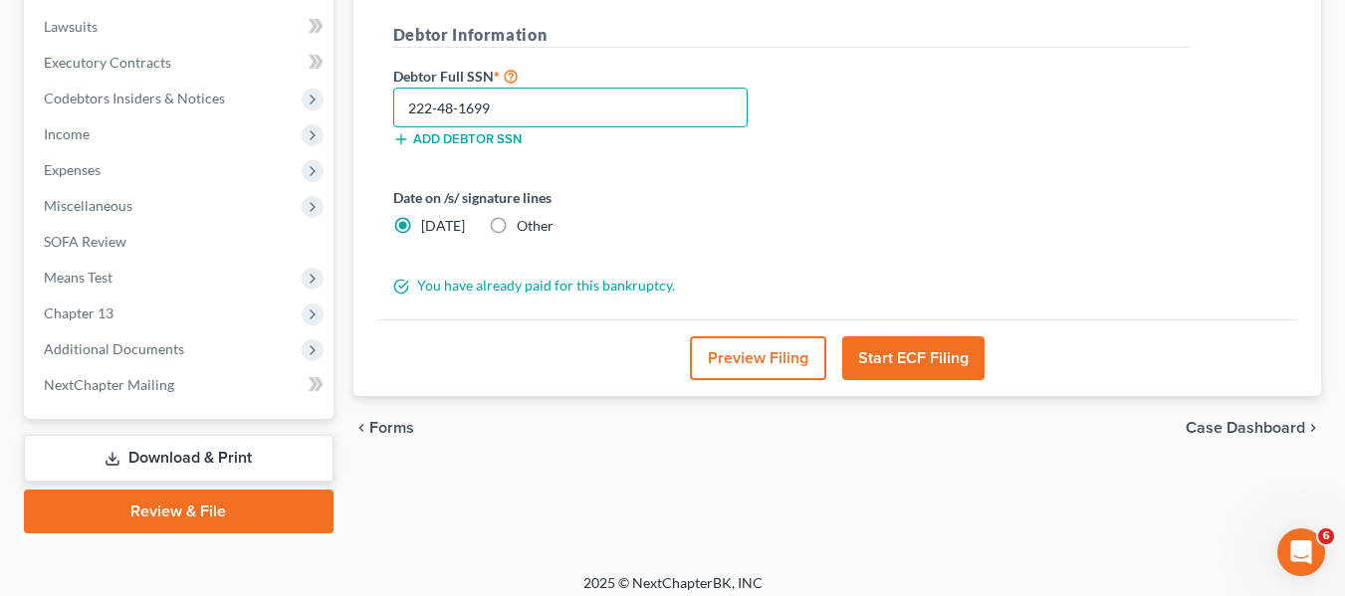
type input "222-48-1699"
click at [908, 362] on button "Start ECF Filing" at bounding box center [913, 358] width 142 height 44
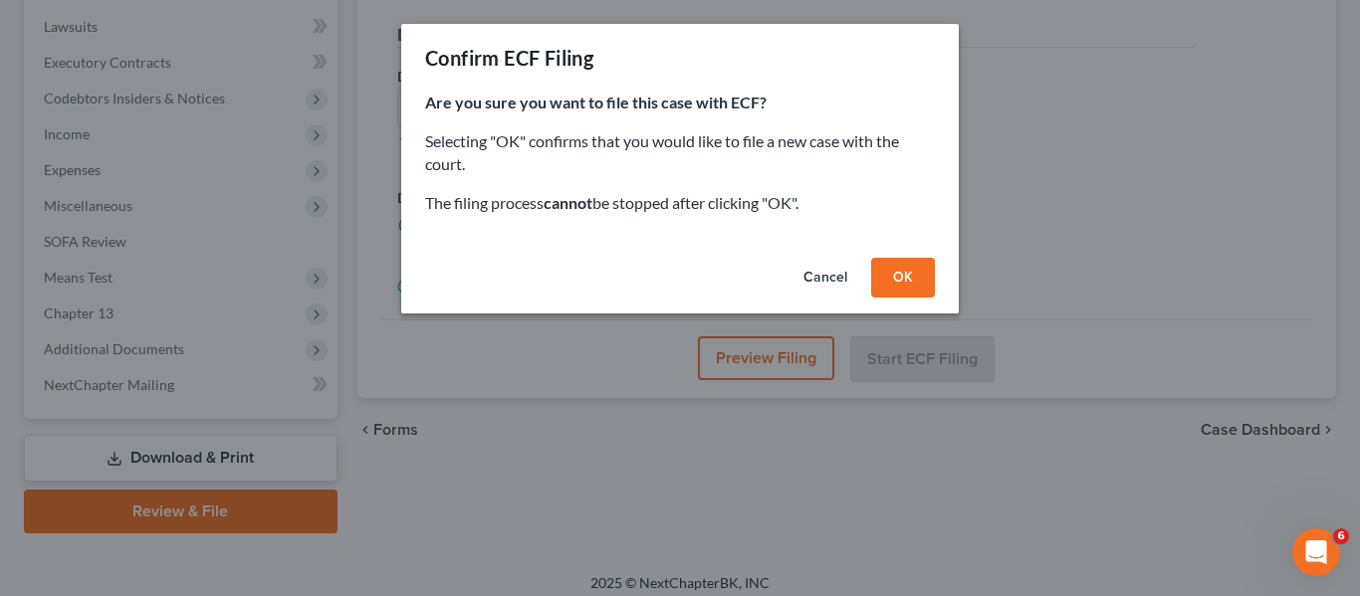
click at [897, 288] on button "OK" at bounding box center [903, 278] width 64 height 40
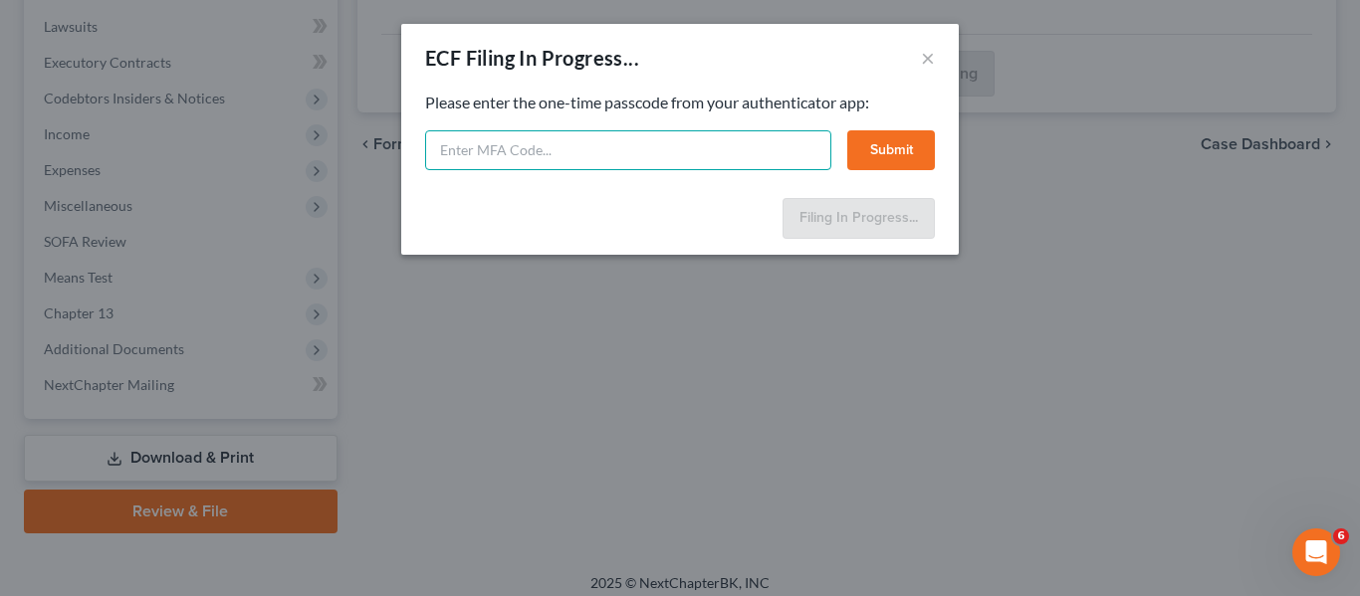
click at [548, 148] on input "text" at bounding box center [628, 150] width 406 height 40
type input "604581"
click at [864, 153] on button "Submit" at bounding box center [891, 150] width 88 height 40
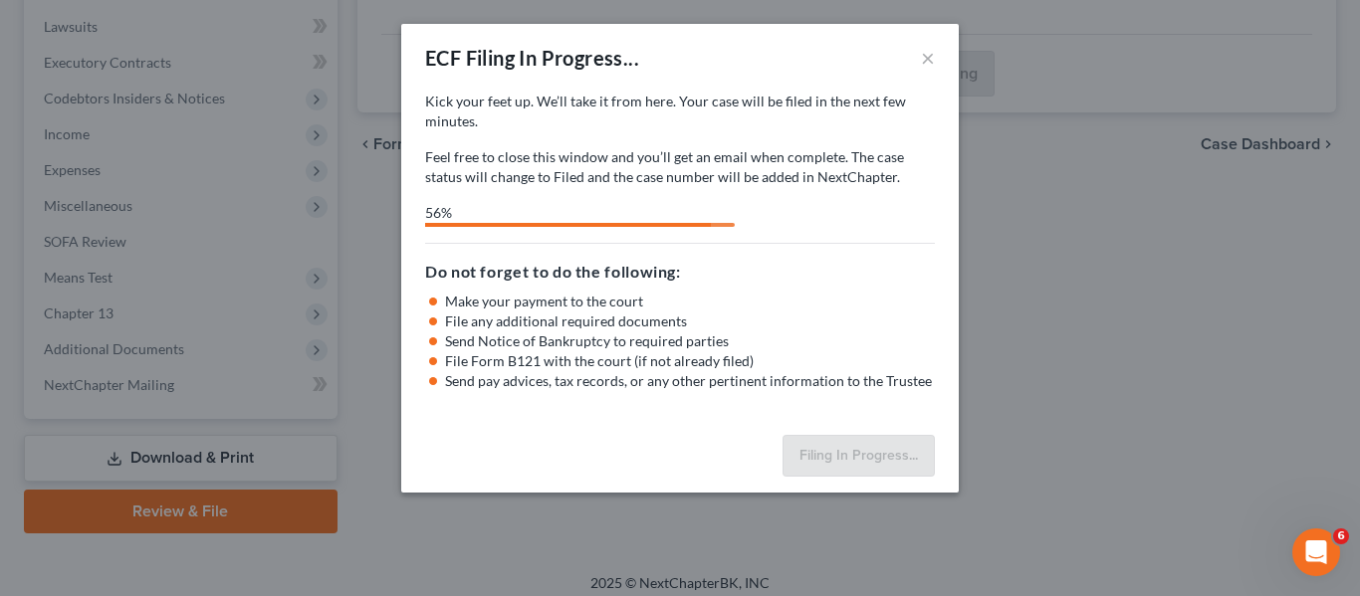
select select "0"
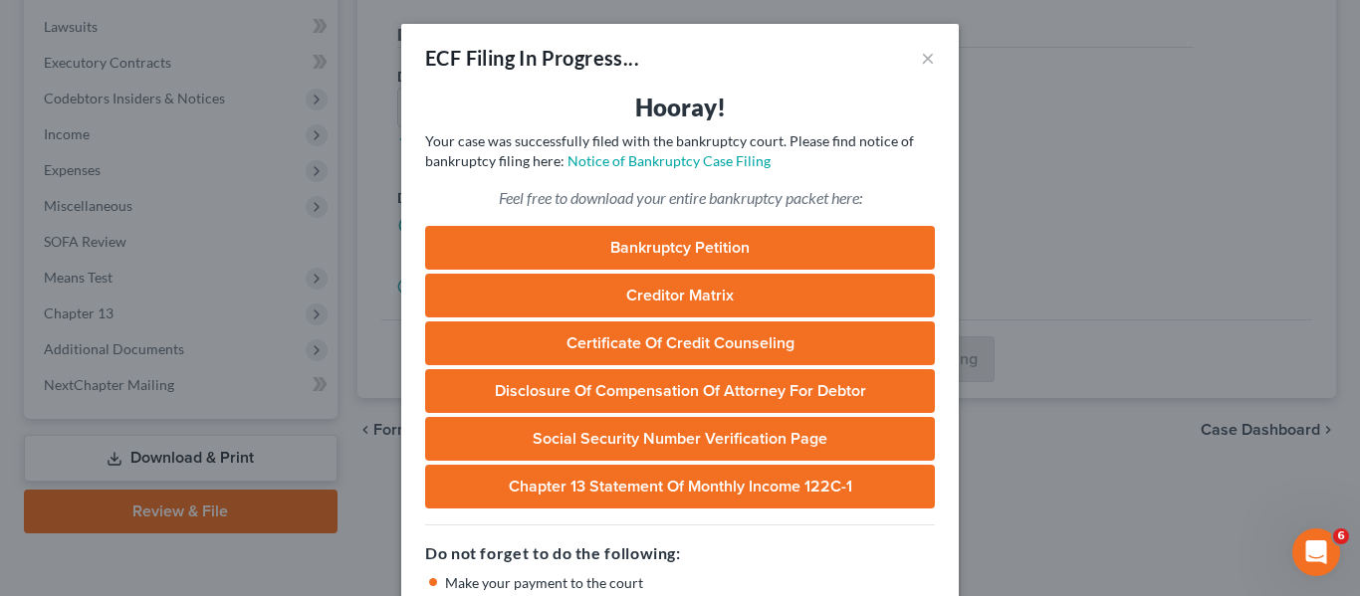
click at [928, 59] on div "ECF Filing In Progress... ×" at bounding box center [679, 58] width 557 height 68
click at [923, 59] on button "×" at bounding box center [928, 58] width 14 height 24
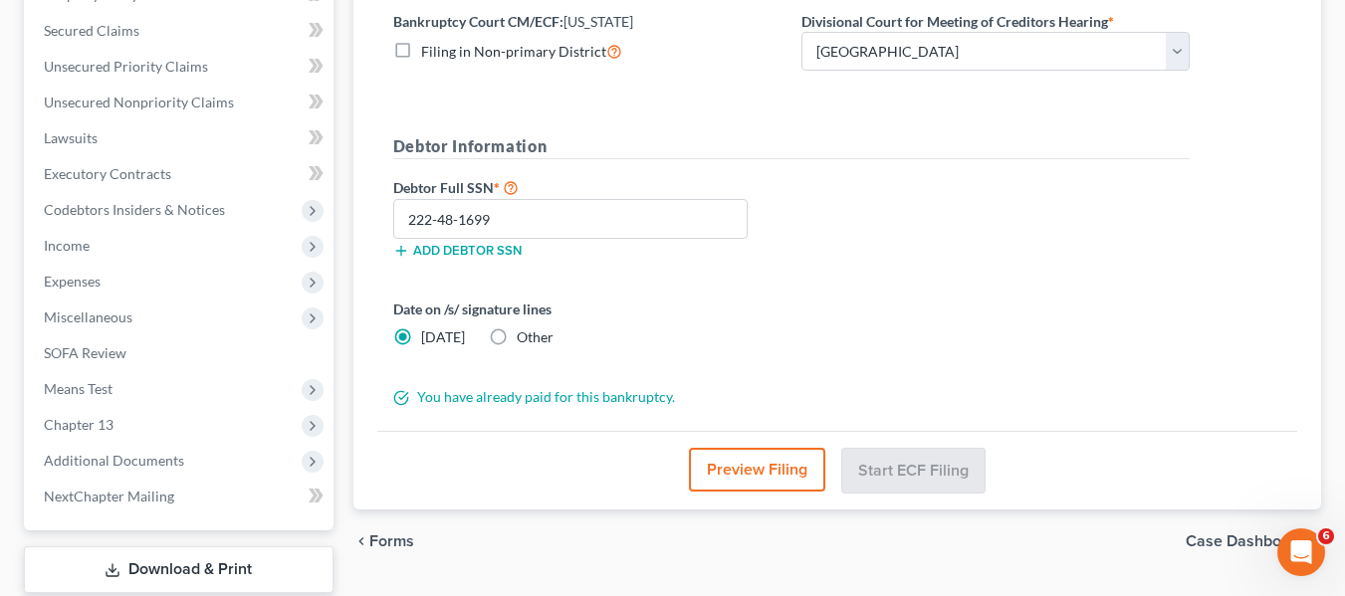
scroll to position [534, 0]
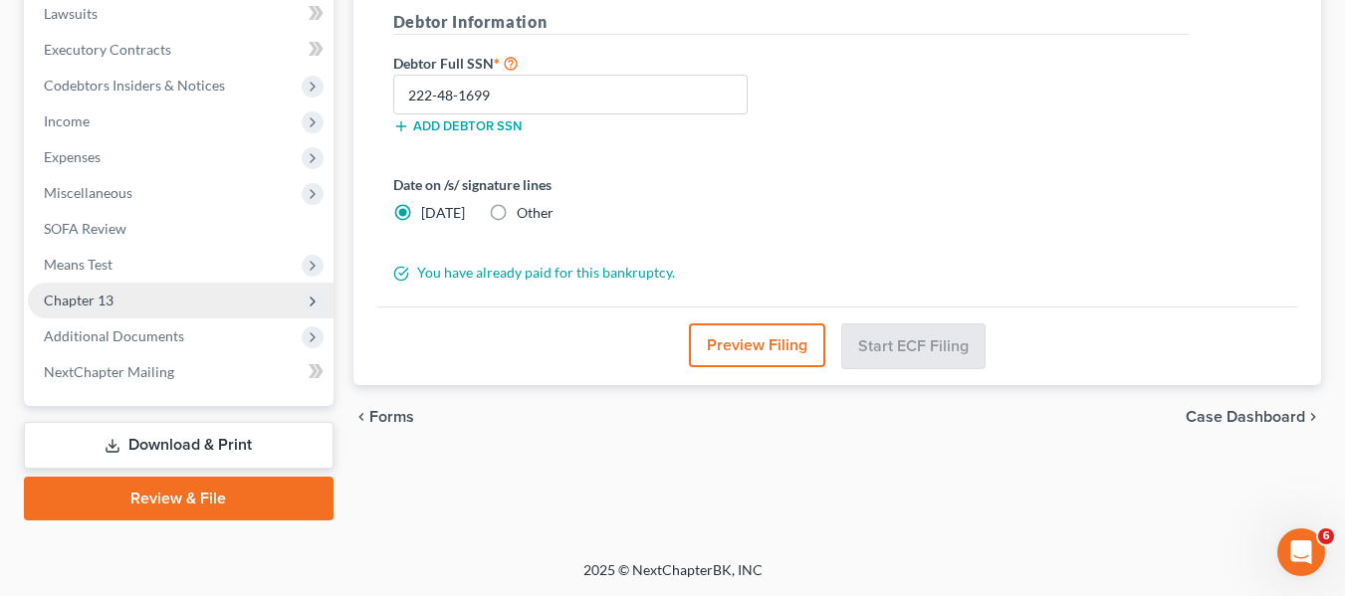
click at [47, 309] on span "Chapter 13" at bounding box center [181, 301] width 306 height 36
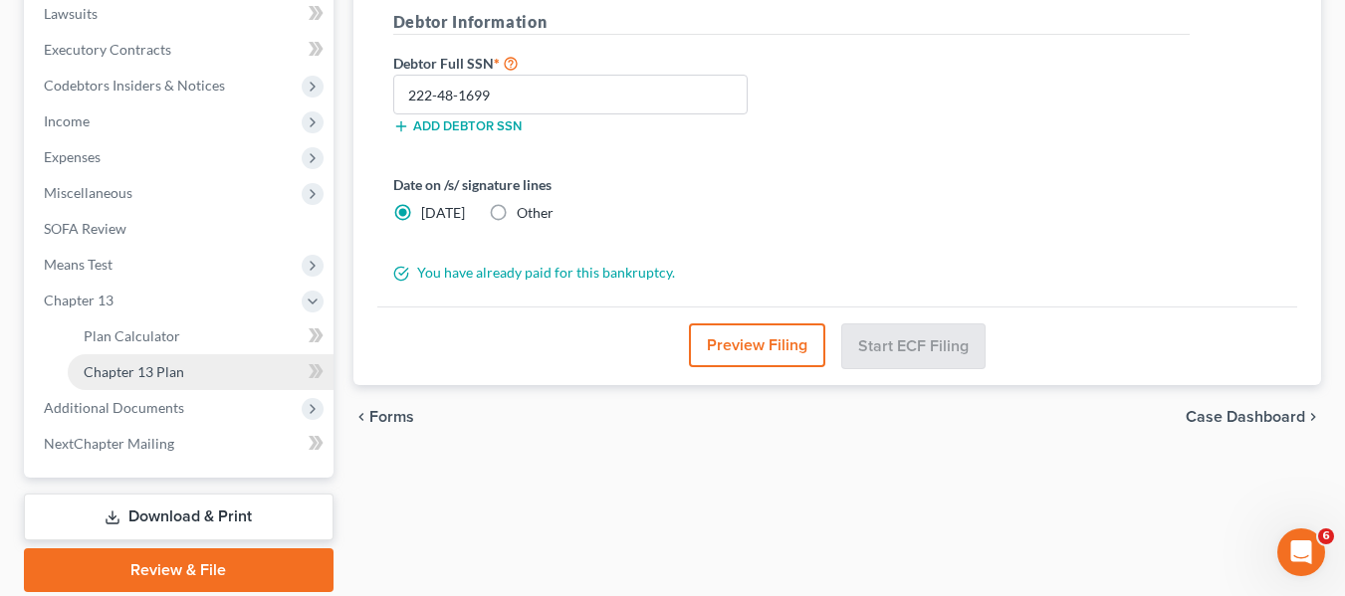
click at [116, 369] on span "Chapter 13 Plan" at bounding box center [134, 371] width 101 height 17
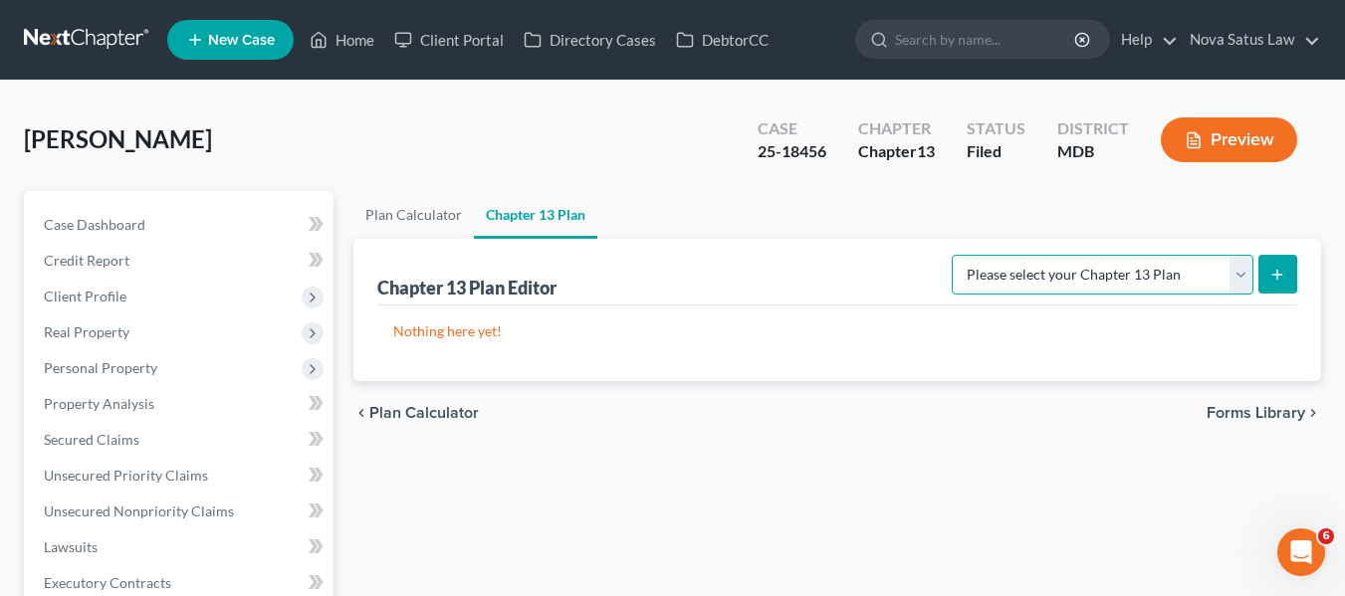
click at [1105, 281] on select "Please select your Chapter 13 Plan District of [US_STATE][GEOGRAPHIC_DATA] of […" at bounding box center [1103, 275] width 302 height 40
select select "1"
click at [959, 255] on select "Please select your Chapter 13 Plan District of [US_STATE][GEOGRAPHIC_DATA] of […" at bounding box center [1103, 275] width 302 height 40
click at [1265, 271] on button "submit" at bounding box center [1277, 274] width 39 height 39
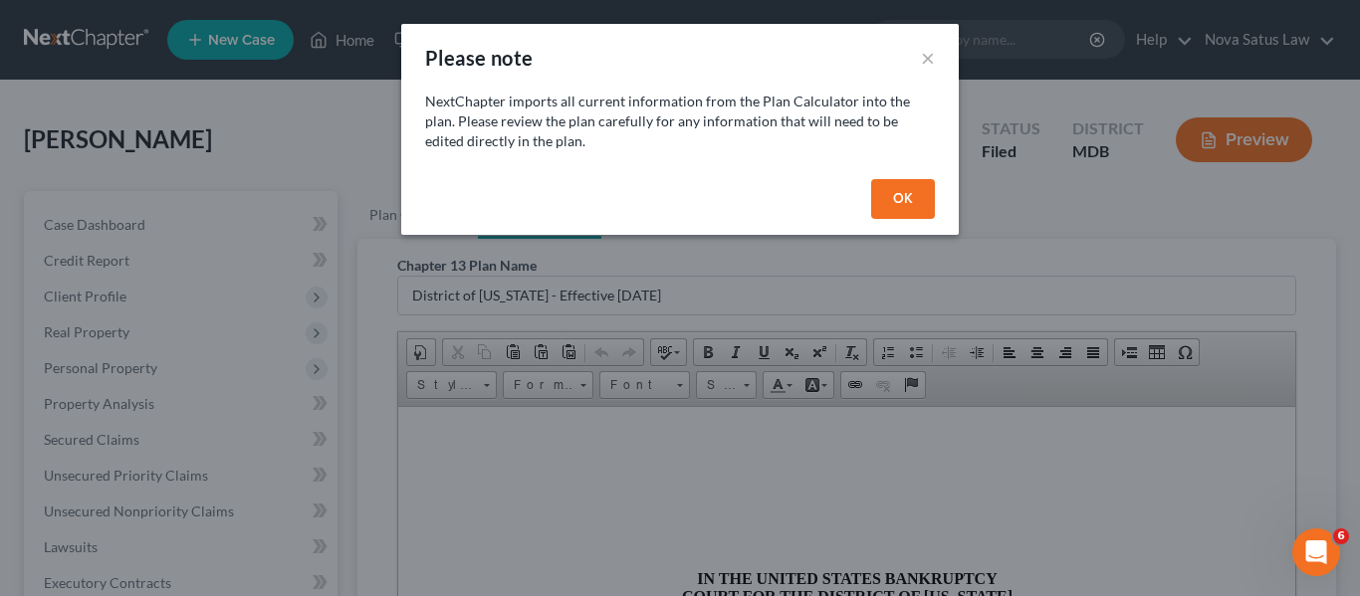
click at [898, 198] on button "OK" at bounding box center [903, 199] width 64 height 40
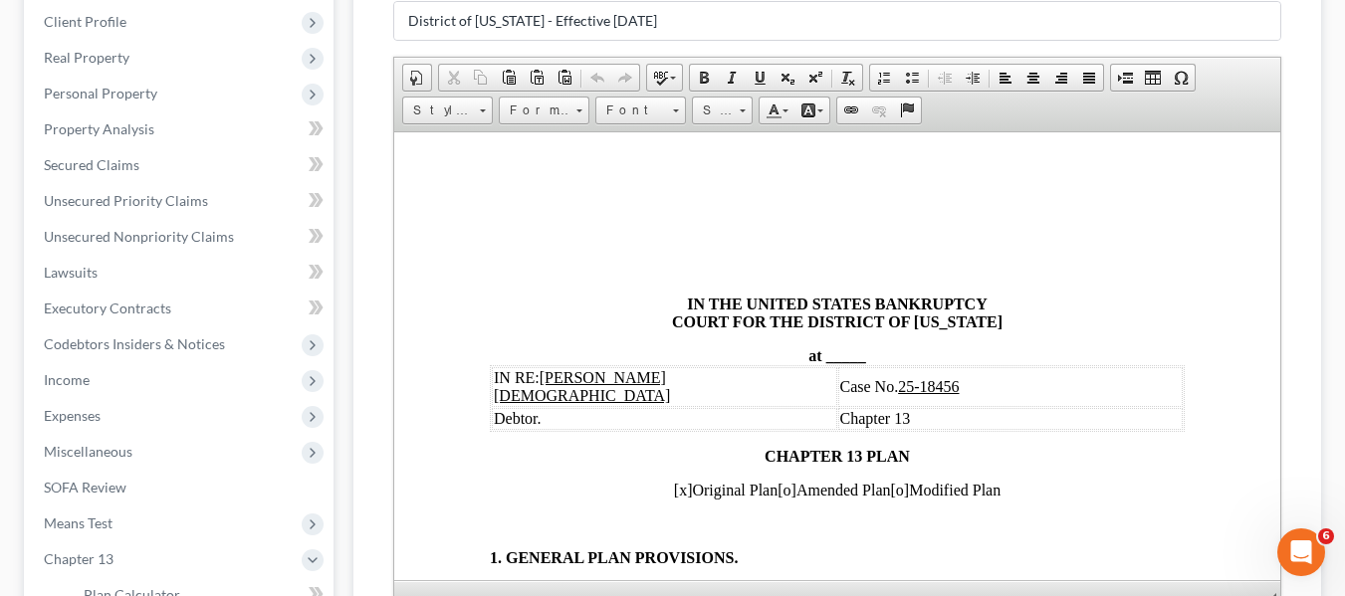
scroll to position [110, 0]
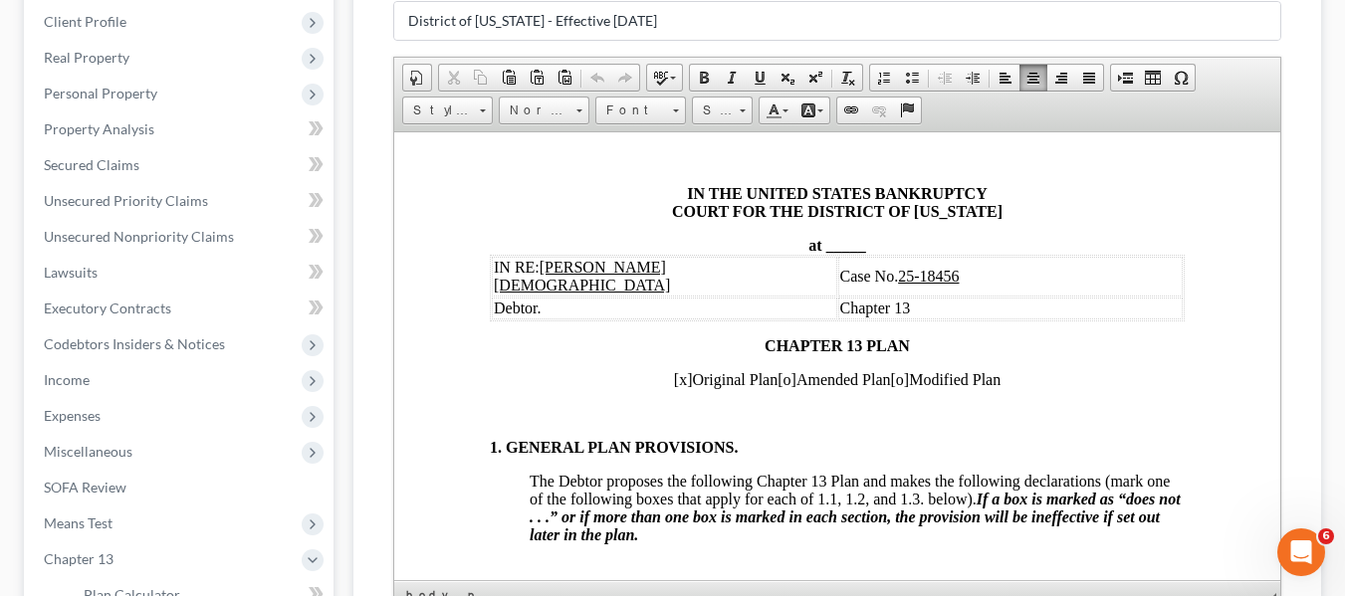
click at [825, 242] on span "_____" at bounding box center [845, 244] width 40 height 17
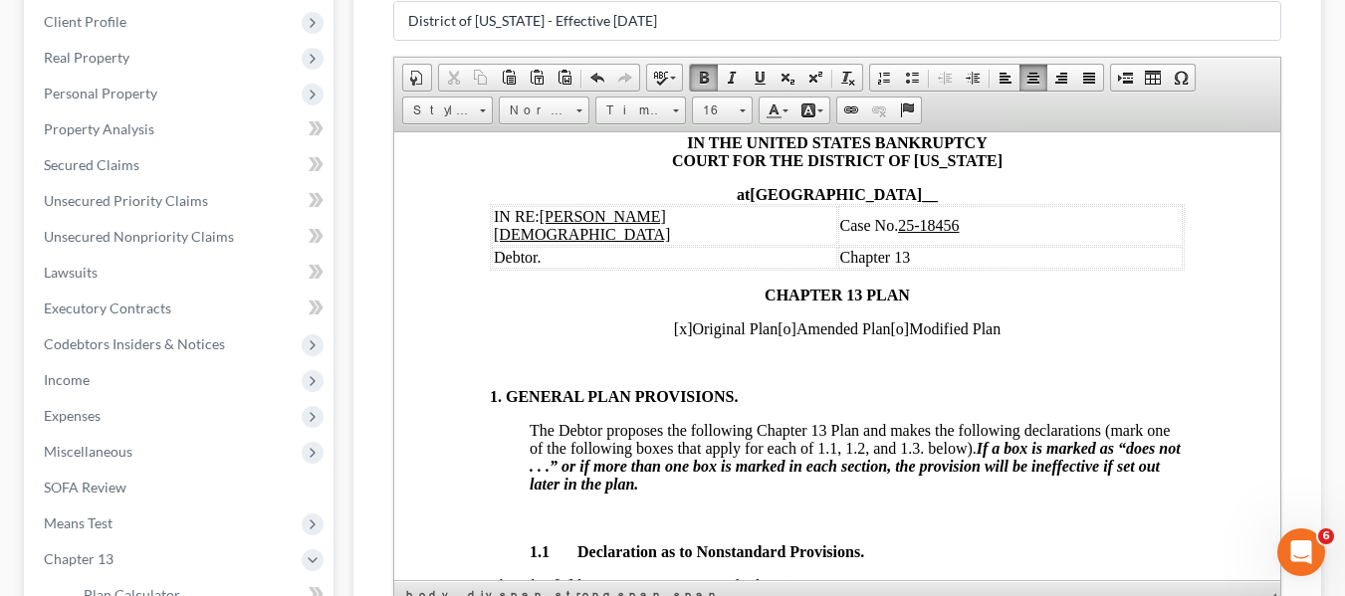
scroll to position [165, 0]
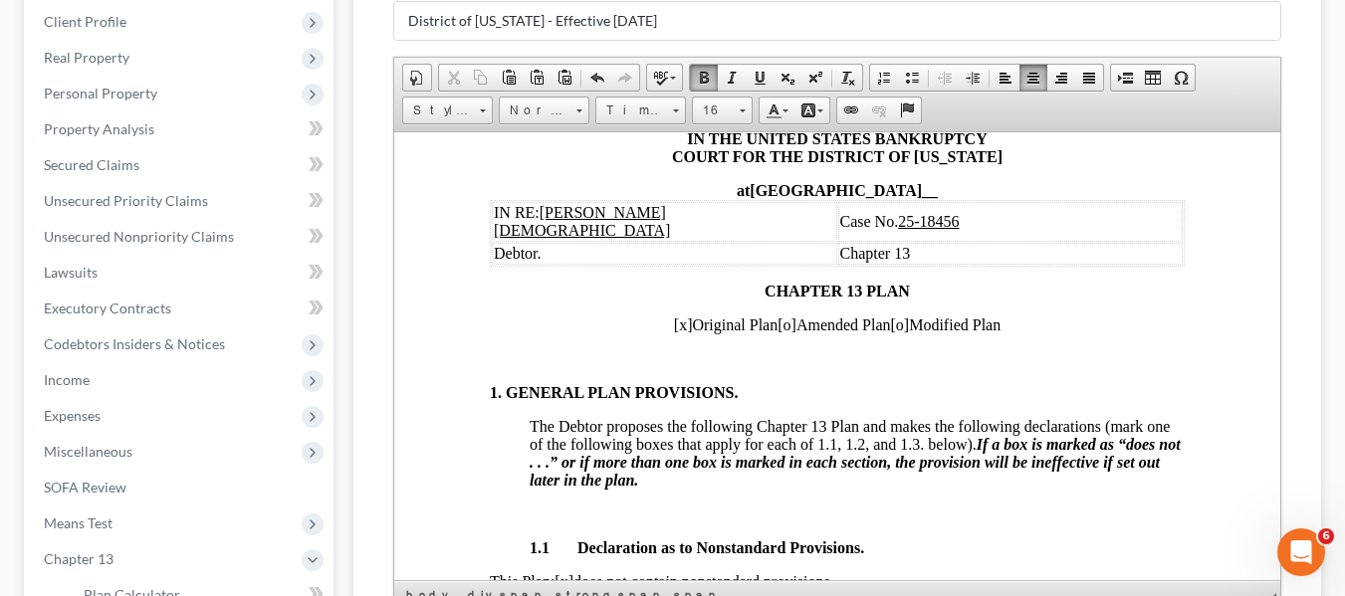
click at [673, 316] on span "[x]" at bounding box center [682, 324] width 19 height 17
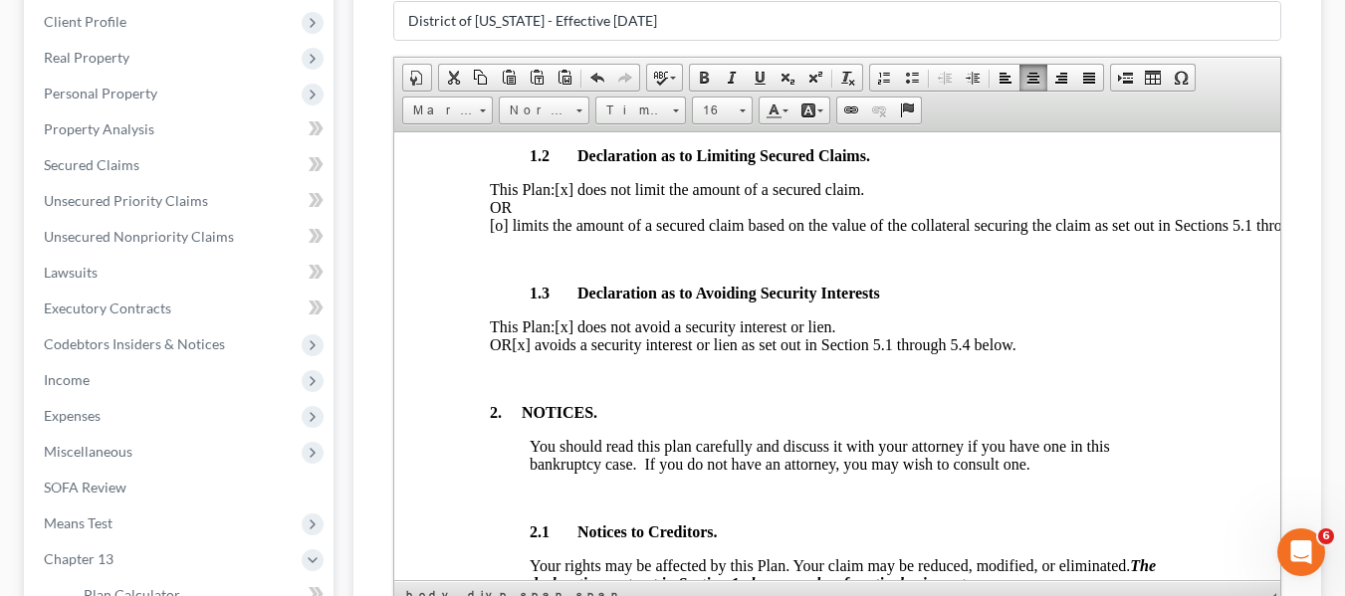
scroll to position [678, 0]
click at [581, 345] on span "[x] avoids a security interest or lien as set out in Section 5.1 through 5.4 be…" at bounding box center [763, 342] width 504 height 17
click at [656, 34] on input "District of [US_STATE] - Effective [DATE]" at bounding box center [837, 21] width 886 height 38
type input "D"
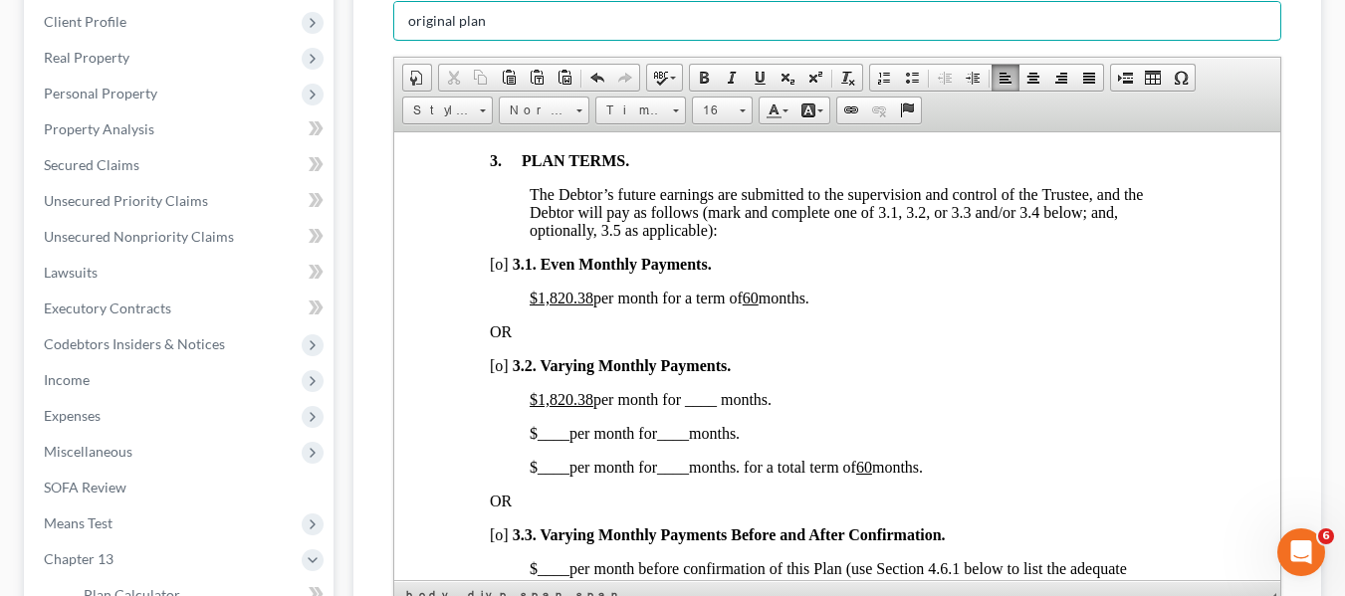
scroll to position [1412, 0]
type input "original plan"
click at [535, 294] on u "$1,820.38" at bounding box center [561, 296] width 64 height 17
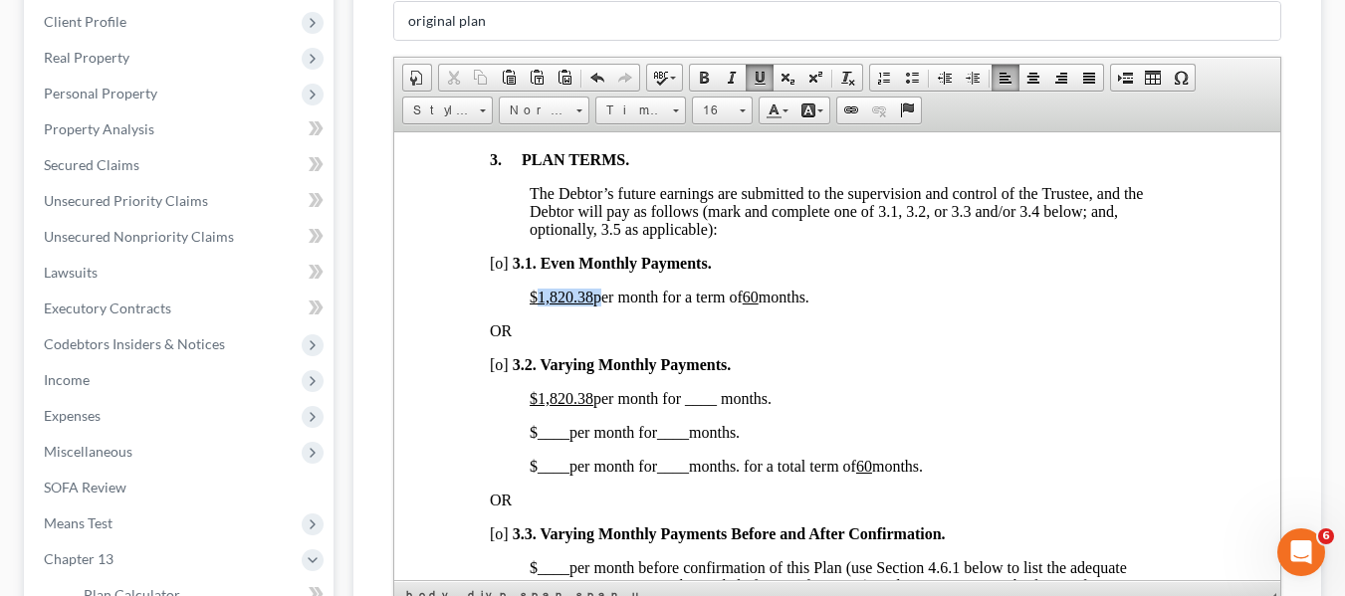
click at [535, 294] on u "$1,820.38" at bounding box center [561, 296] width 64 height 17
click at [702, 288] on u "60" at bounding box center [694, 296] width 16 height 17
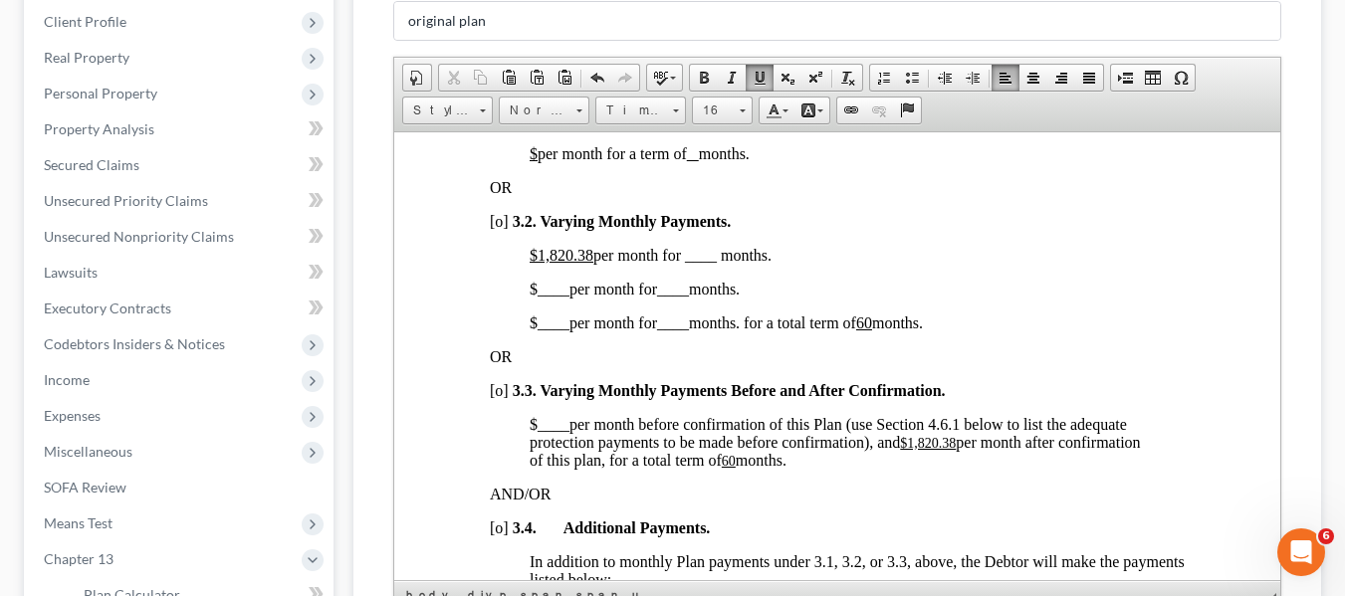
scroll to position [1556, 0]
click at [540, 253] on u "$1,820.38" at bounding box center [561, 253] width 64 height 17
click at [672, 249] on span "$375.00 per month for ____ months." at bounding box center [644, 253] width 230 height 17
click at [540, 283] on span "____" at bounding box center [553, 287] width 32 height 17
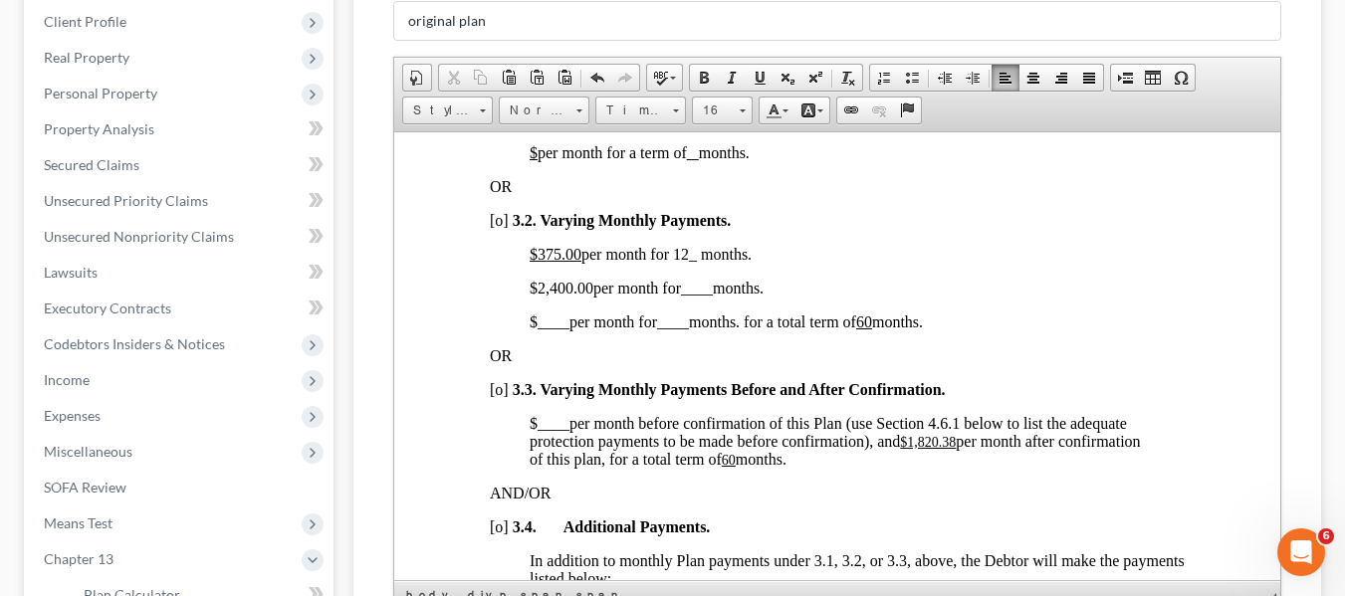
click at [692, 289] on span "____" at bounding box center [696, 287] width 32 height 17
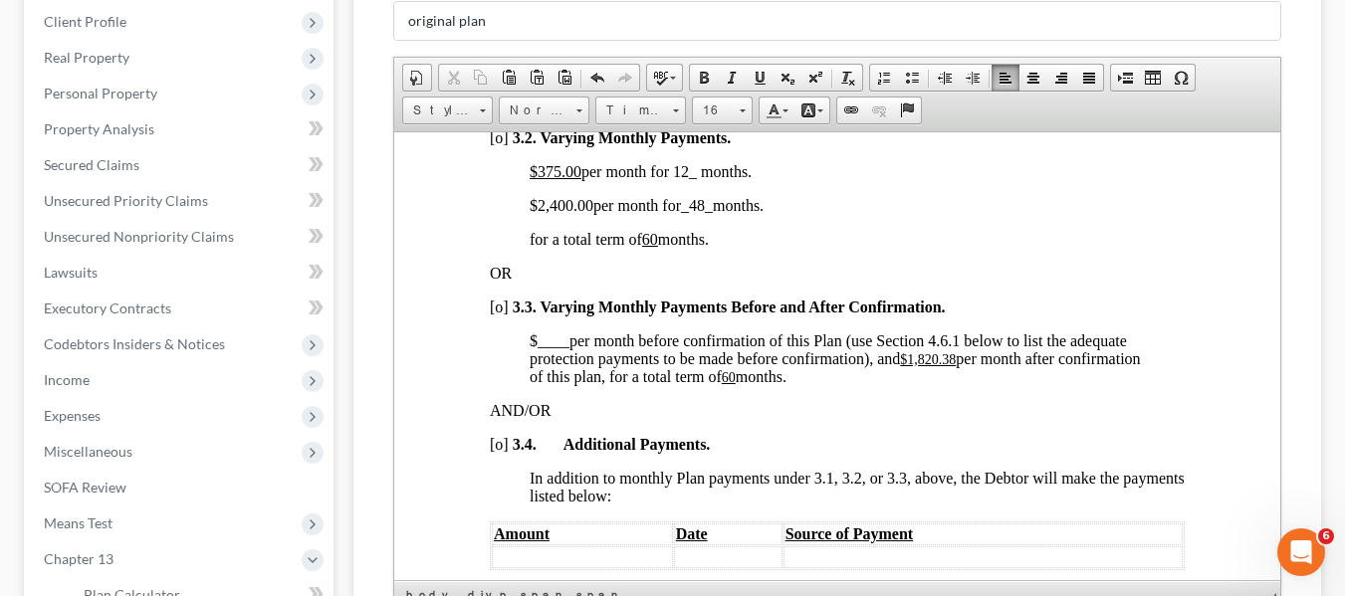
click at [911, 356] on u "$1,820.38" at bounding box center [927, 358] width 56 height 15
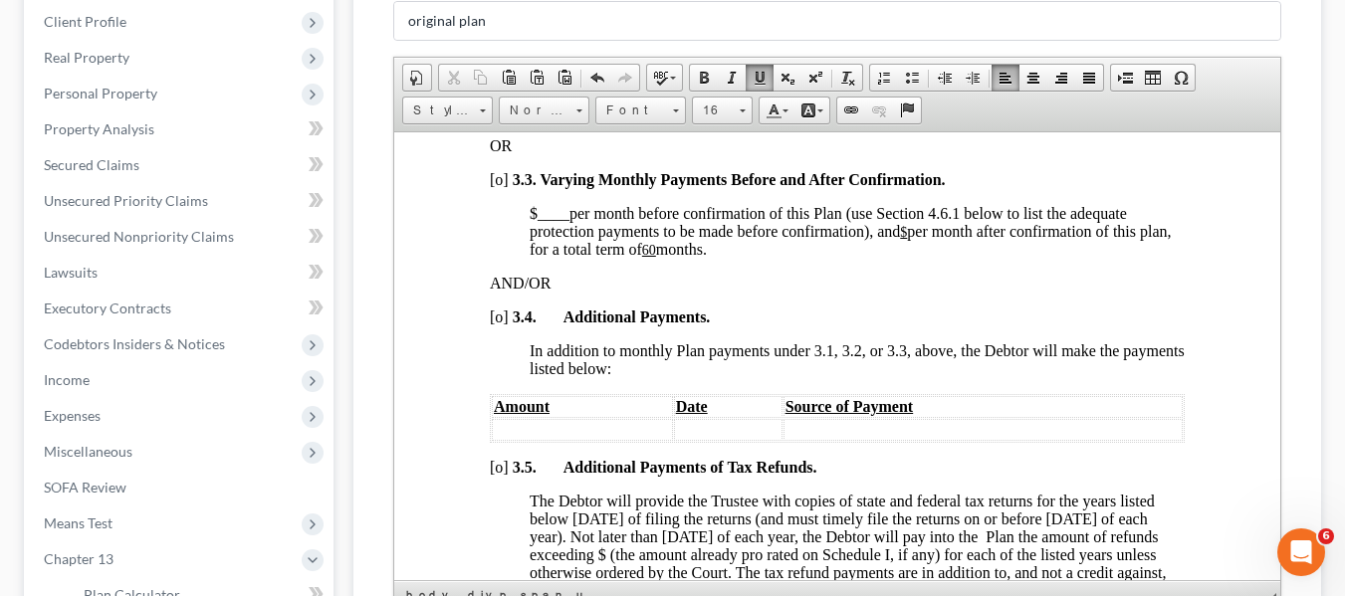
scroll to position [1767, 0]
click at [728, 239] on span "$ ____ per month before confirmation of this Plan (use Section 4.6.1 below to l…" at bounding box center [850, 229] width 642 height 53
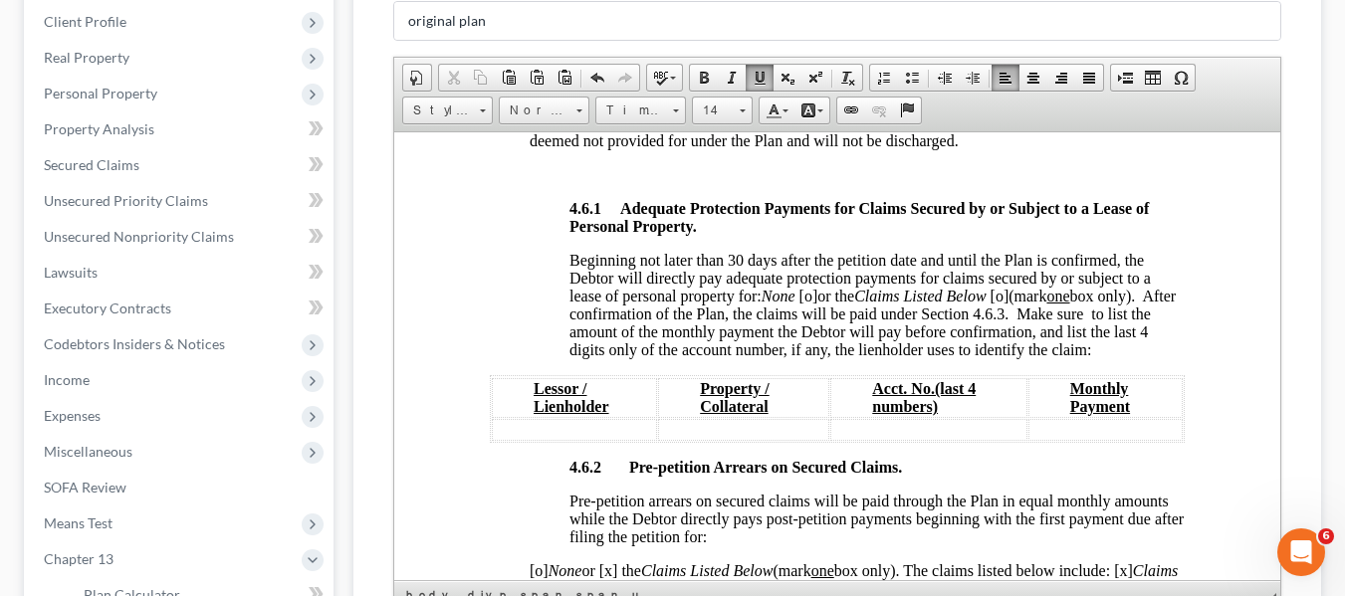
scroll to position [3290, 0]
click at [808, 303] on span "[o]" at bounding box center [807, 294] width 19 height 17
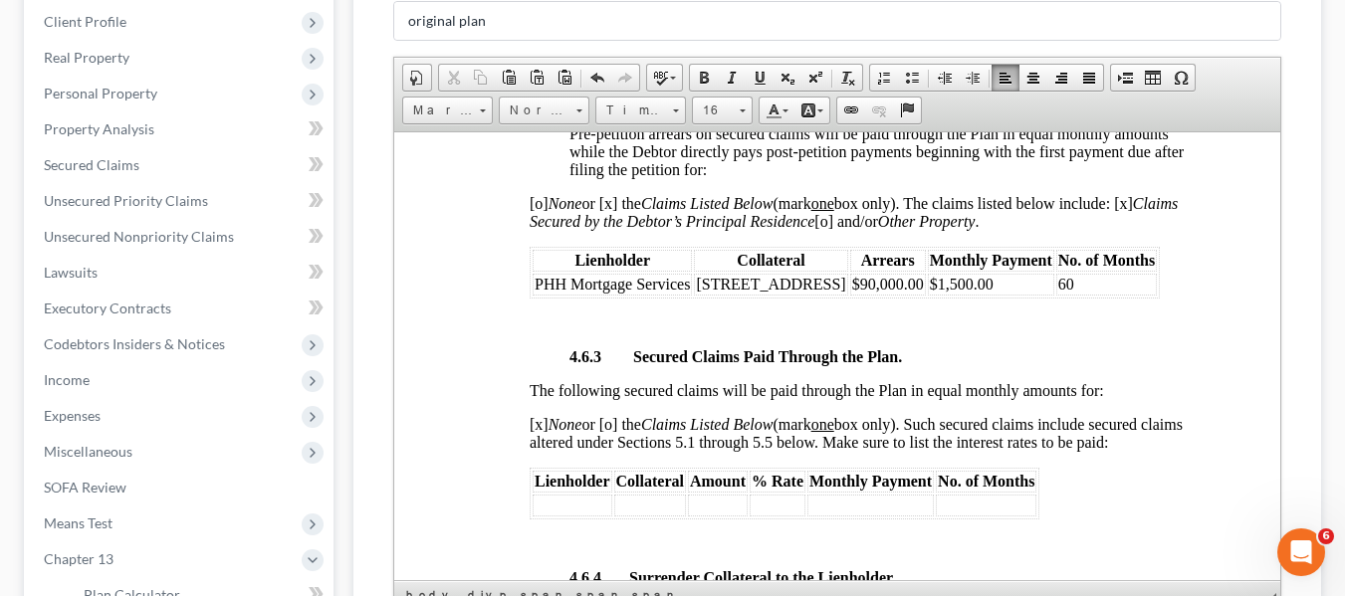
scroll to position [3663, 0]
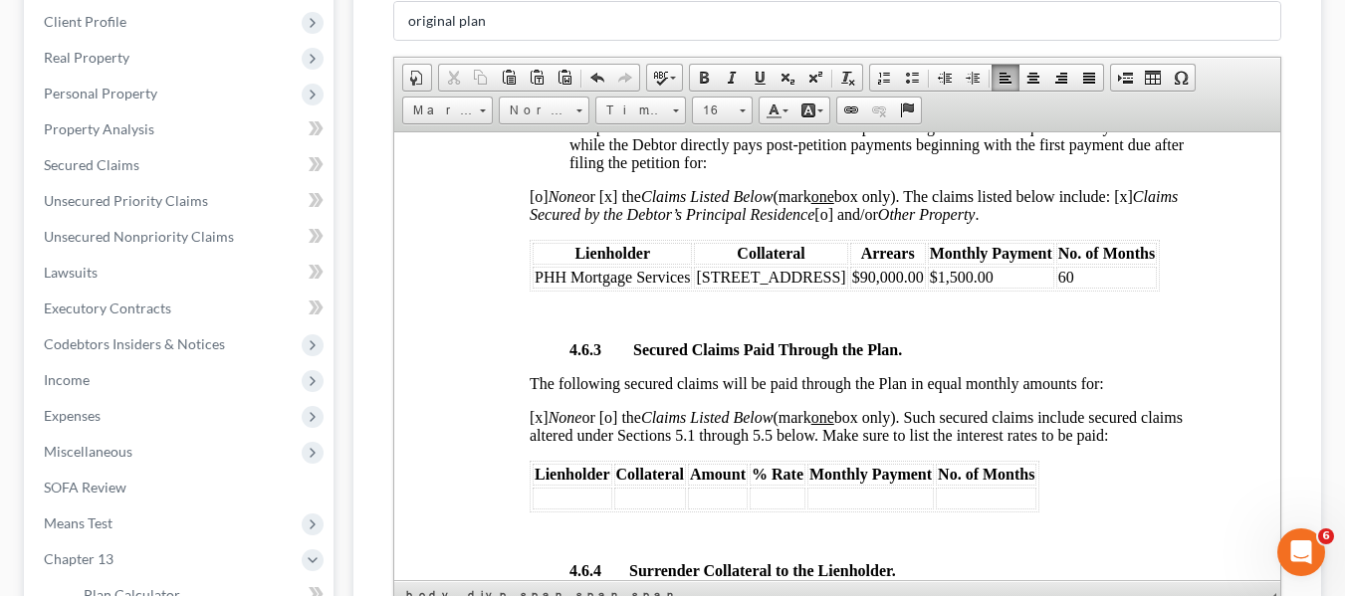
click at [1000, 288] on td "$1,500.00" at bounding box center [990, 277] width 126 height 22
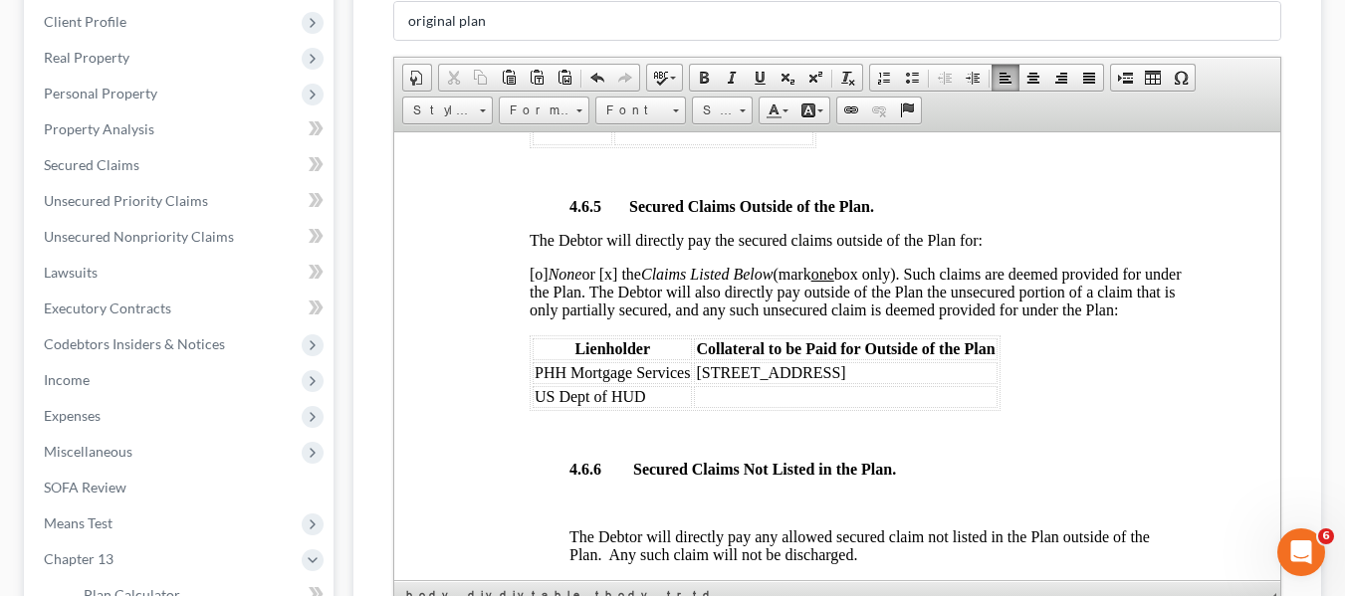
scroll to position [4375, 0]
click at [536, 379] on span "PHH Mortgage Services" at bounding box center [611, 370] width 155 height 17
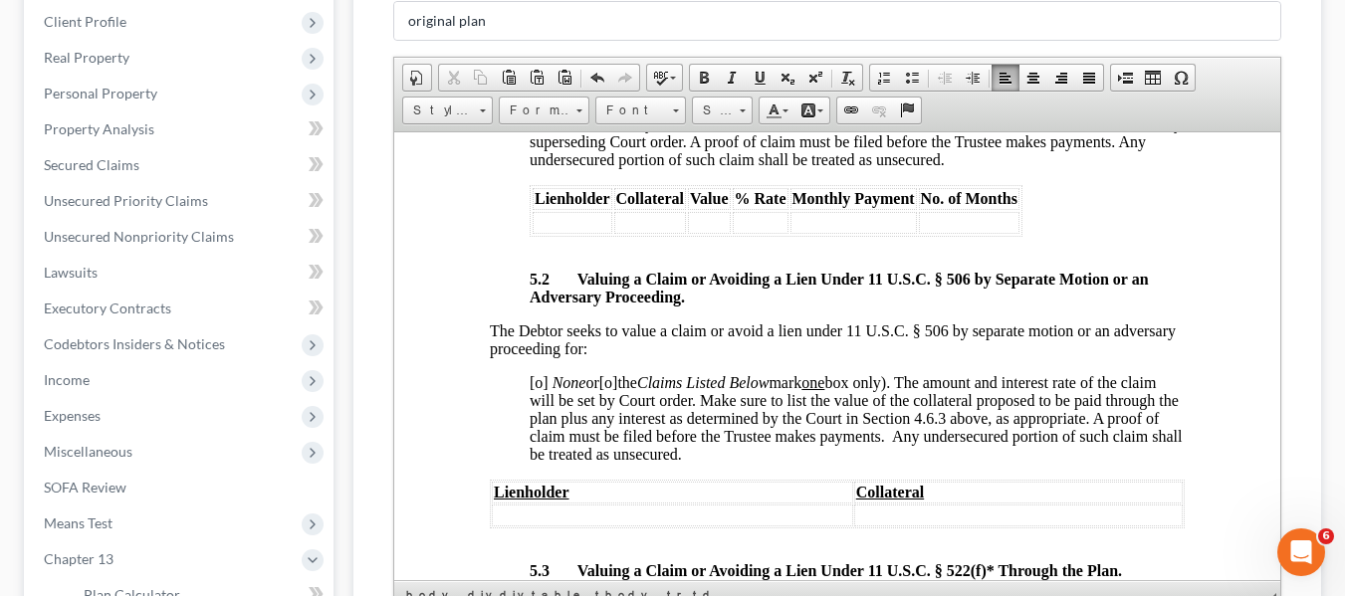
scroll to position [5698, 0]
click at [536, 389] on span "[o]" at bounding box center [538, 380] width 19 height 17
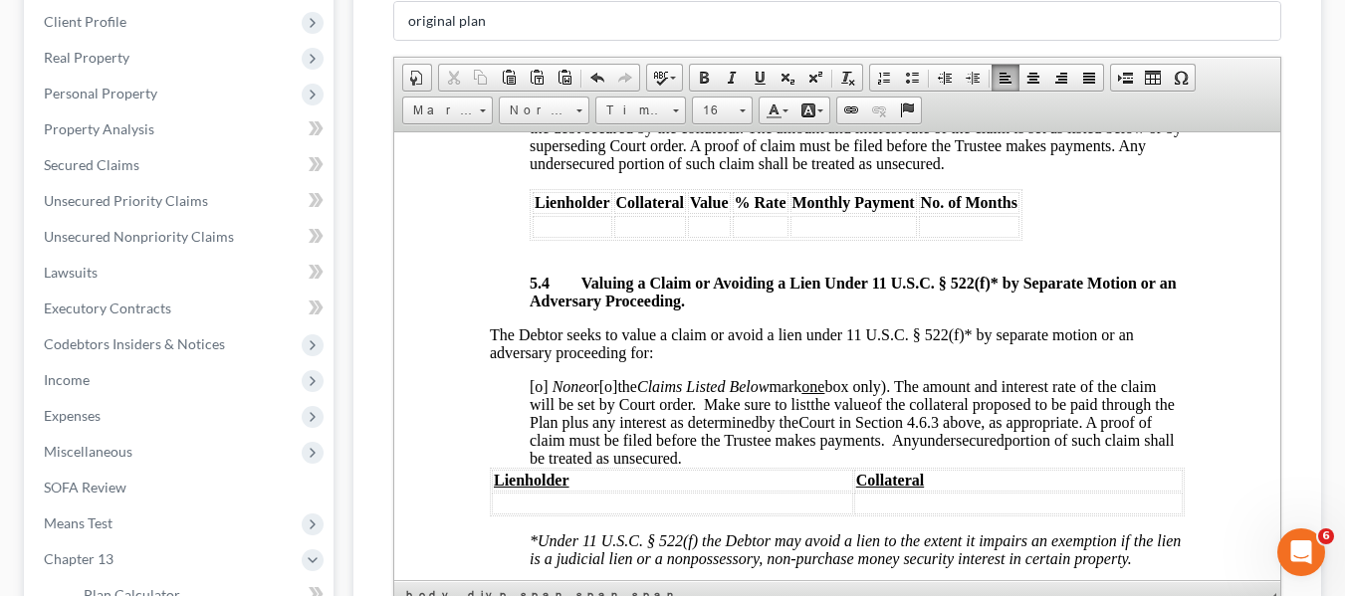
scroll to position [6298, 0]
click at [537, 393] on span "[o]" at bounding box center [538, 384] width 19 height 17
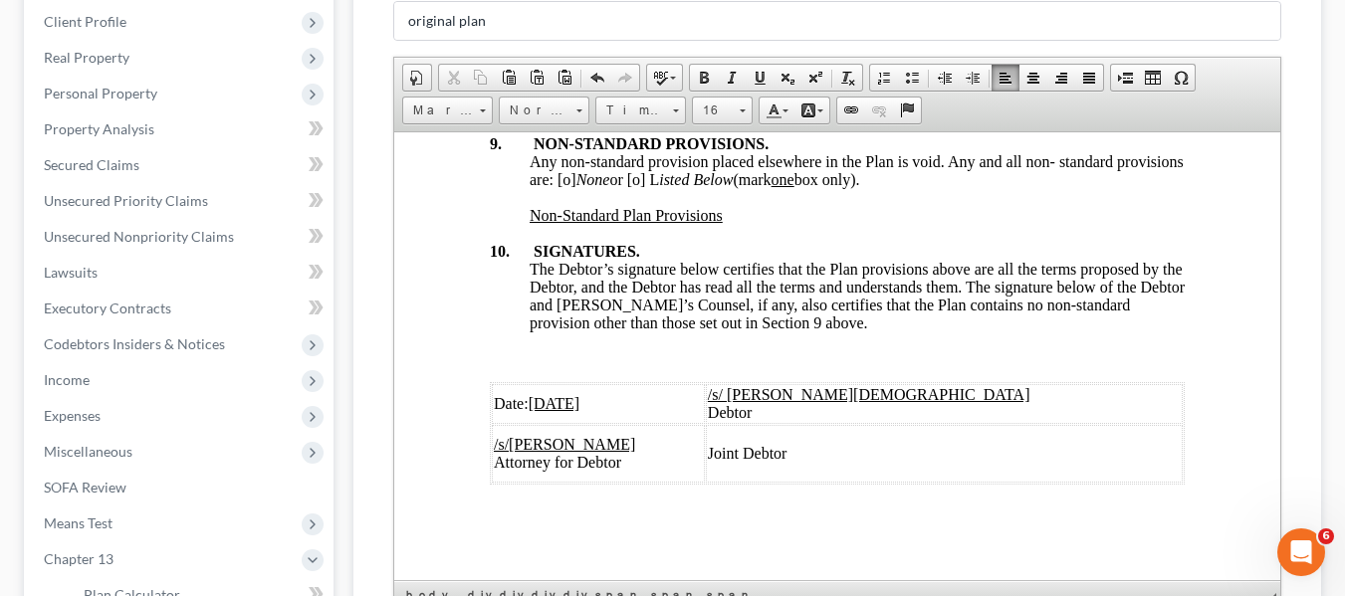
scroll to position [7686, 0]
click at [633, 187] on span "Any non-standard provision placed elsewhere in the Plan is void. Any and all no…" at bounding box center [856, 169] width 654 height 35
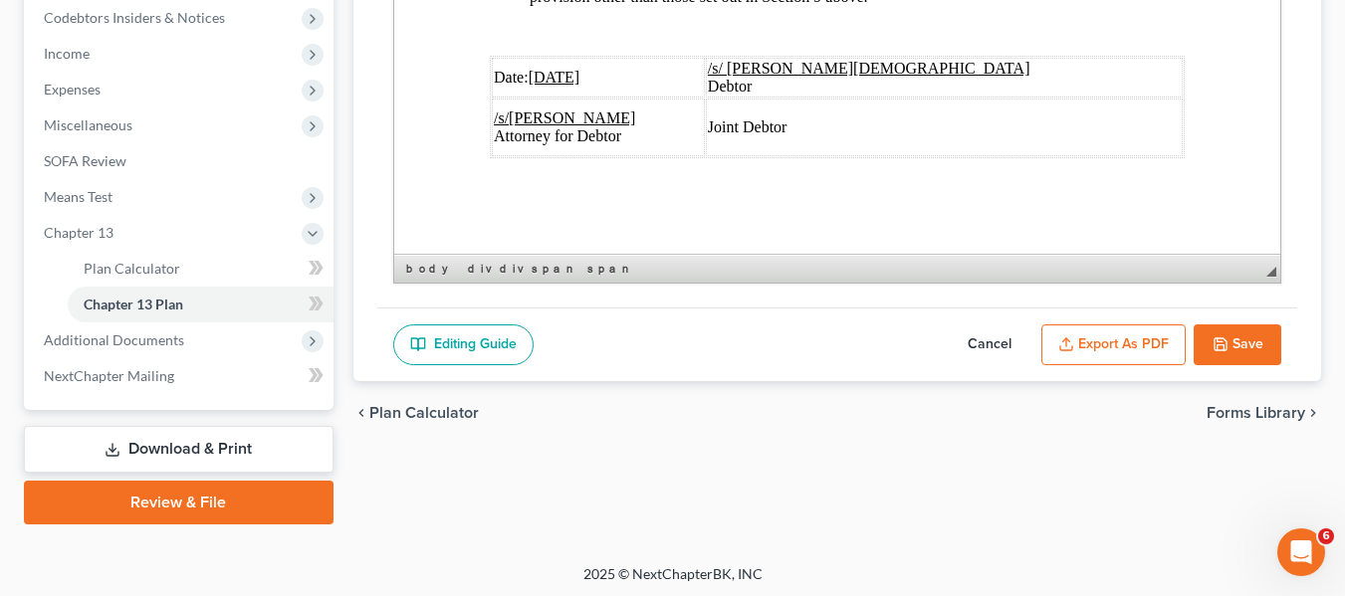
scroll to position [605, 0]
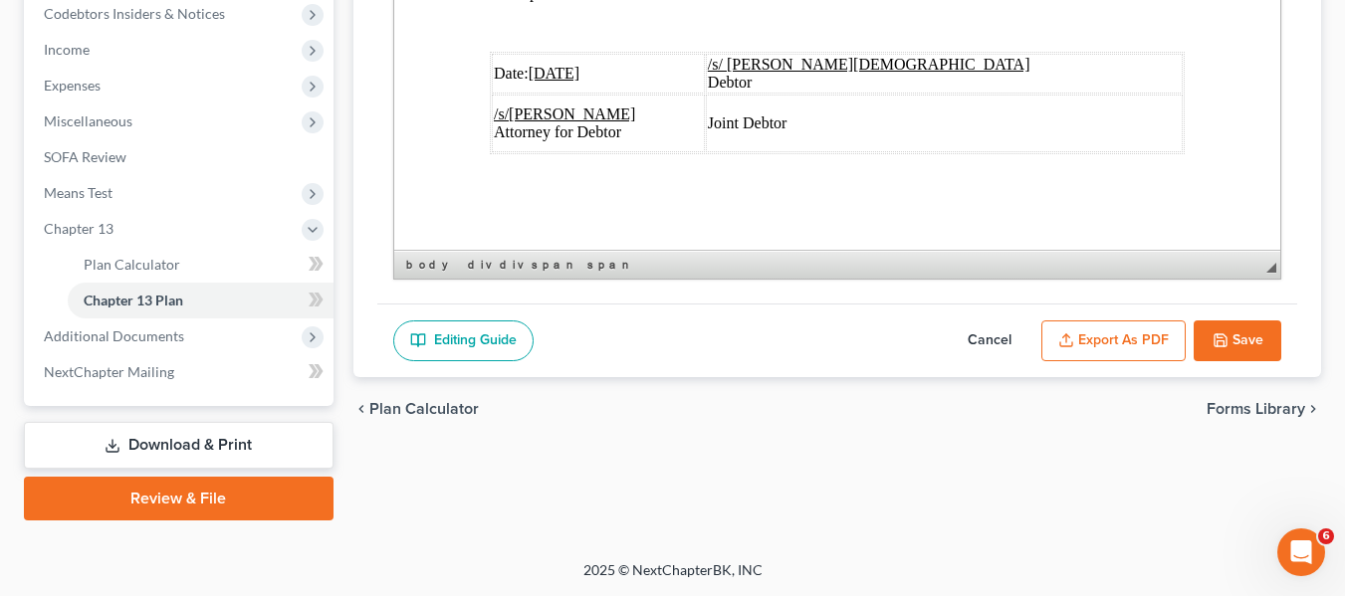
click at [1095, 349] on button "Export as PDF" at bounding box center [1113, 342] width 144 height 42
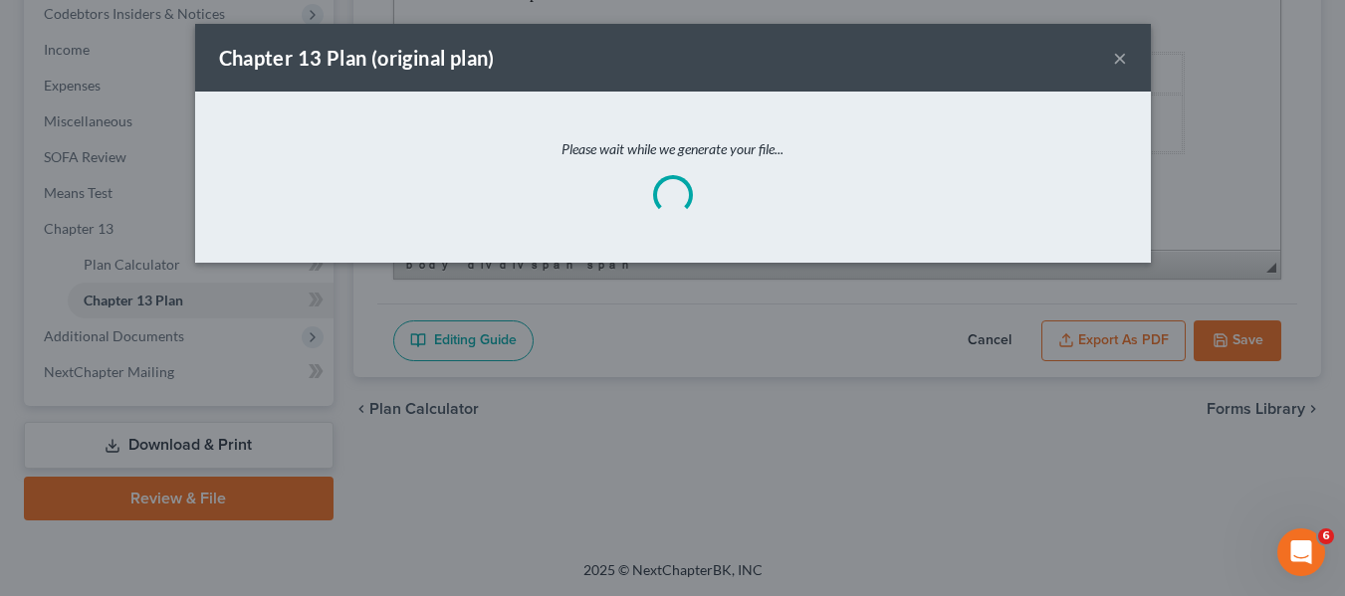
scroll to position [7614, 0]
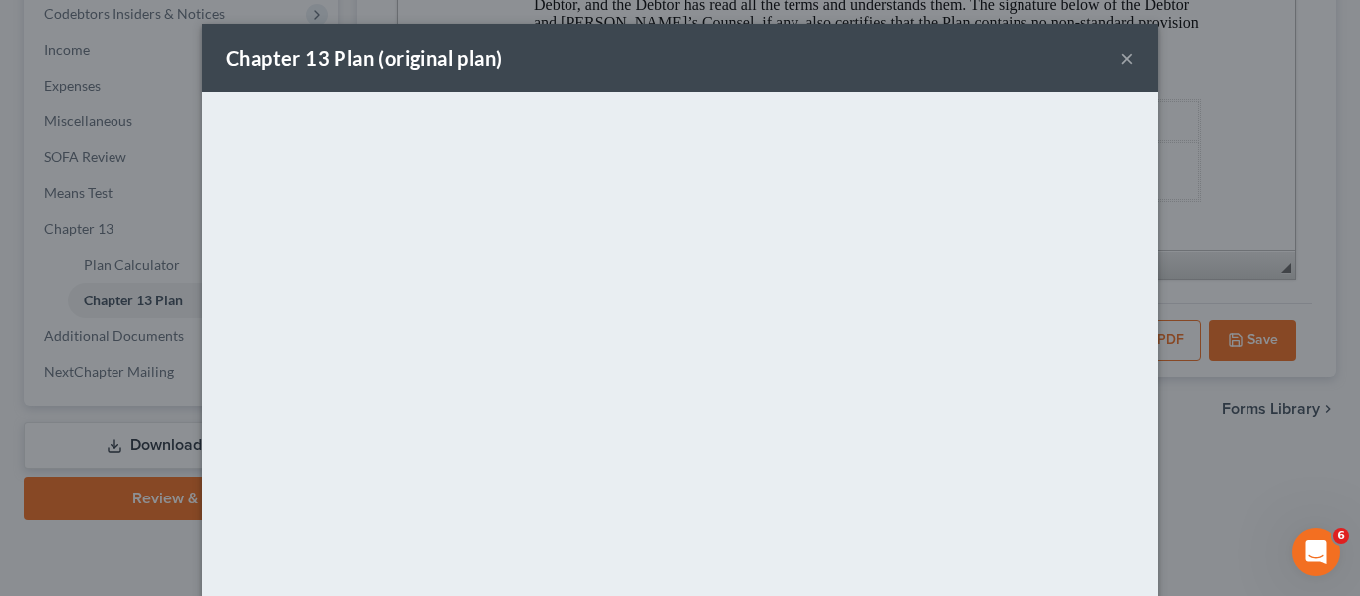
click at [807, 42] on div "Chapter 13 Plan (original plan) ×" at bounding box center [680, 58] width 956 height 68
click at [1126, 58] on button "×" at bounding box center [1127, 58] width 14 height 24
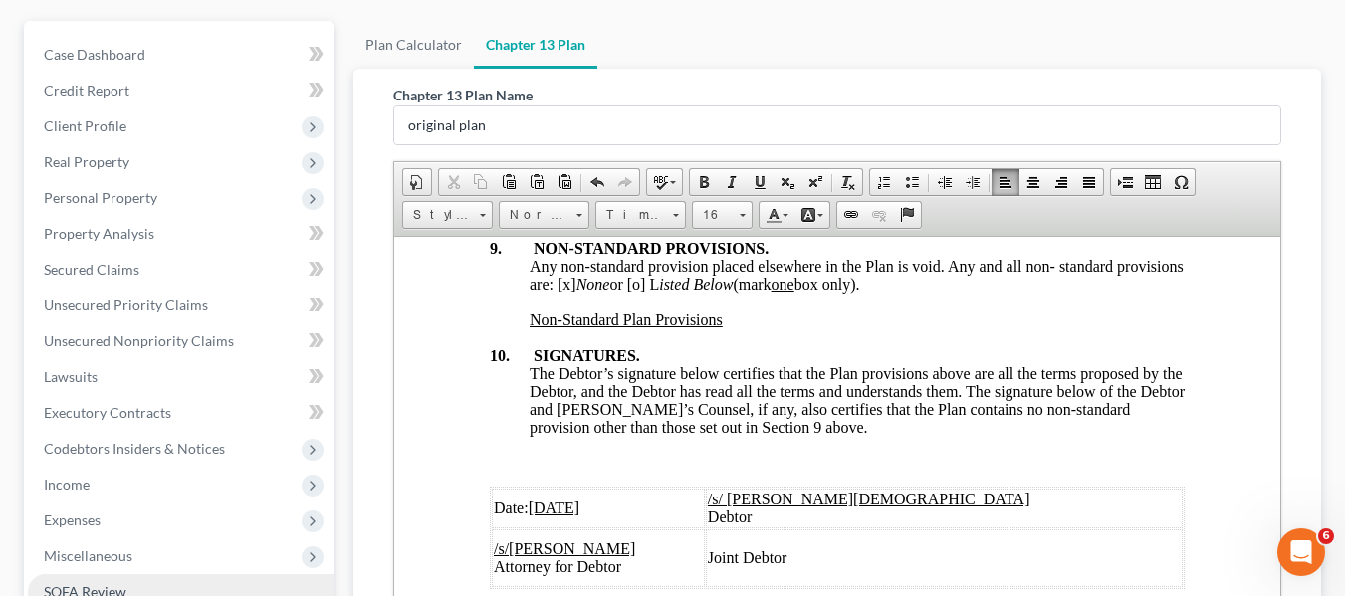
scroll to position [163, 0]
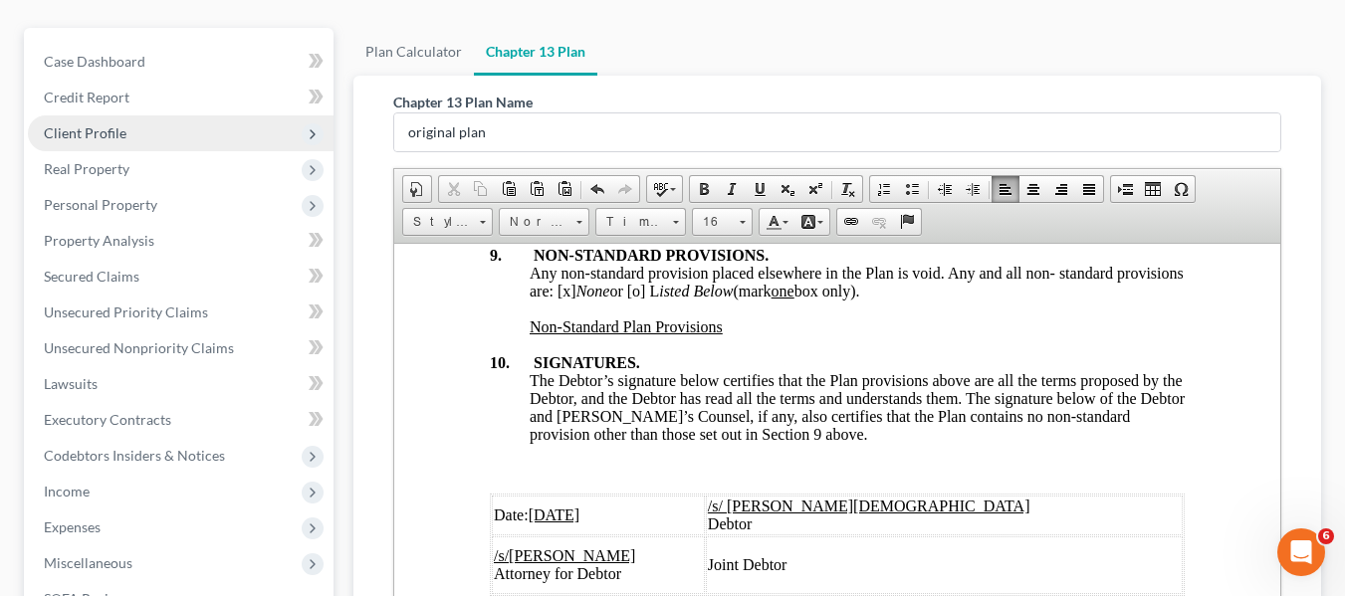
click at [165, 123] on span "Client Profile" at bounding box center [181, 133] width 306 height 36
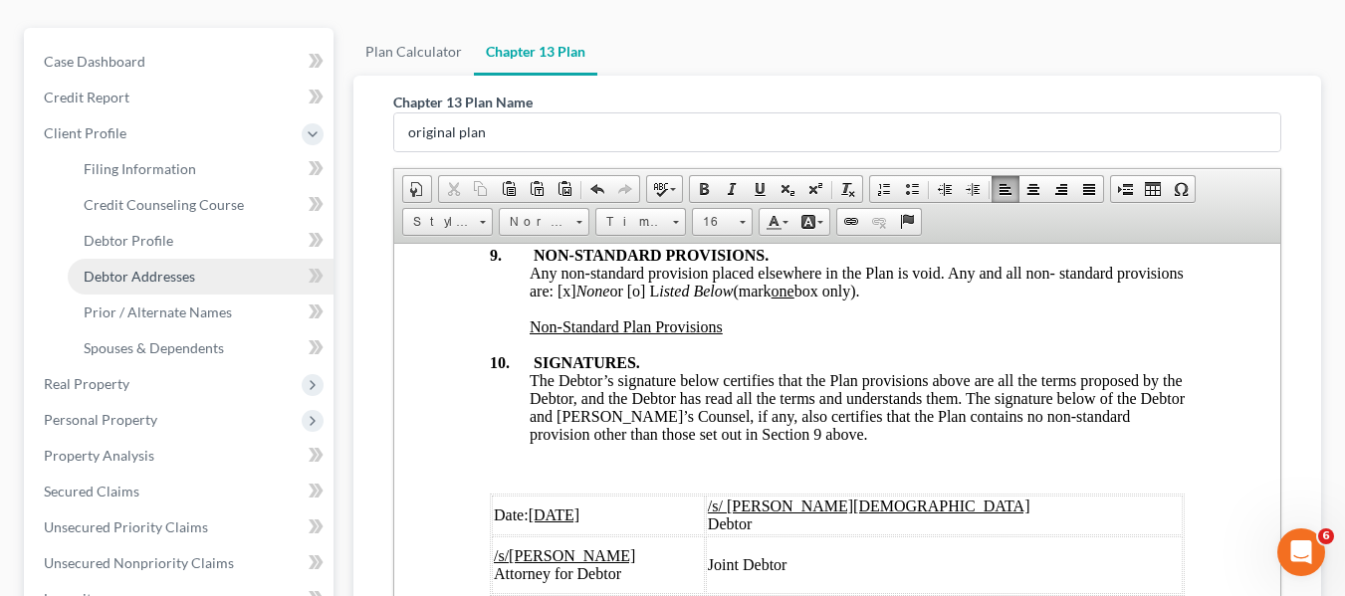
click at [168, 269] on span "Debtor Addresses" at bounding box center [139, 276] width 111 height 17
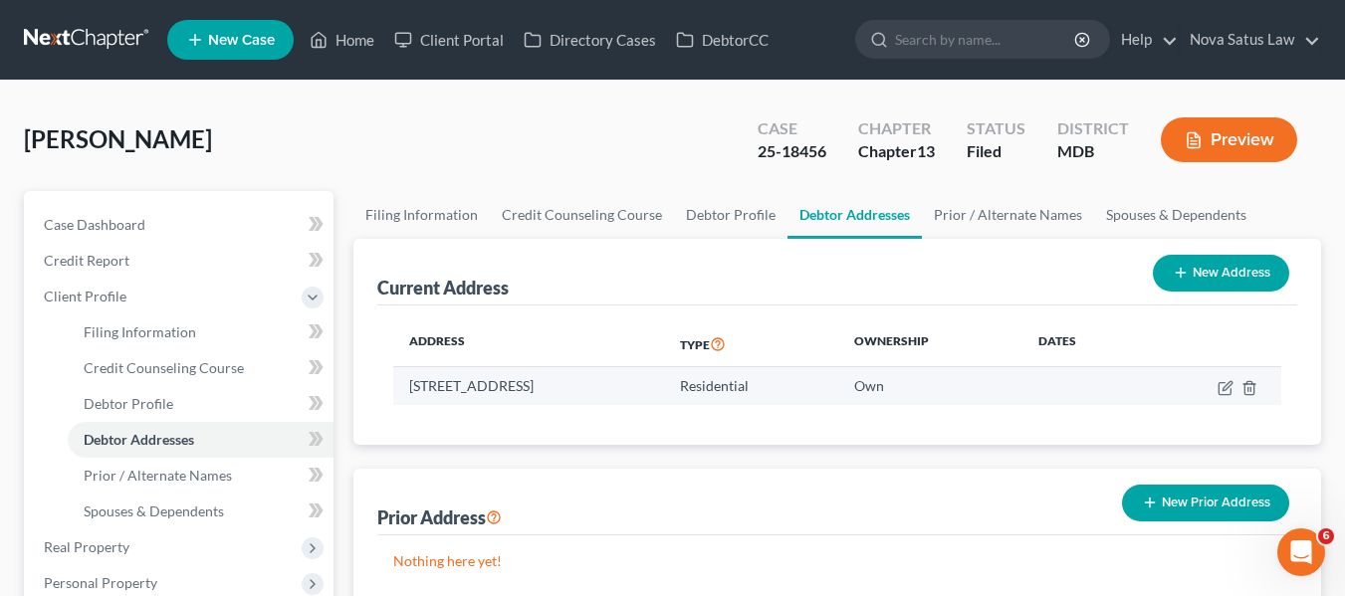
click at [411, 379] on td "[STREET_ADDRESS]" at bounding box center [528, 386] width 271 height 38
copy td "[STREET_ADDRESS]"
